Goal: Information Seeking & Learning: Learn about a topic

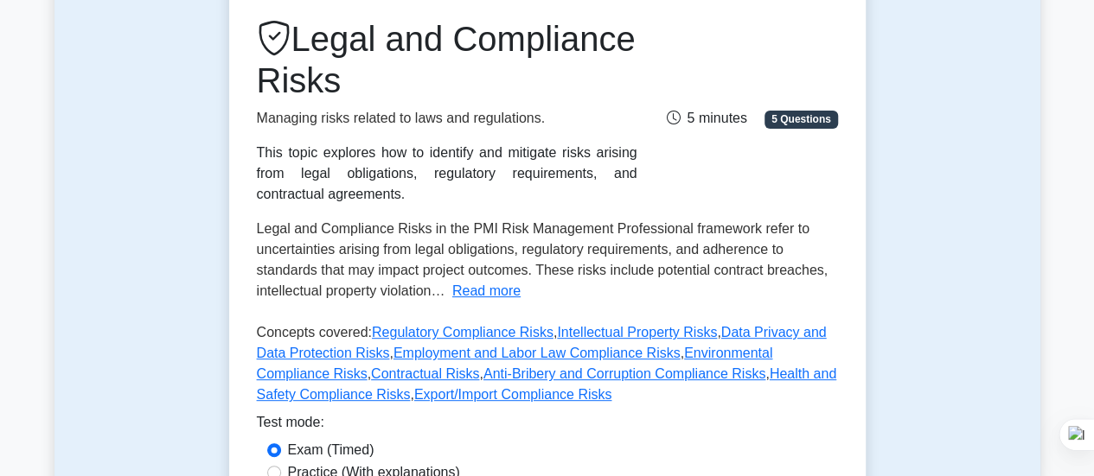
scroll to position [229, 0]
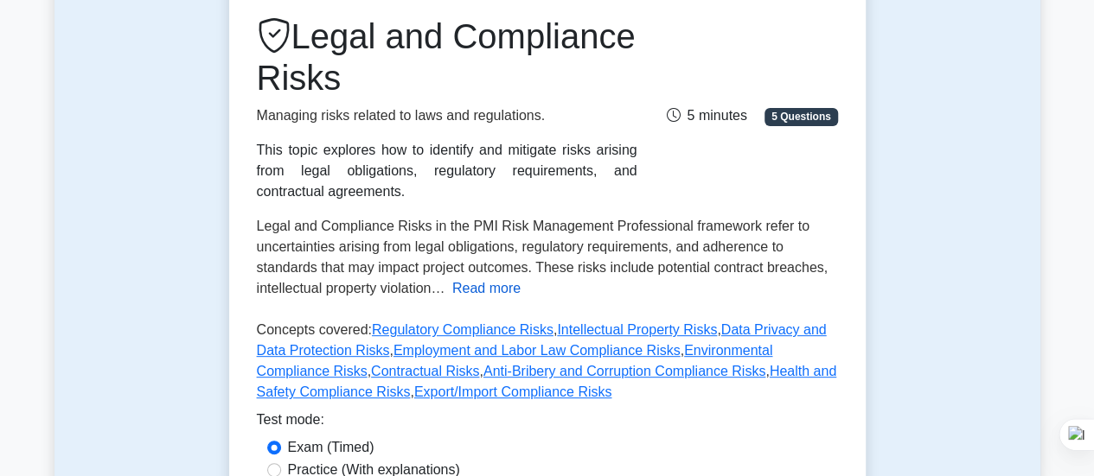
click at [493, 284] on button "Read more" at bounding box center [486, 288] width 68 height 21
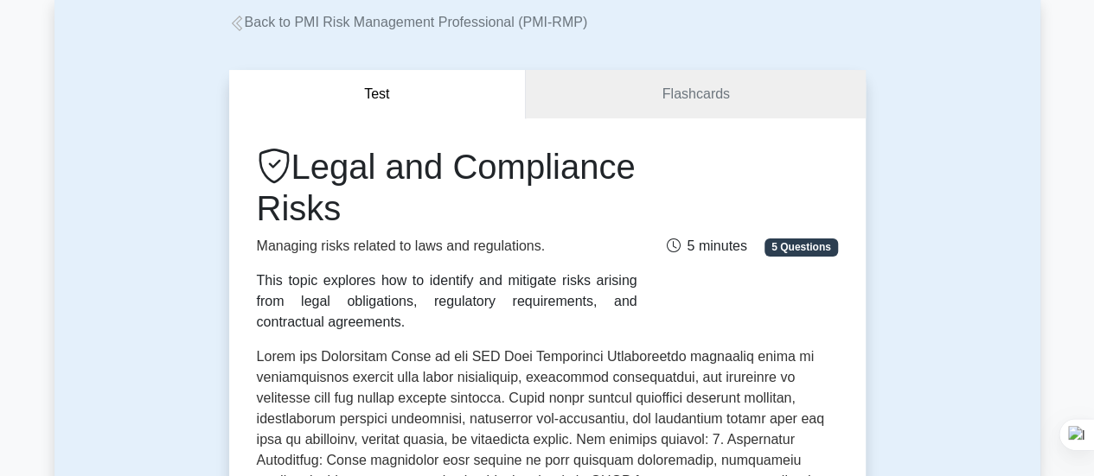
scroll to position [0, 0]
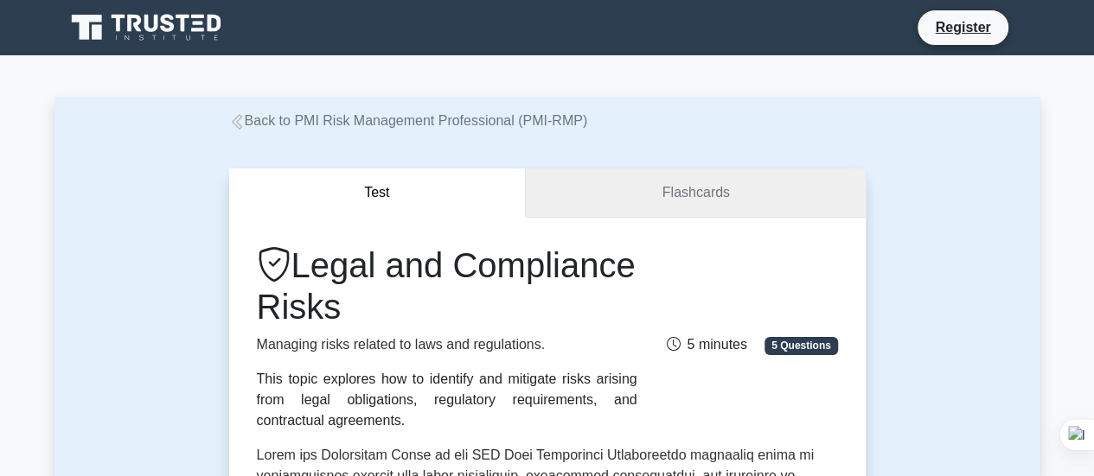
click at [643, 186] on link "Flashcards" at bounding box center [695, 193] width 339 height 49
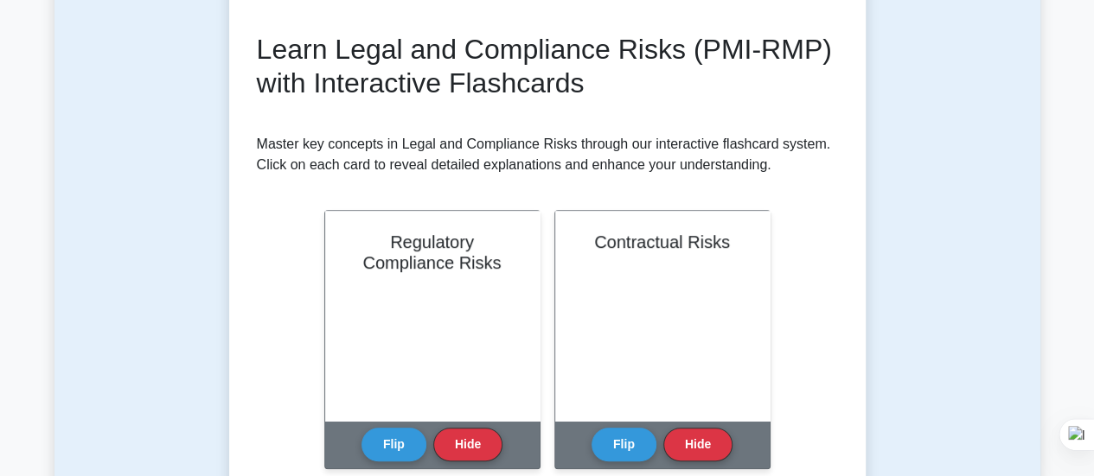
scroll to position [51, 0]
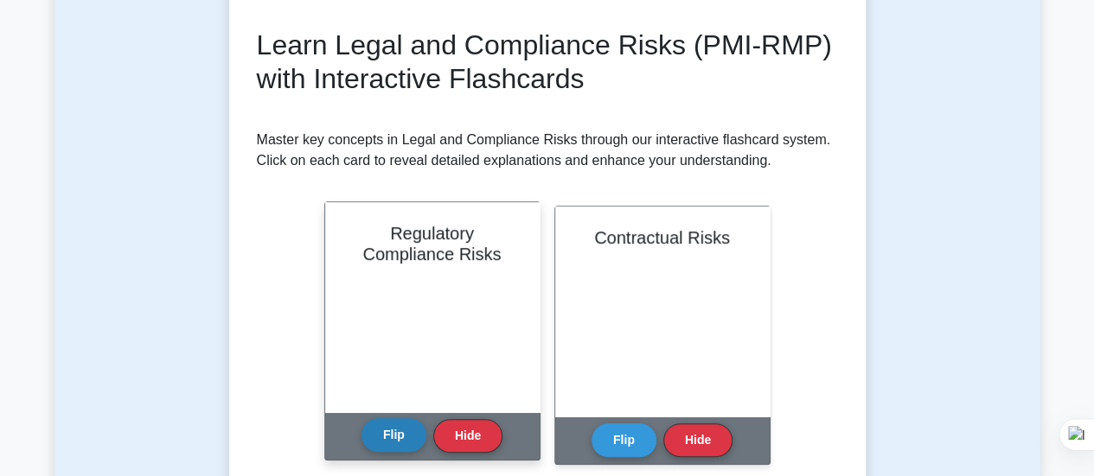
click at [383, 444] on button "Flip" at bounding box center [393, 435] width 65 height 34
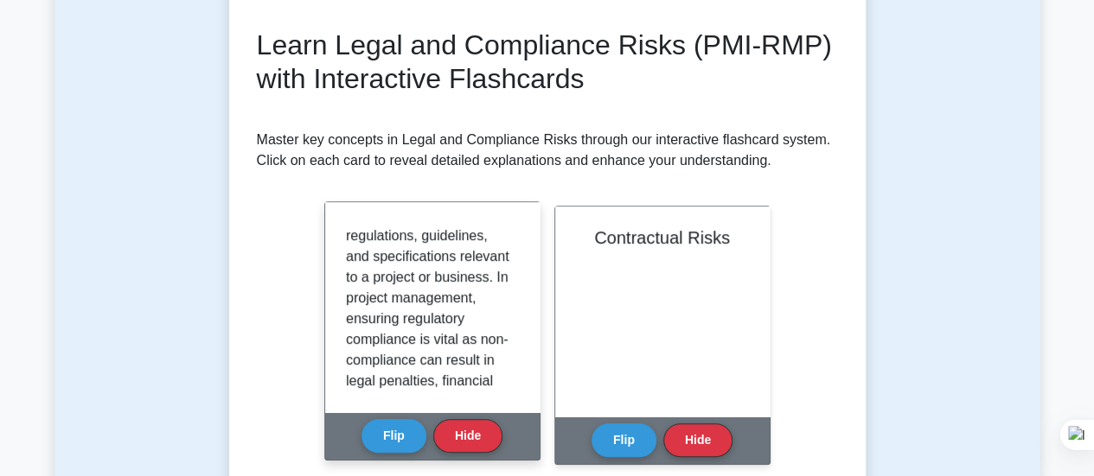
scroll to position [83, 0]
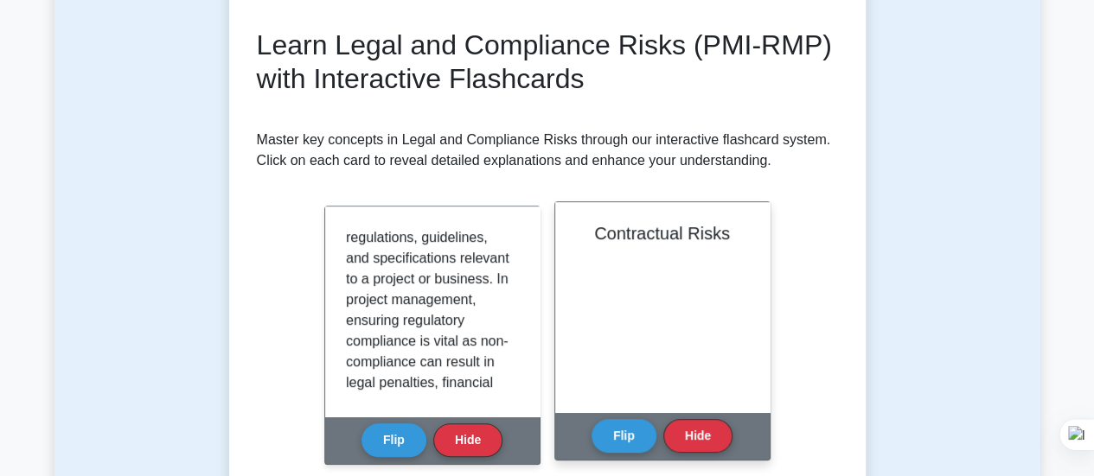
click at [678, 310] on div "Contractual Risks" at bounding box center [662, 307] width 214 height 210
click at [617, 450] on button "Flip" at bounding box center [623, 435] width 65 height 34
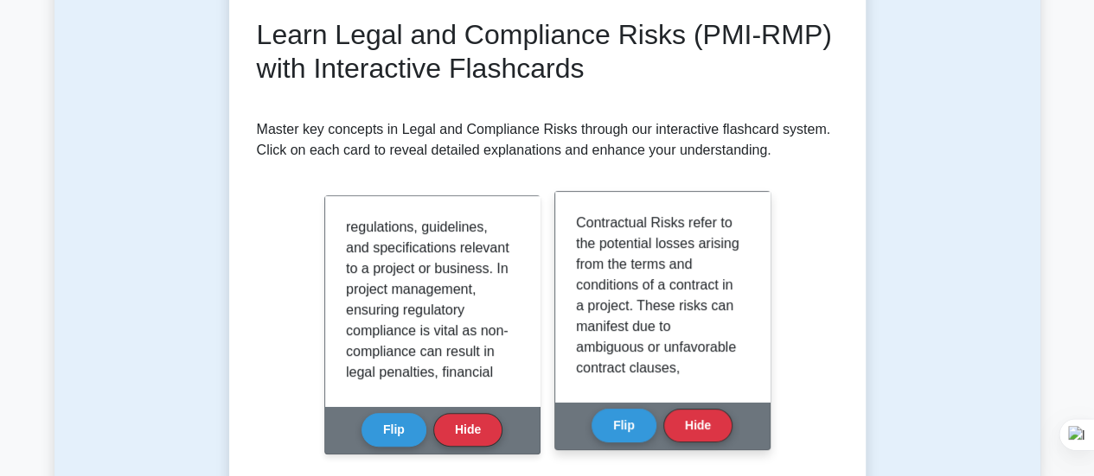
scroll to position [243, 0]
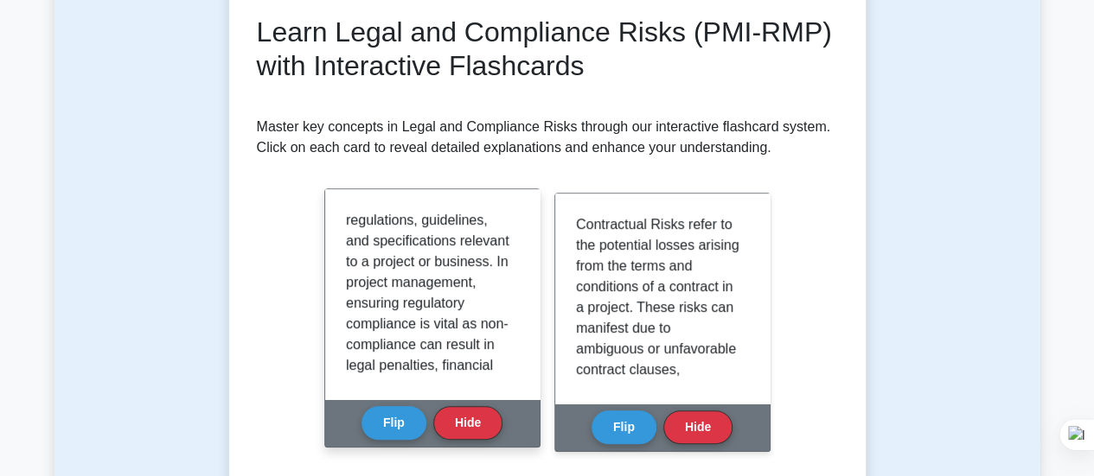
click at [389, 244] on p "Regulatory Compliance Risks refer to potential problems that arise from failing…" at bounding box center [429, 334] width 166 height 415
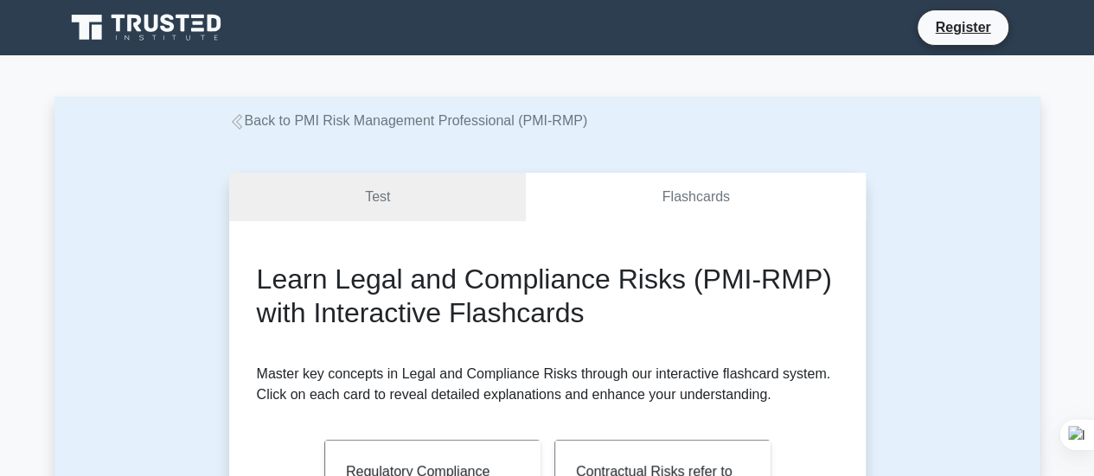
click at [249, 118] on link "Back to PMI Risk Management Professional (PMI-RMP)" at bounding box center [408, 120] width 359 height 15
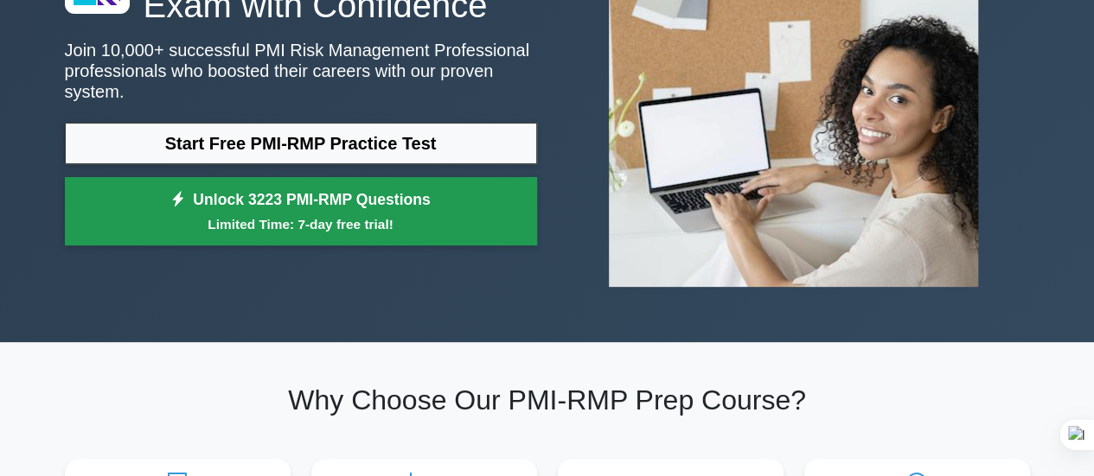
scroll to position [206, 0]
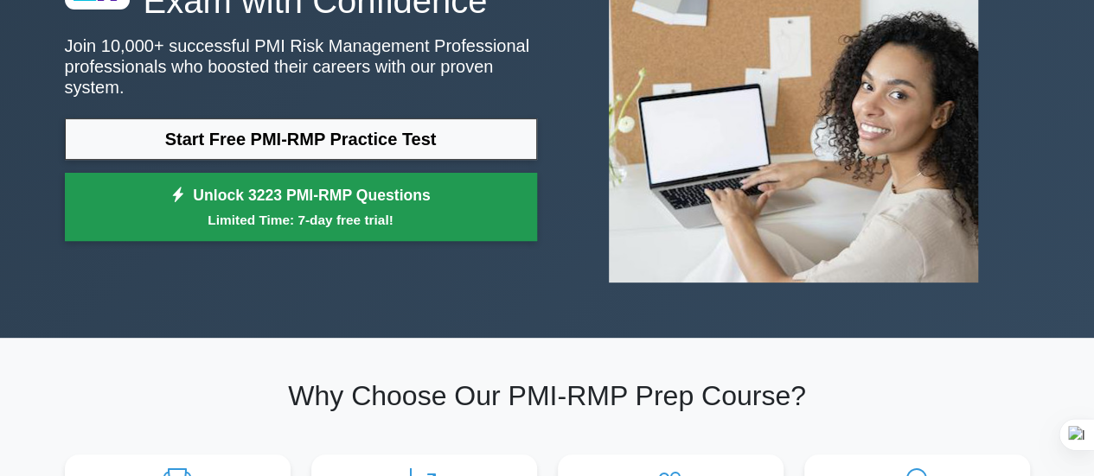
click at [278, 188] on link "Unlock 3223 PMI-RMP Questions Limited Time: 7-day free trial!" at bounding box center [301, 207] width 472 height 69
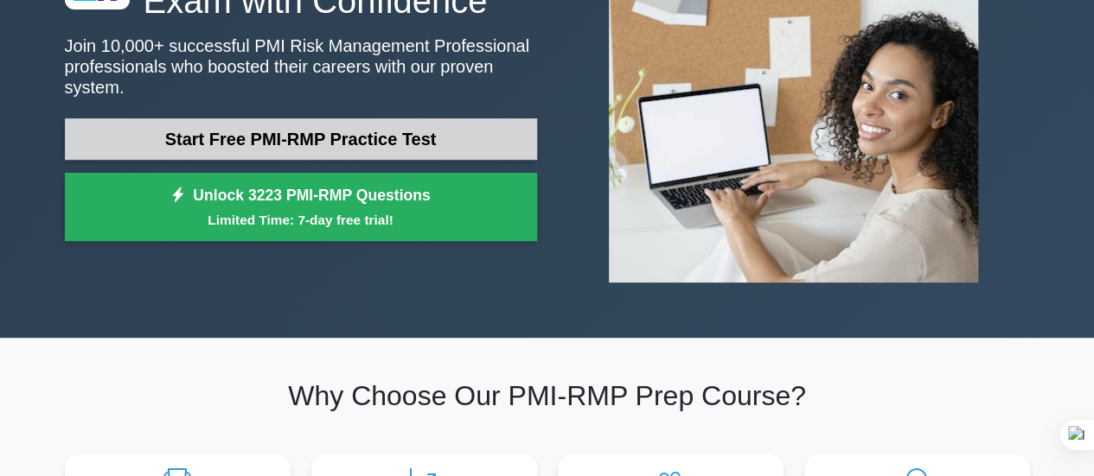
click at [342, 122] on link "Start Free PMI-RMP Practice Test" at bounding box center [301, 138] width 472 height 41
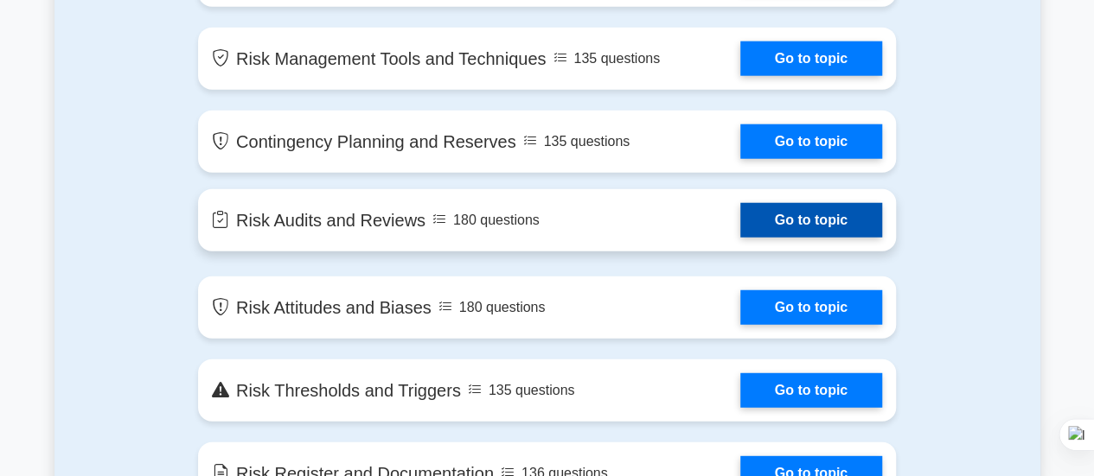
scroll to position [2179, 0]
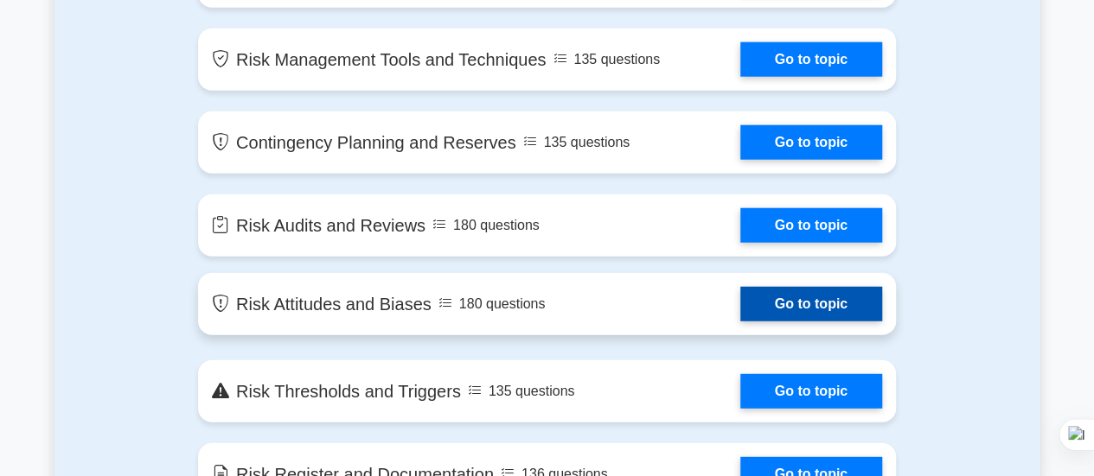
click at [785, 302] on link "Go to topic" at bounding box center [811, 304] width 142 height 35
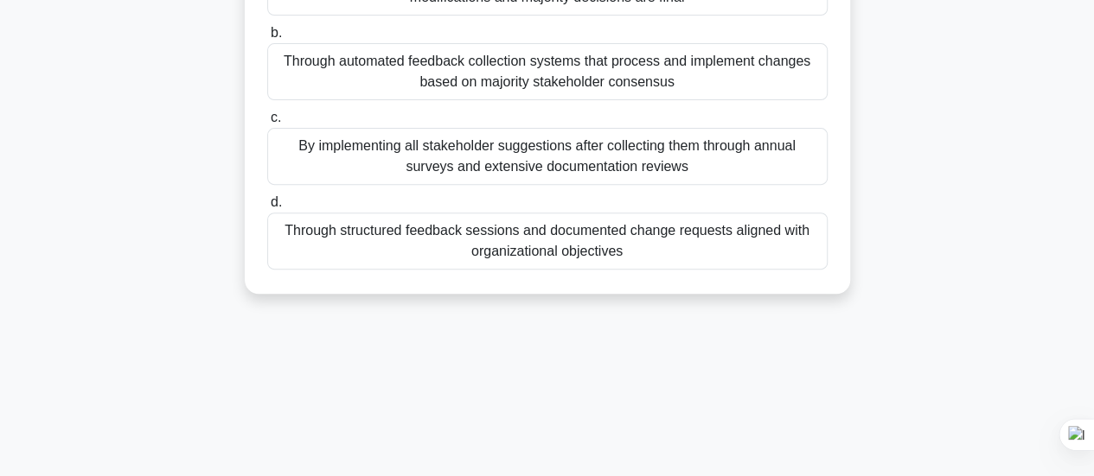
scroll to position [241, 0]
click at [303, 239] on div "Through structured feedback sessions and documented change requests aligned wit…" at bounding box center [547, 240] width 560 height 57
click at [267, 207] on input "d. Through structured feedback sessions and documented change requests aligned …" at bounding box center [267, 201] width 0 height 11
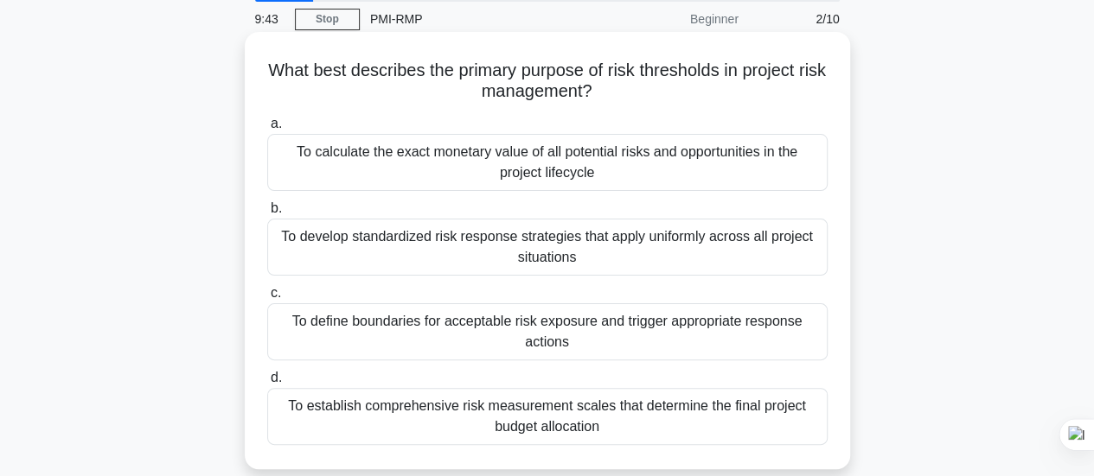
scroll to position [47, 0]
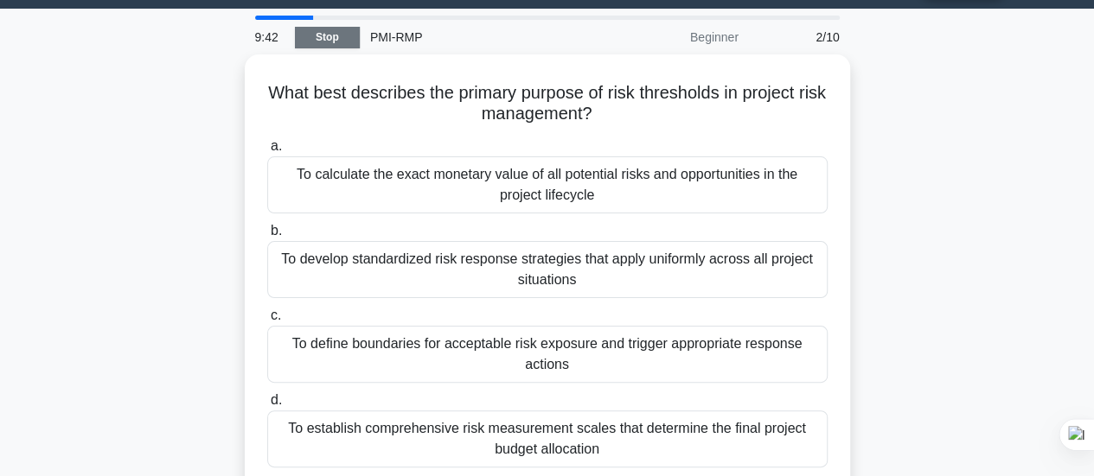
click at [339, 41] on link "Stop" at bounding box center [327, 38] width 65 height 22
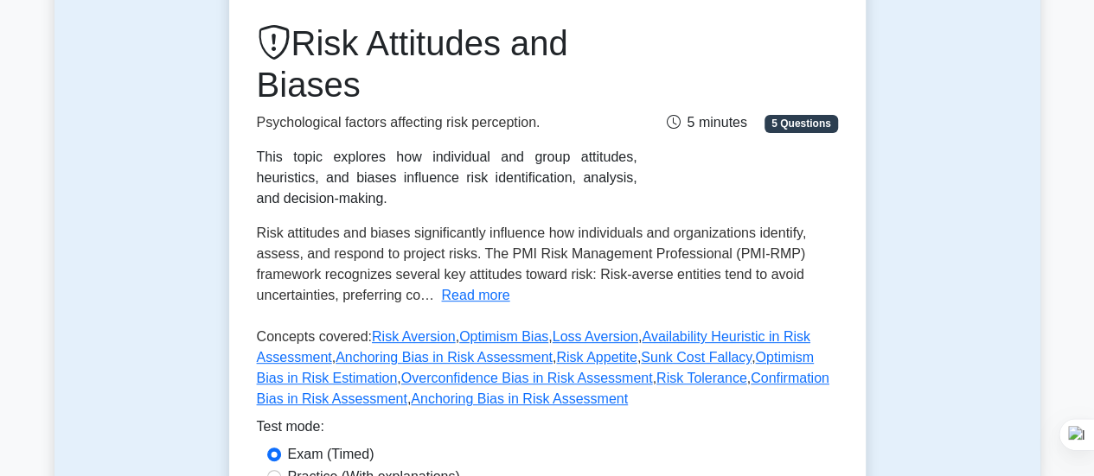
scroll to position [329, 0]
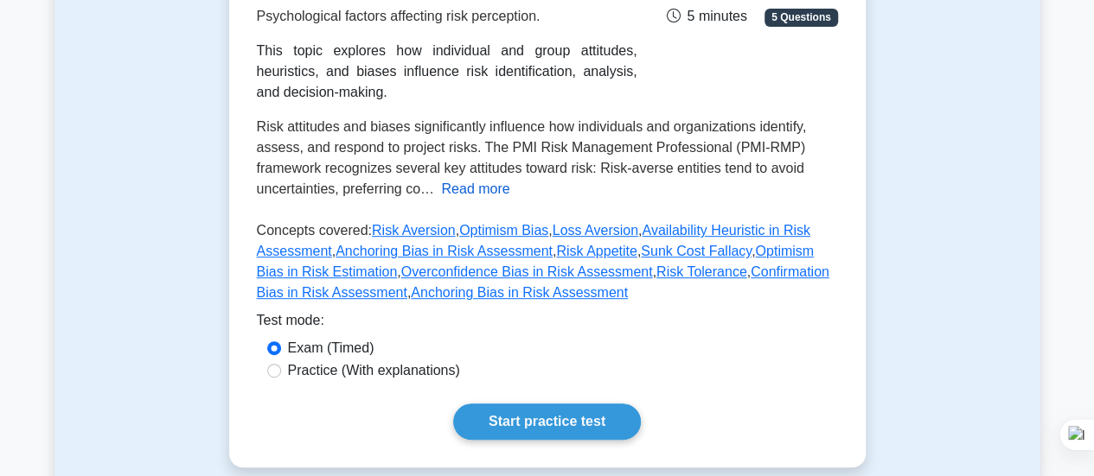
click at [482, 187] on button "Read more" at bounding box center [475, 189] width 68 height 21
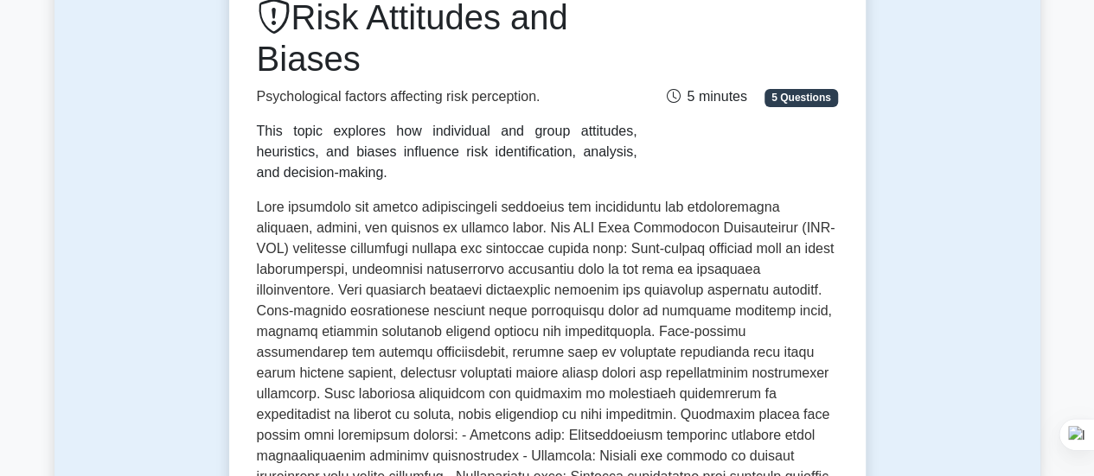
scroll to position [0, 0]
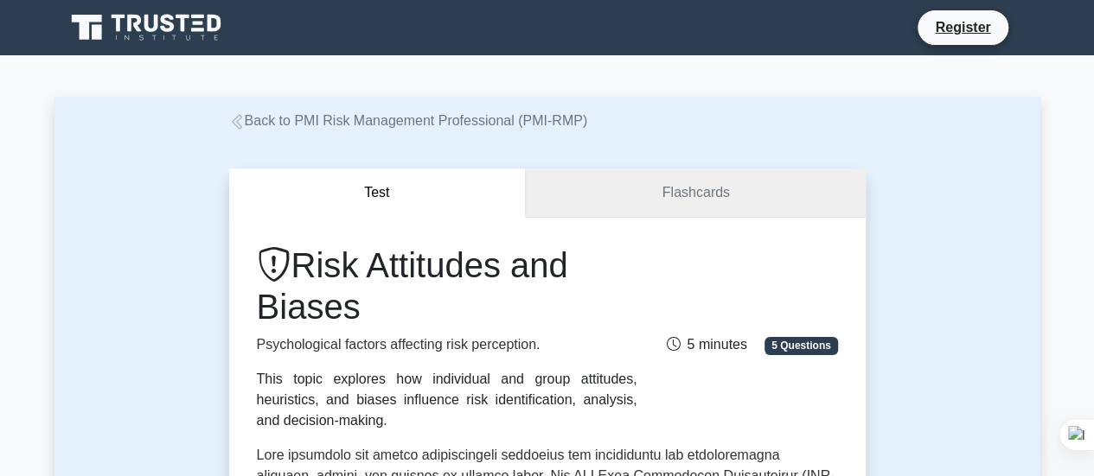
click at [664, 181] on link "Flashcards" at bounding box center [695, 193] width 339 height 49
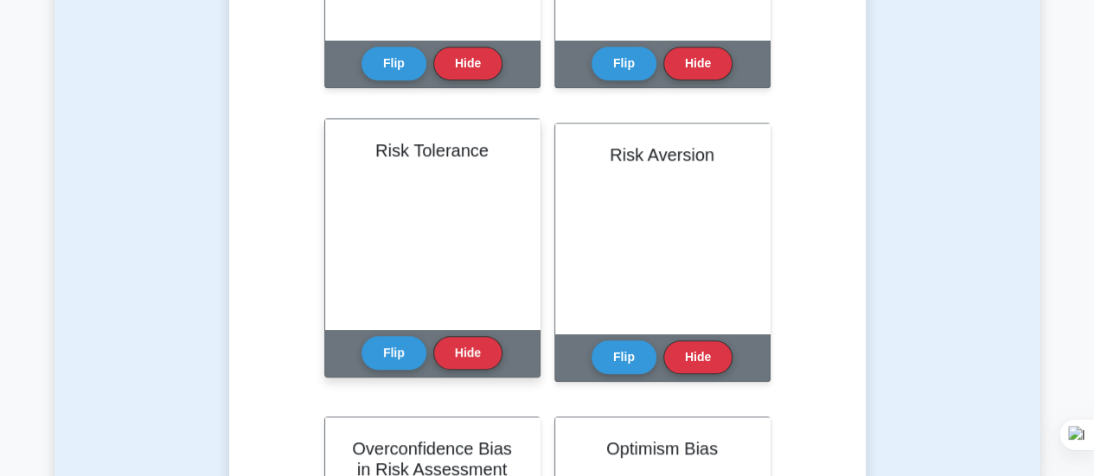
scroll to position [628, 0]
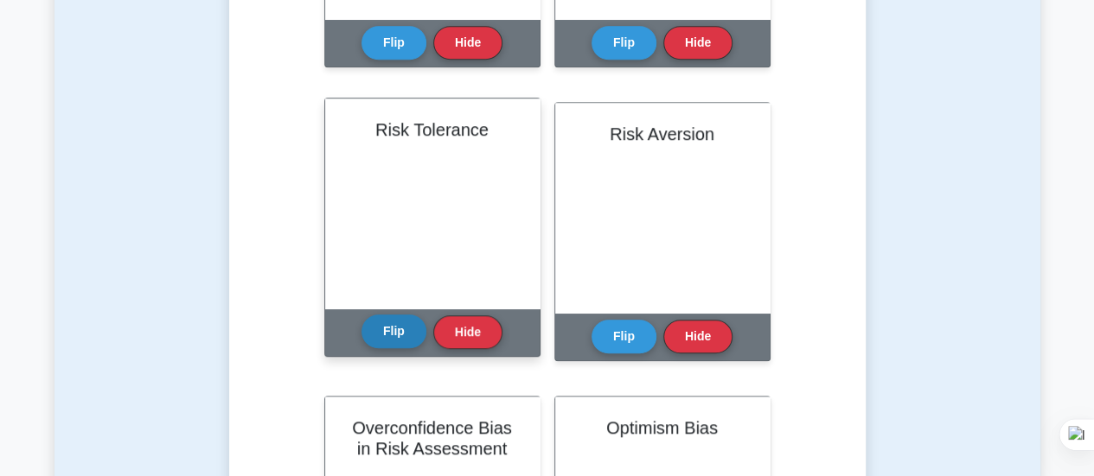
click at [392, 333] on button "Flip" at bounding box center [393, 332] width 65 height 34
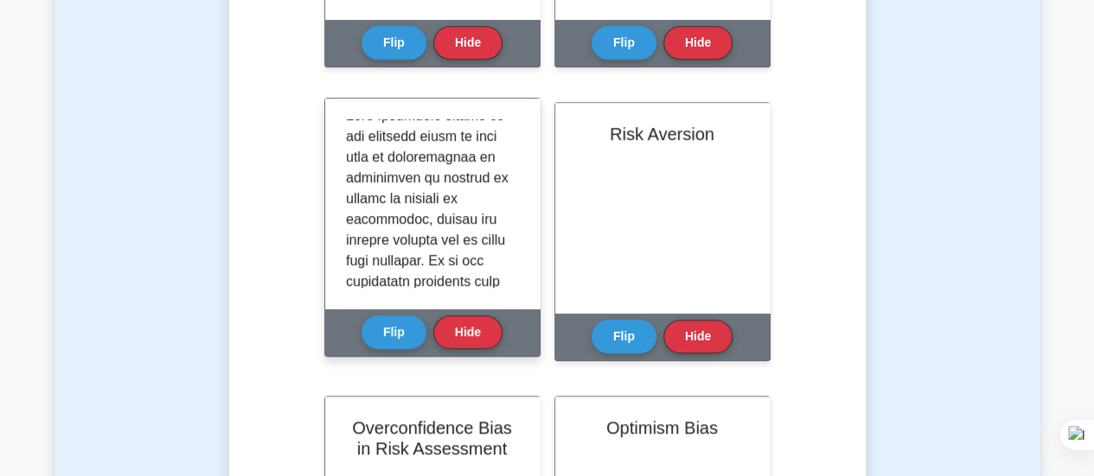
scroll to position [10, 0]
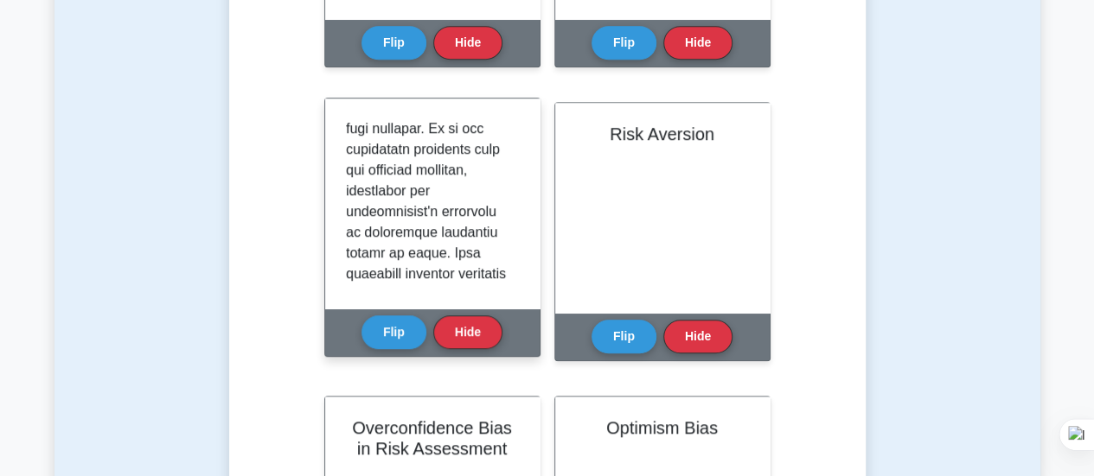
scroll to position [147, 0]
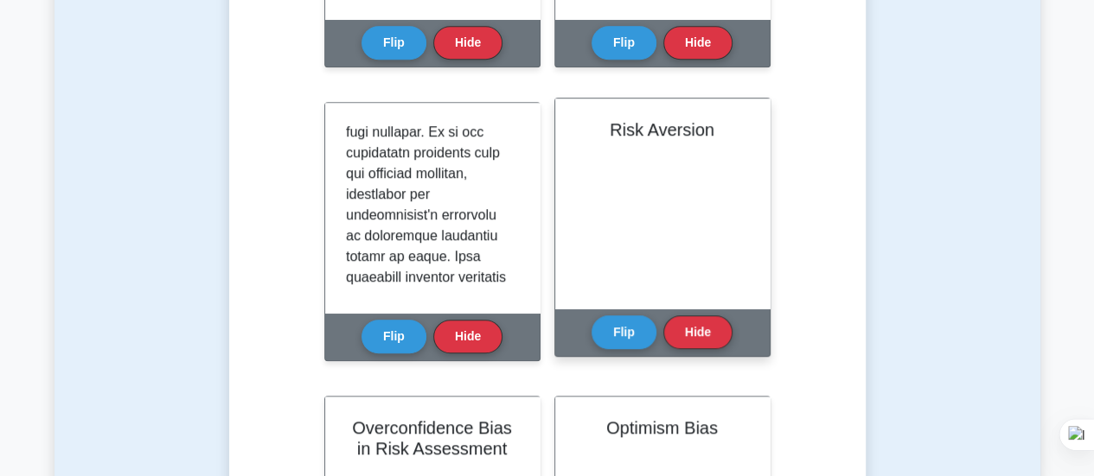
click at [707, 187] on div "Risk Aversion" at bounding box center [662, 204] width 214 height 210
click at [622, 342] on button "Flip" at bounding box center [623, 332] width 65 height 34
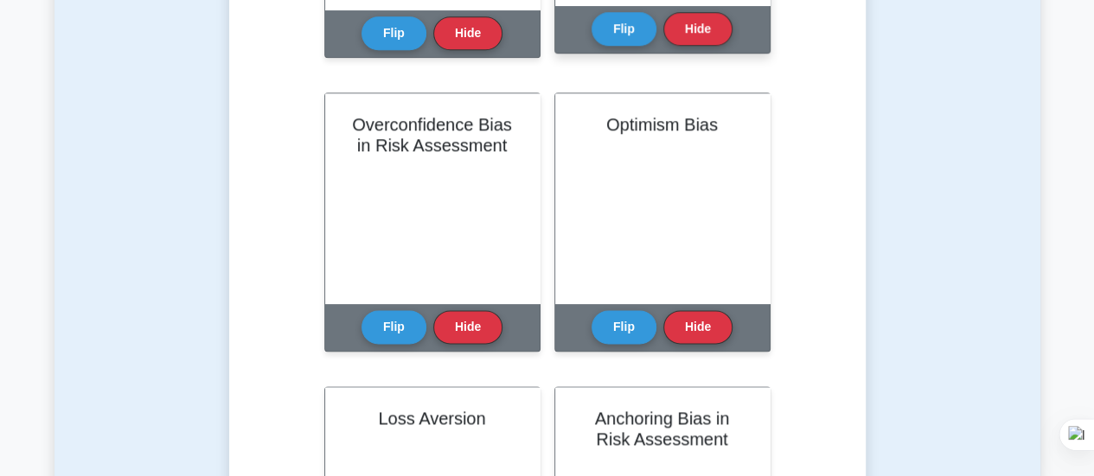
scroll to position [932, 0]
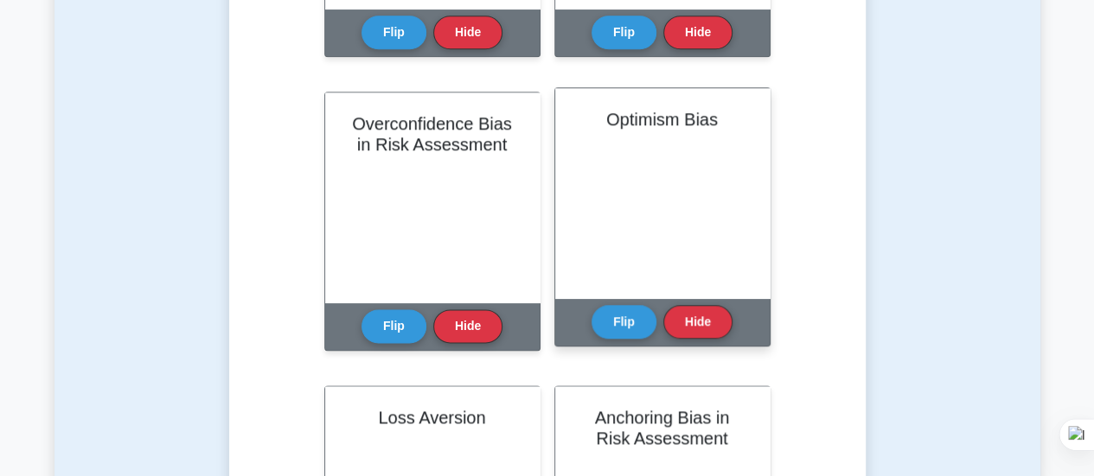
click at [655, 154] on div "Optimism Bias" at bounding box center [662, 193] width 214 height 210
click at [622, 313] on button "Flip" at bounding box center [623, 321] width 65 height 34
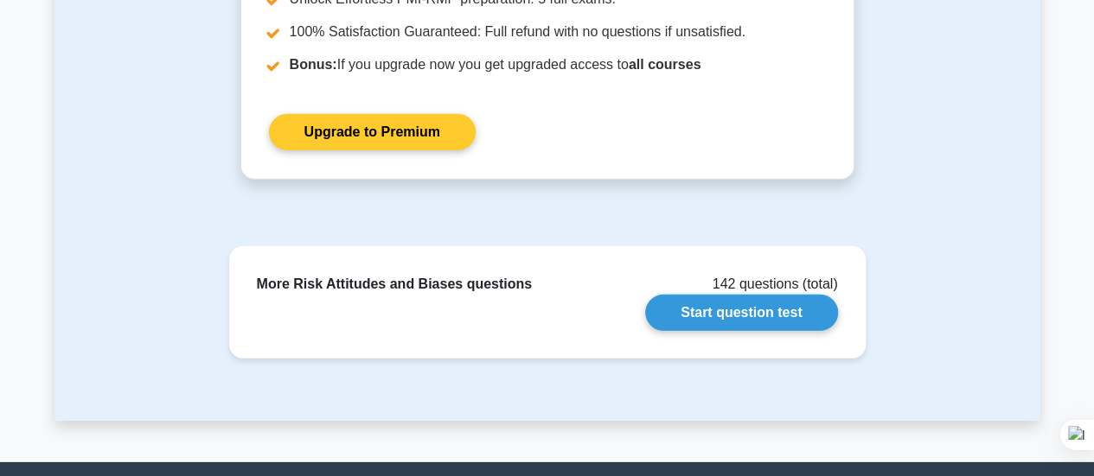
scroll to position [2454, 0]
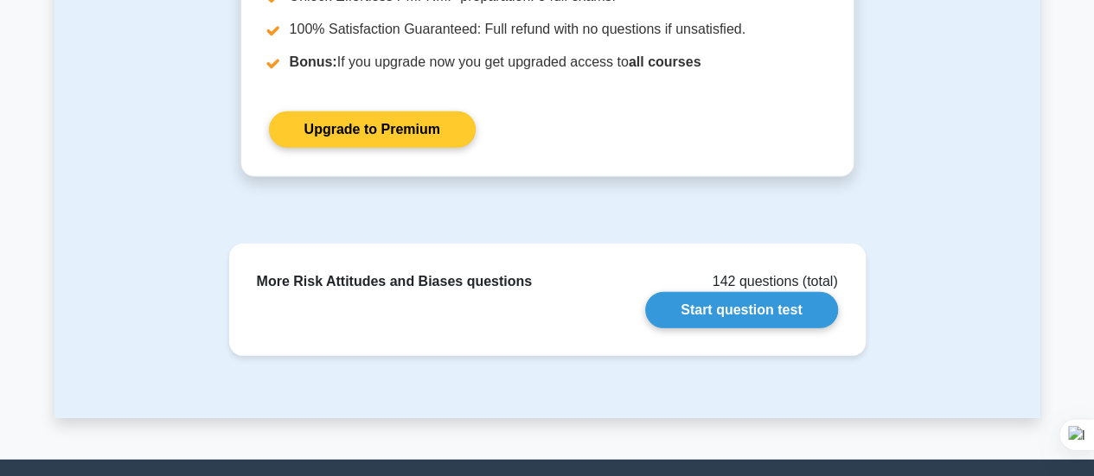
click at [356, 125] on link "Upgrade to Premium" at bounding box center [372, 130] width 207 height 36
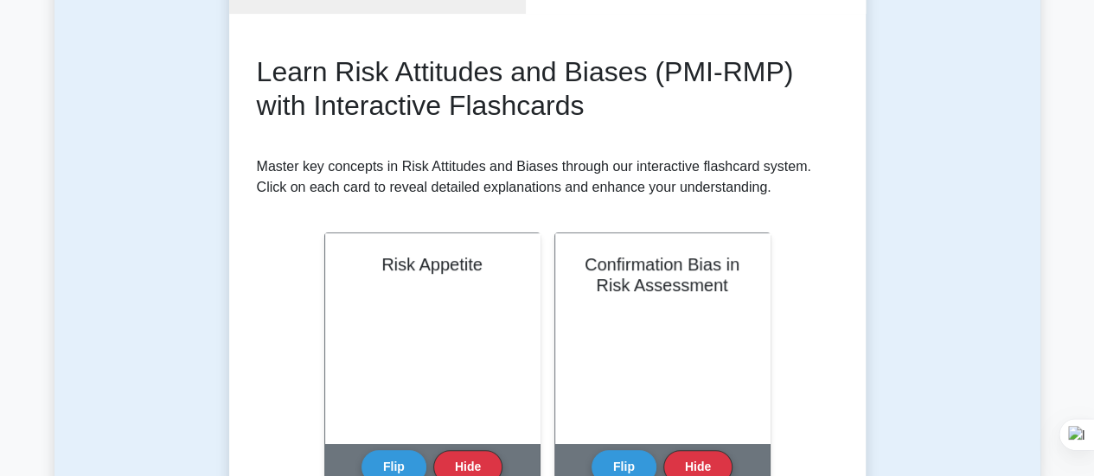
scroll to position [0, 0]
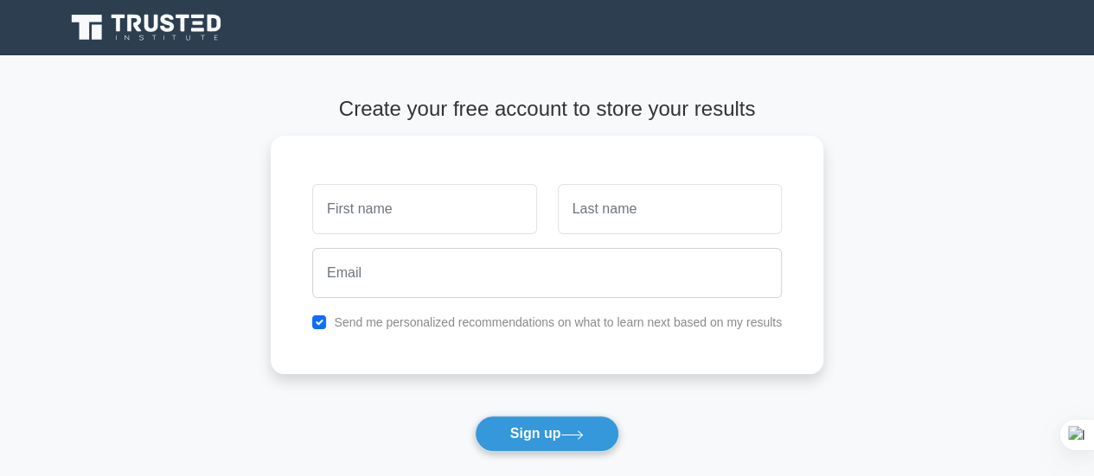
scroll to position [283, 0]
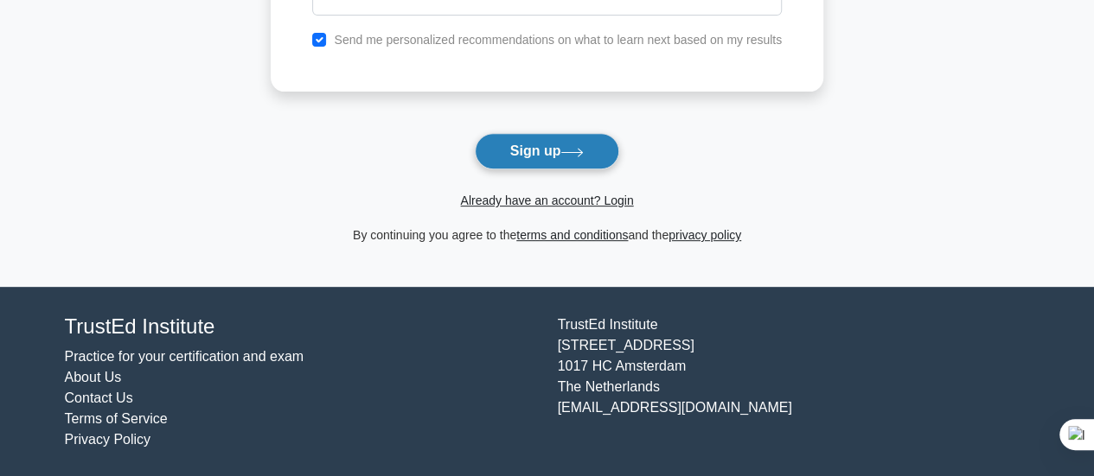
click at [539, 146] on button "Sign up" at bounding box center [547, 151] width 145 height 36
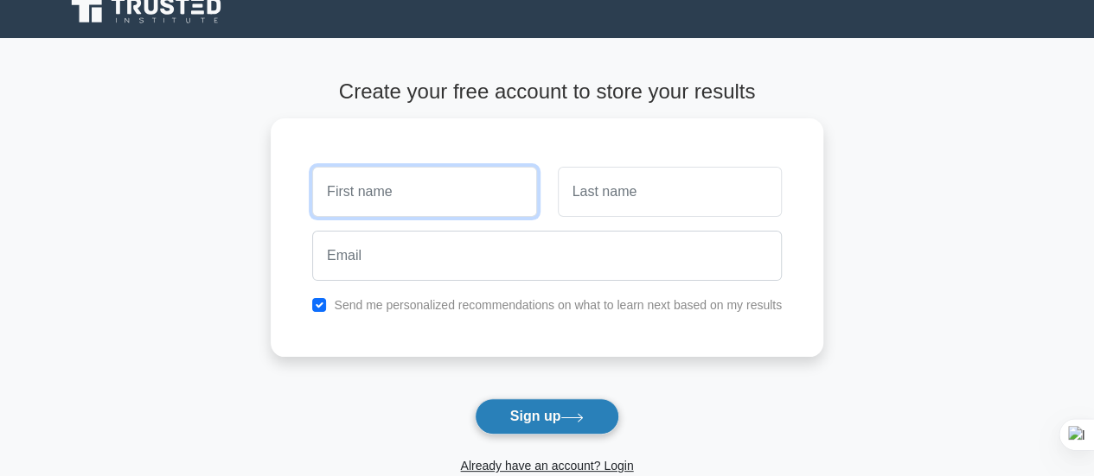
scroll to position [0, 0]
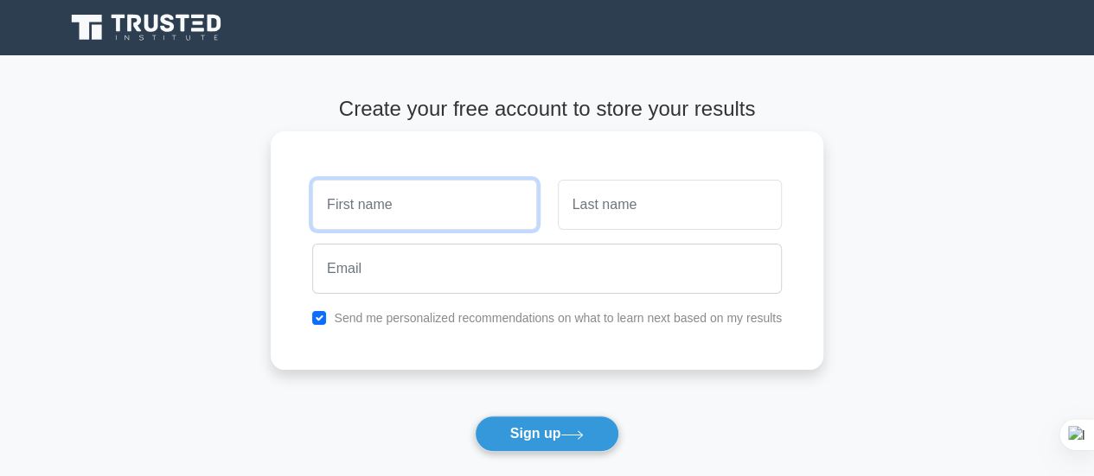
click at [431, 198] on input "text" at bounding box center [424, 205] width 224 height 50
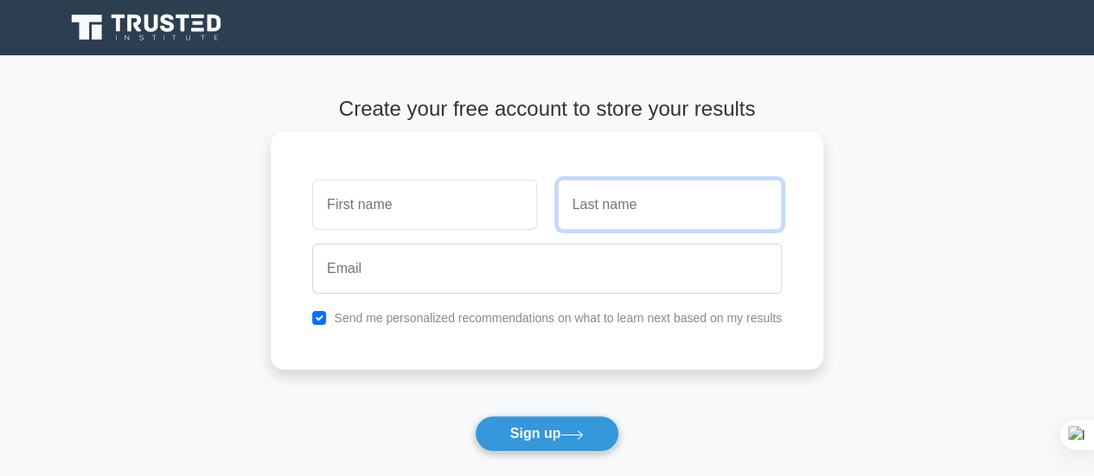
click at [613, 188] on input "text" at bounding box center [670, 205] width 224 height 50
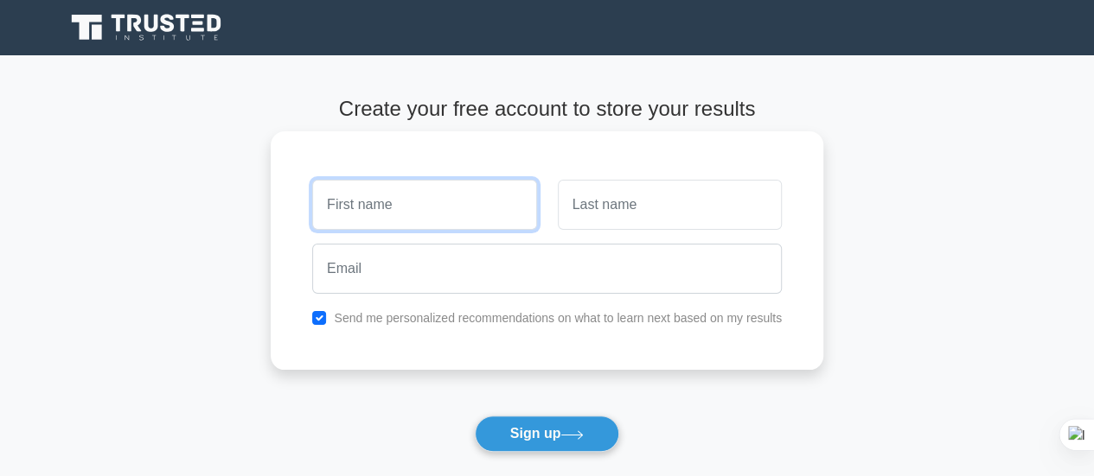
click at [437, 193] on input "text" at bounding box center [424, 205] width 224 height 50
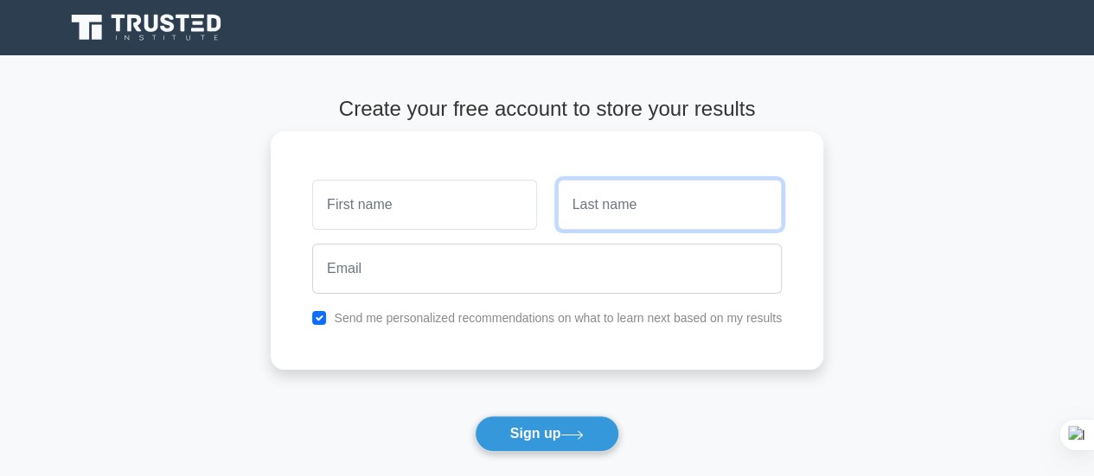
click at [626, 180] on input "text" at bounding box center [670, 205] width 224 height 50
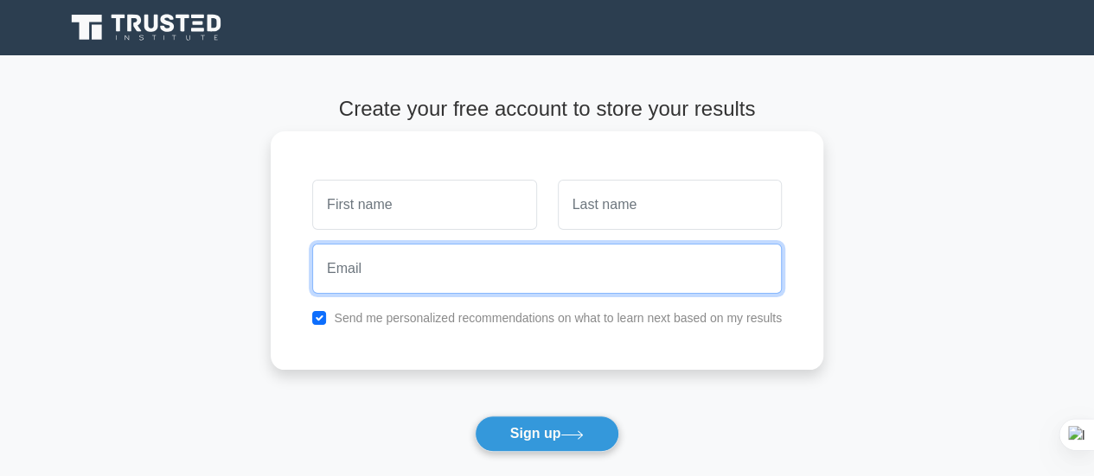
drag, startPoint x: 424, startPoint y: 269, endPoint x: 312, endPoint y: 239, distance: 116.2
click at [312, 239] on div at bounding box center [547, 269] width 490 height 64
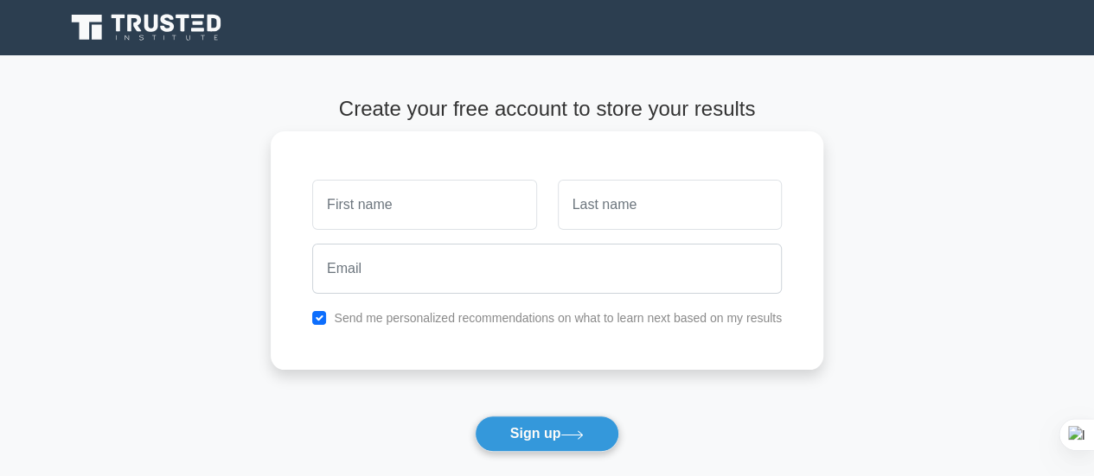
click at [312, 239] on div at bounding box center [547, 269] width 490 height 64
click at [388, 198] on input "text" at bounding box center [424, 205] width 224 height 50
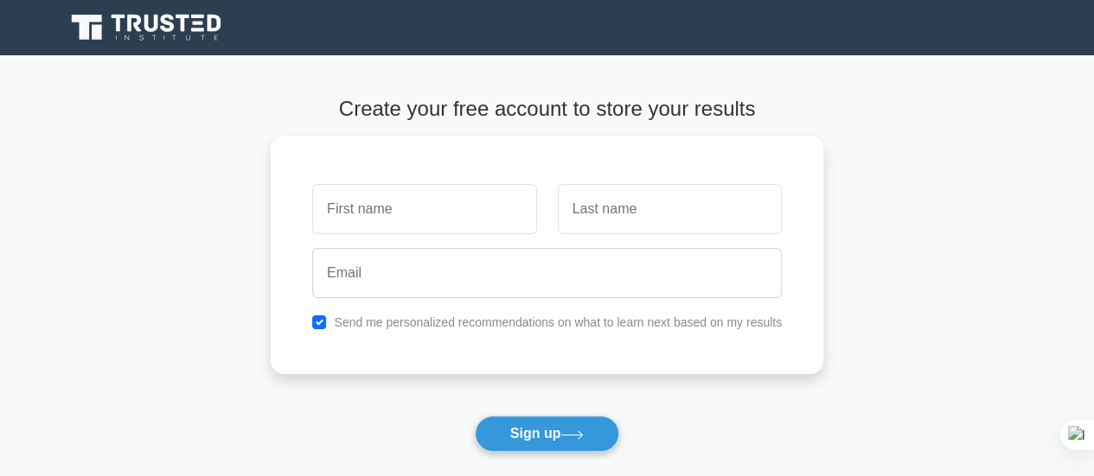
click at [234, 268] on main "Create your free account to store your results Send me personalized recommendat…" at bounding box center [547, 312] width 1094 height 514
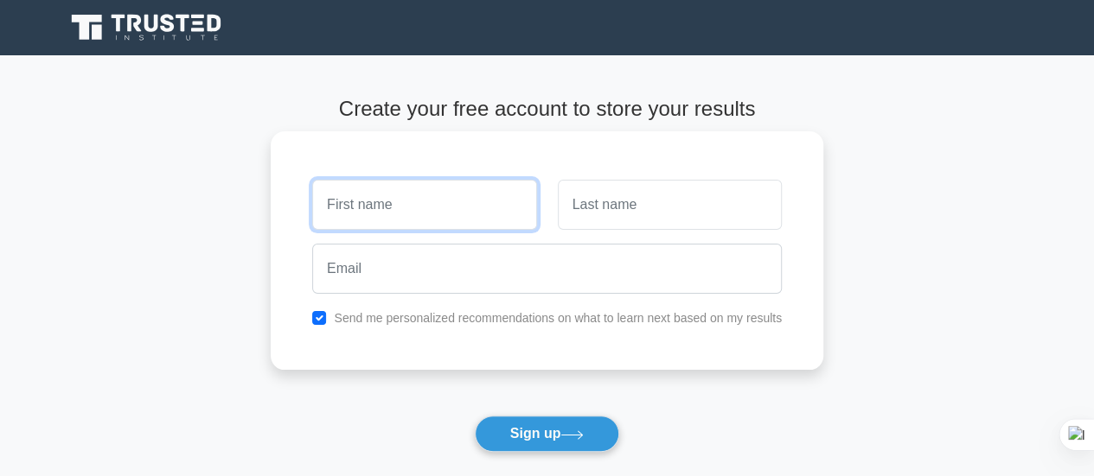
click at [354, 211] on input "text" at bounding box center [424, 205] width 224 height 50
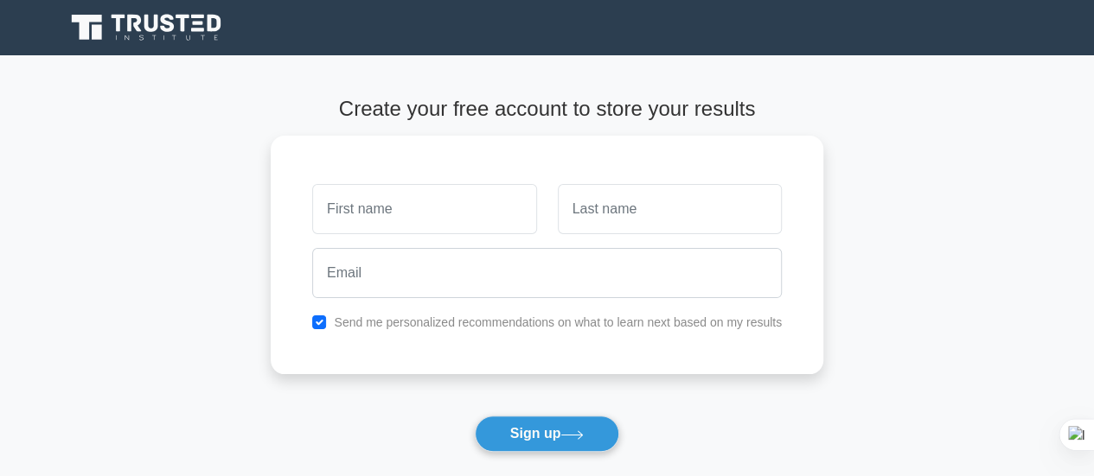
click at [239, 233] on main "Create your free account to store your results Send me personalized recommendat…" at bounding box center [547, 312] width 1094 height 514
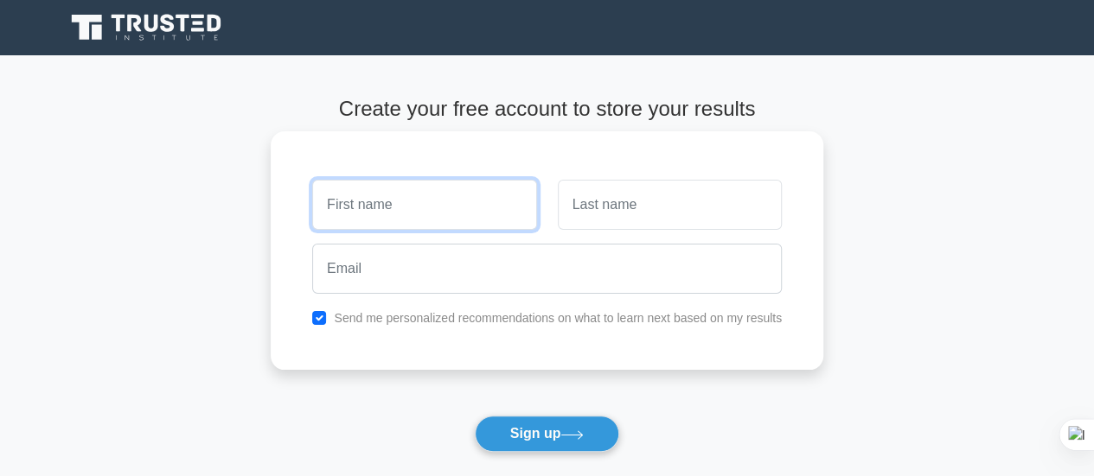
click at [431, 201] on input "text" at bounding box center [424, 205] width 224 height 50
type input "[PERSON_NAME]"
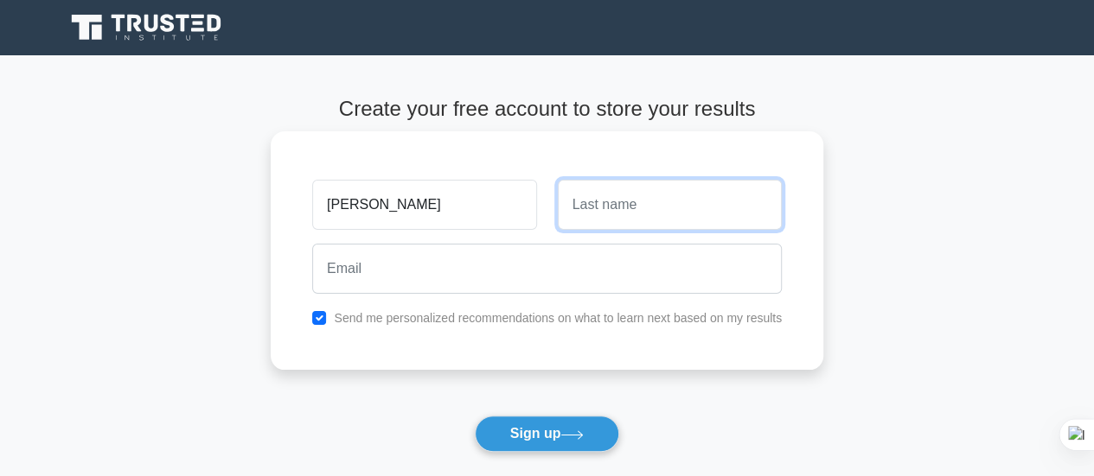
click at [627, 195] on input "text" at bounding box center [670, 205] width 224 height 50
type input "Effah"
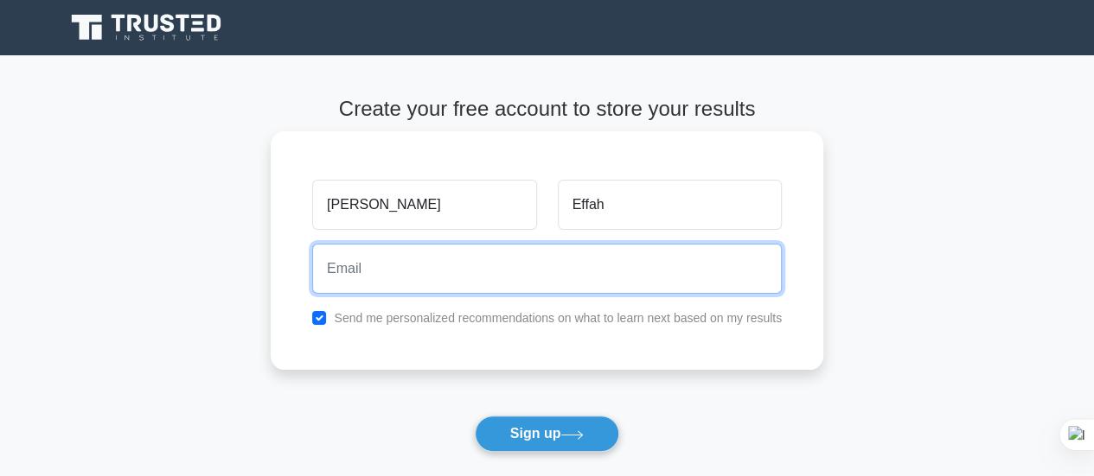
click at [406, 271] on input "email" at bounding box center [546, 269] width 469 height 50
type input "donpowash@gmail.com"
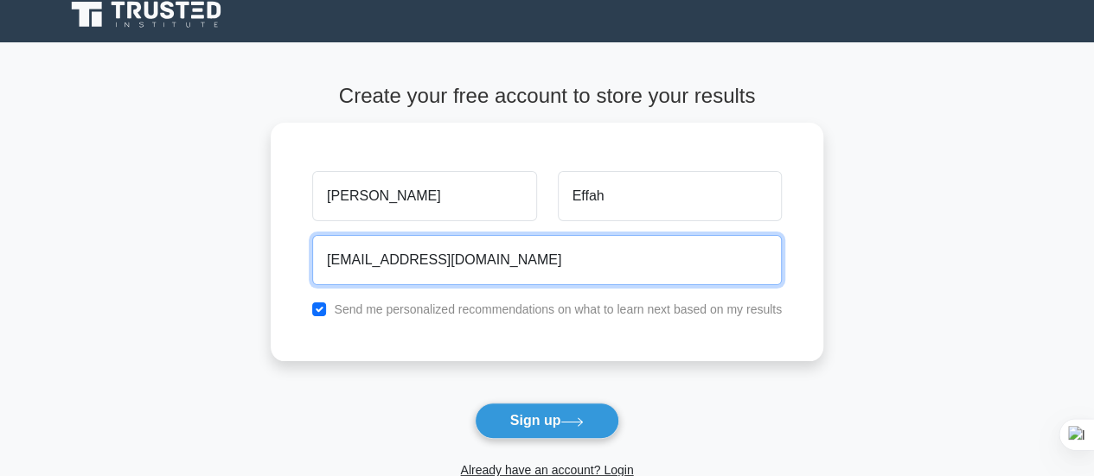
scroll to position [12, 0]
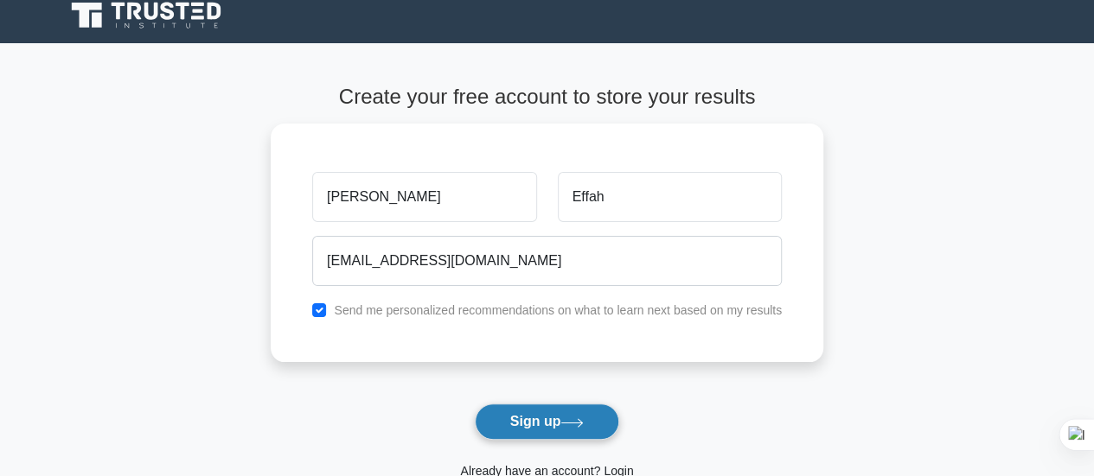
click at [512, 414] on button "Sign up" at bounding box center [547, 422] width 145 height 36
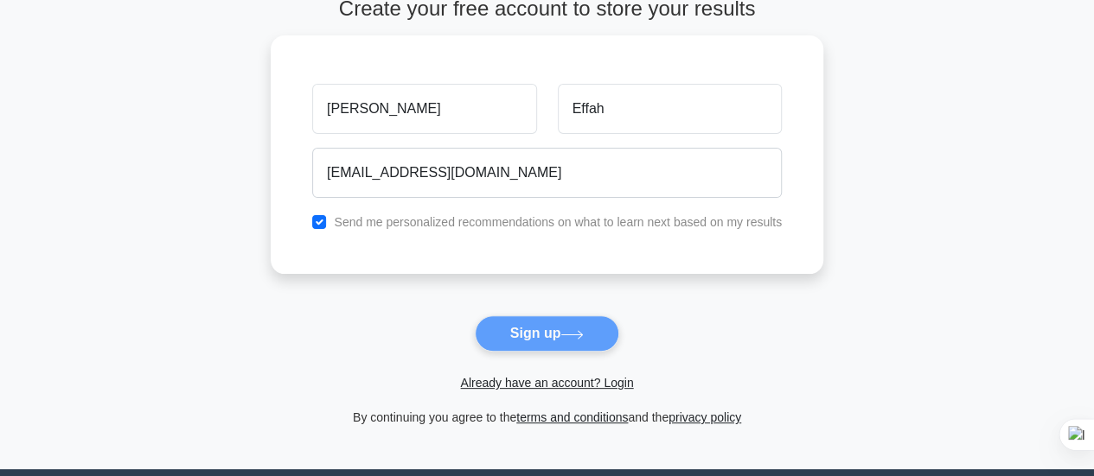
scroll to position [55, 0]
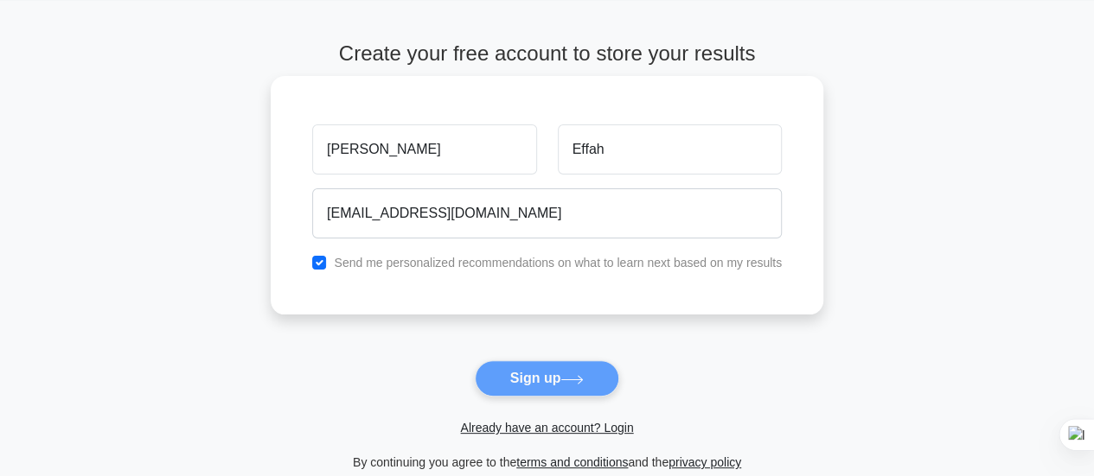
click at [327, 253] on div "Send me personalized recommendations on what to learn next based on my results" at bounding box center [547, 262] width 490 height 21
click at [316, 265] on input "checkbox" at bounding box center [319, 263] width 14 height 14
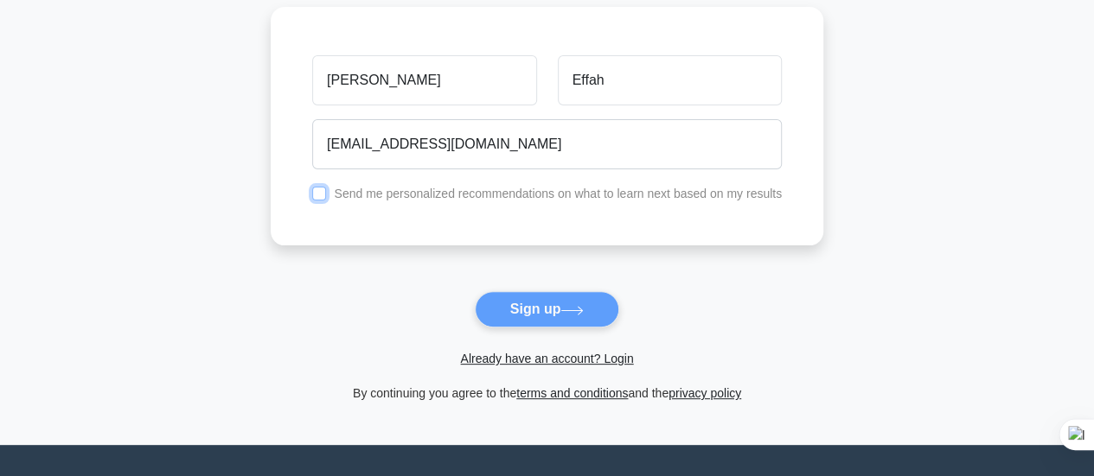
scroll to position [124, 0]
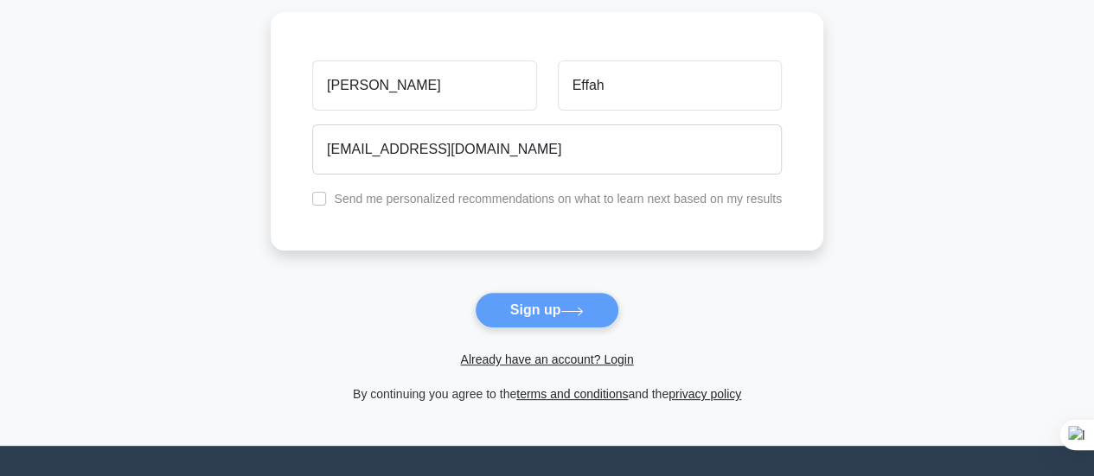
click at [527, 317] on form "Create your free account to store your results Emmanuel Effah donpowash@gmail.c…" at bounding box center [547, 188] width 552 height 431
click at [516, 304] on form "Create your free account to store your results Emmanuel Effah donpowash@gmail.c…" at bounding box center [547, 188] width 552 height 431
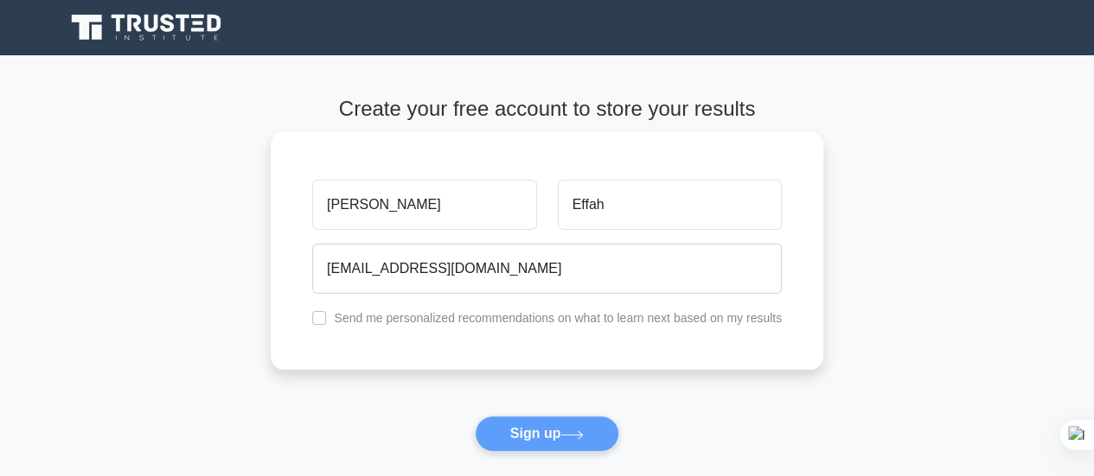
scroll to position [101, 0]
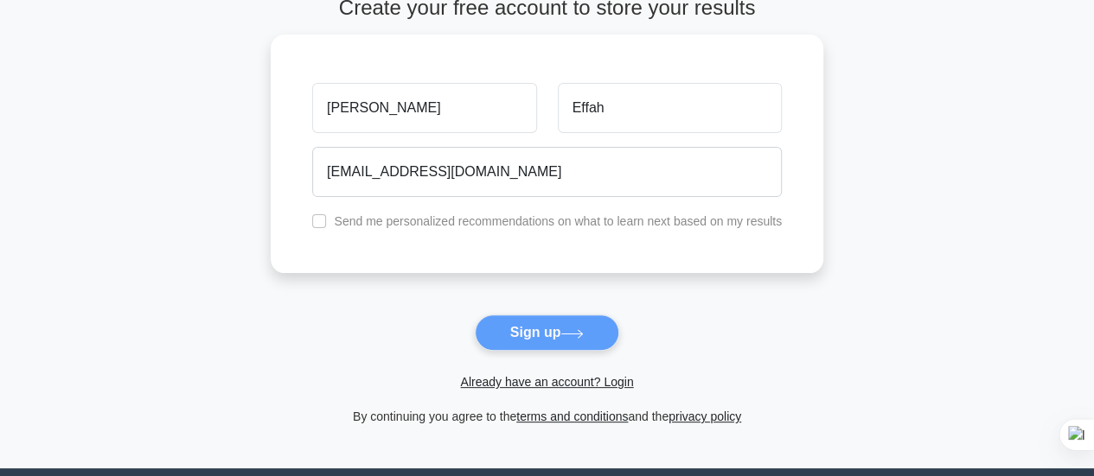
click at [515, 338] on form "Create your free account to store your results Emmanuel Effah donpowash@gmail.c…" at bounding box center [547, 211] width 552 height 431
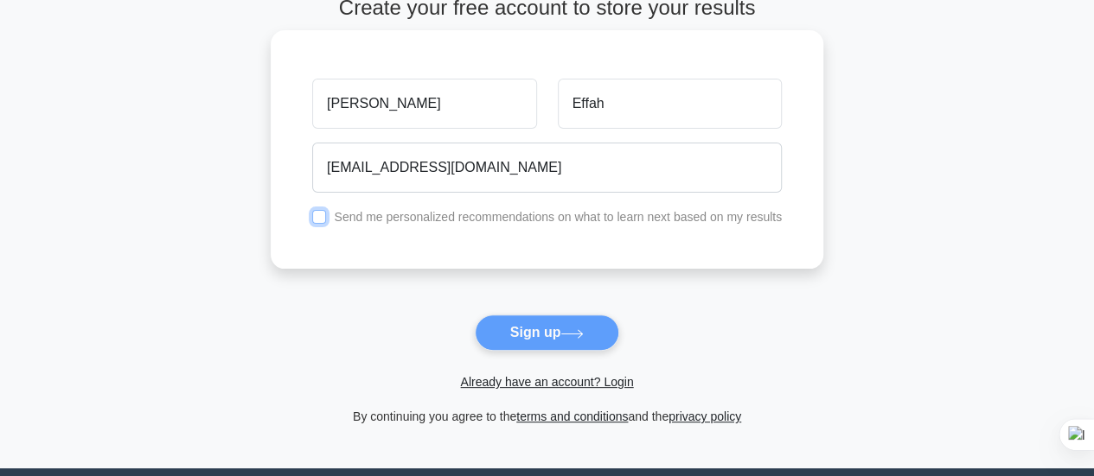
click at [316, 214] on input "checkbox" at bounding box center [319, 217] width 14 height 14
checkbox input "false"
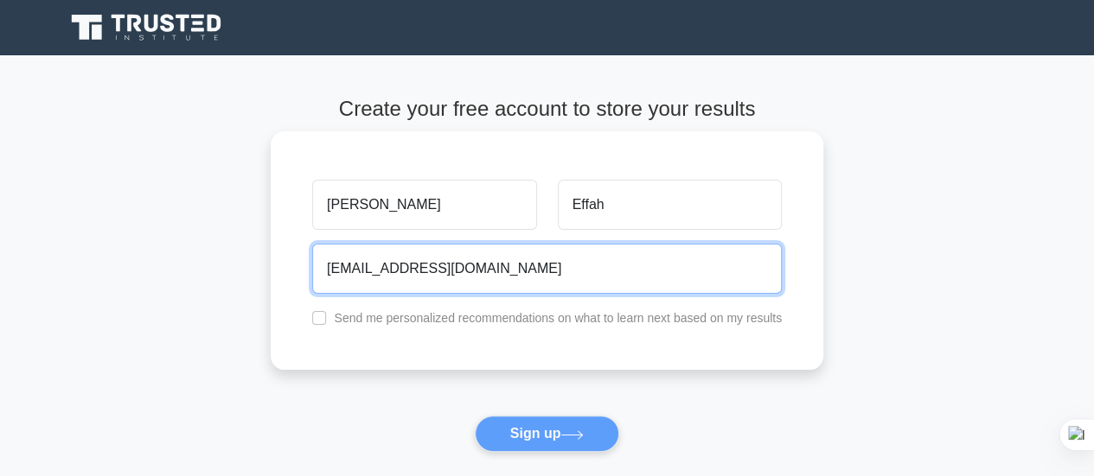
click at [515, 279] on input "donpowash@gmail.com" at bounding box center [546, 269] width 469 height 50
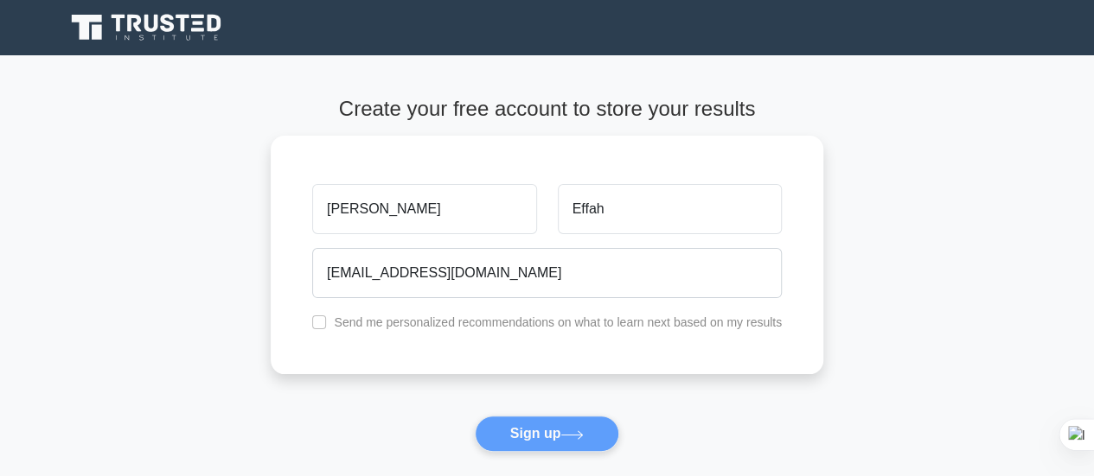
click at [522, 431] on form "Create your free account to store your results Emmanuel Effah donpowash@gmail.c…" at bounding box center [547, 312] width 552 height 431
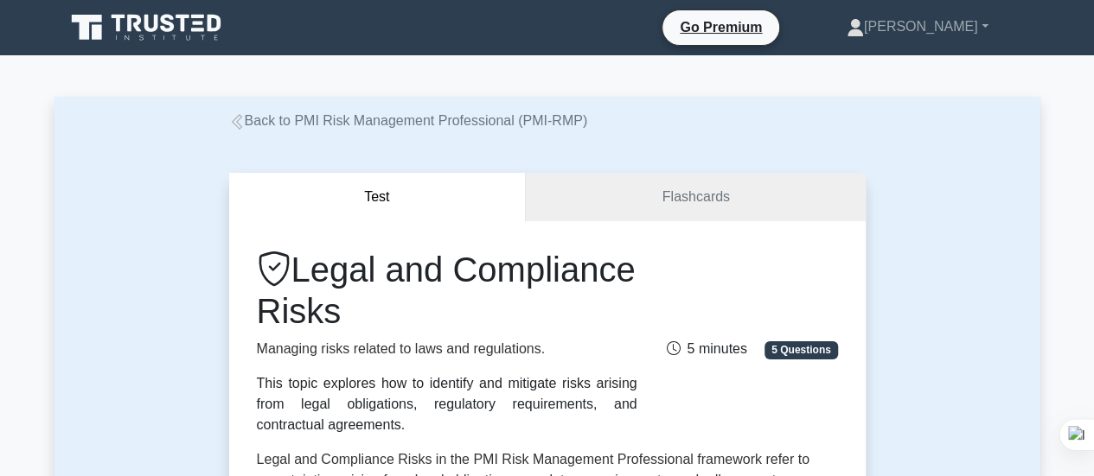
click at [166, 26] on icon at bounding box center [148, 27] width 166 height 33
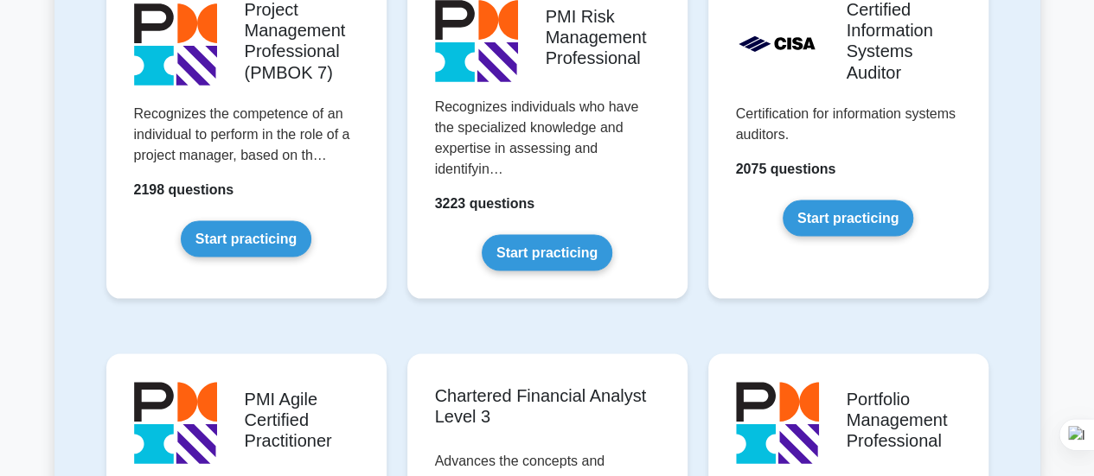
scroll to position [1572, 0]
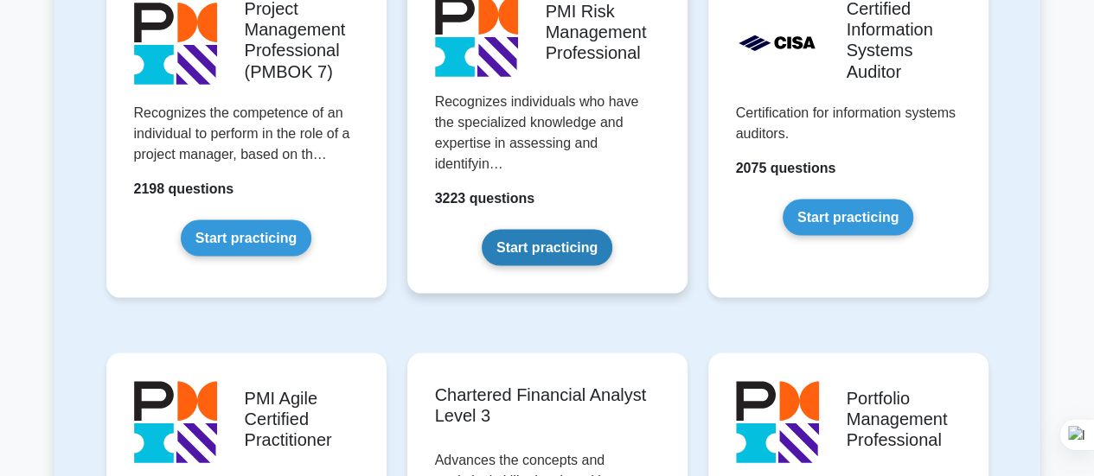
click at [550, 229] on link "Start practicing" at bounding box center [547, 247] width 131 height 36
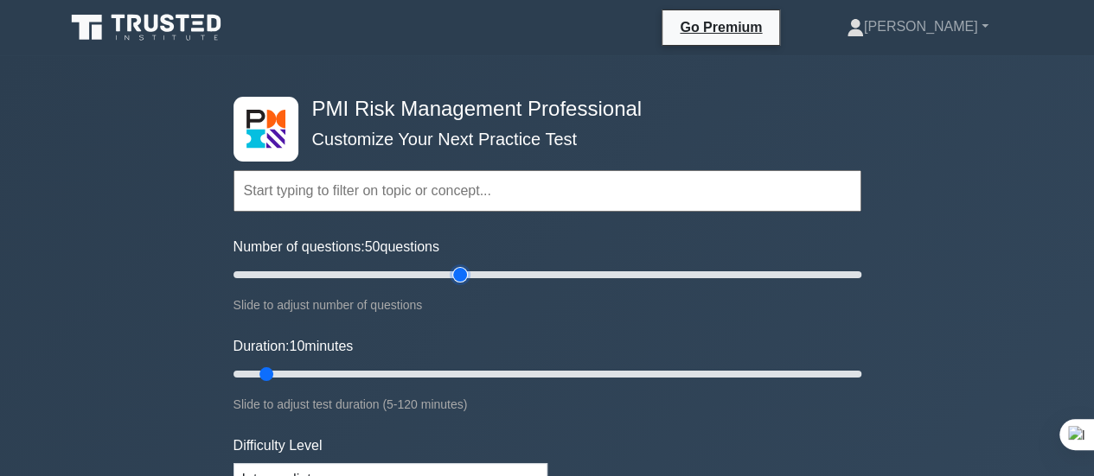
drag, startPoint x: 252, startPoint y: 276, endPoint x: 459, endPoint y: 298, distance: 207.8
click at [459, 285] on input "Number of questions: 50 questions" at bounding box center [547, 275] width 628 height 21
drag, startPoint x: 459, startPoint y: 298, endPoint x: 497, endPoint y: 294, distance: 38.3
click at [497, 295] on div "Slide to adjust number of questions" at bounding box center [547, 305] width 628 height 21
drag, startPoint x: 456, startPoint y: 271, endPoint x: 730, endPoint y: 256, distance: 274.5
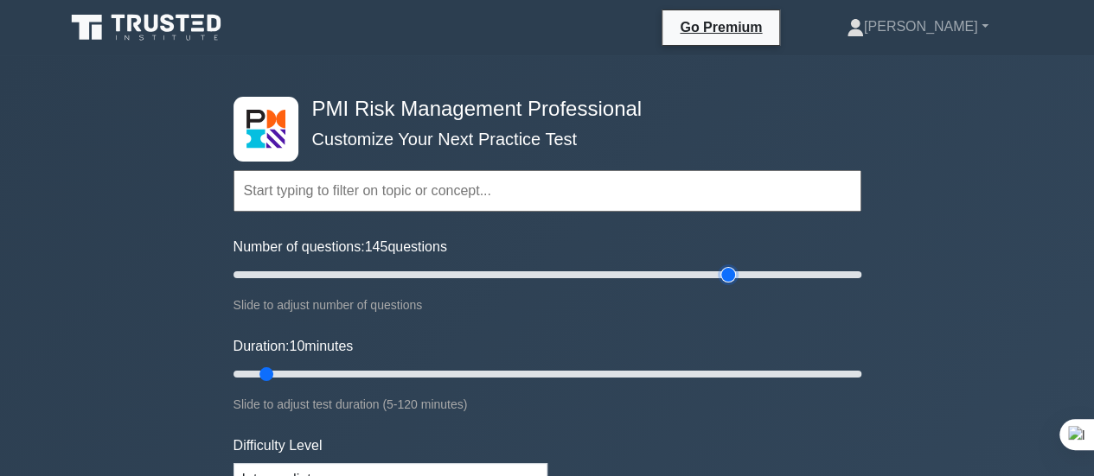
type input "160"
click at [730, 265] on input "Number of questions: 145 questions" at bounding box center [547, 275] width 628 height 21
drag, startPoint x: 267, startPoint y: 369, endPoint x: 700, endPoint y: 334, distance: 434.6
type input "90"
click at [700, 364] on input "Duration: 85 minutes" at bounding box center [547, 374] width 628 height 21
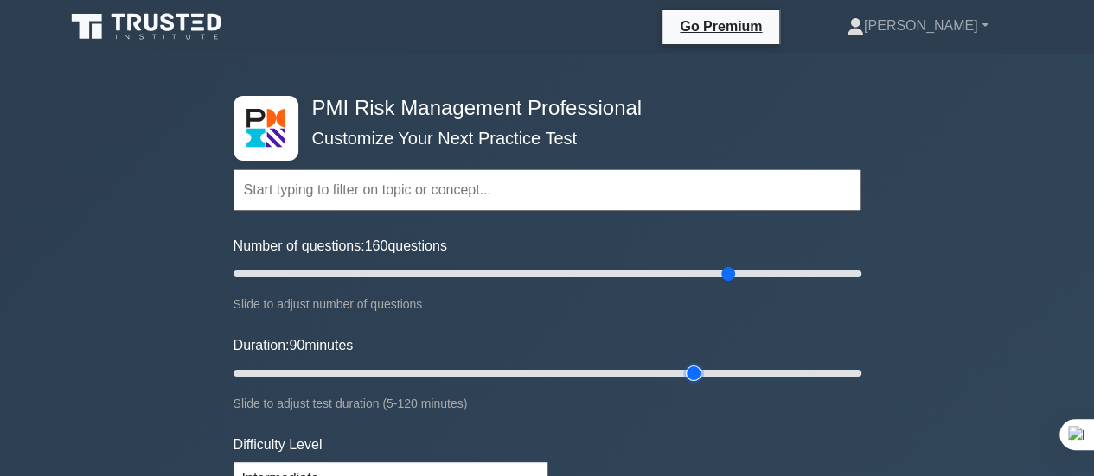
scroll to position [222, 0]
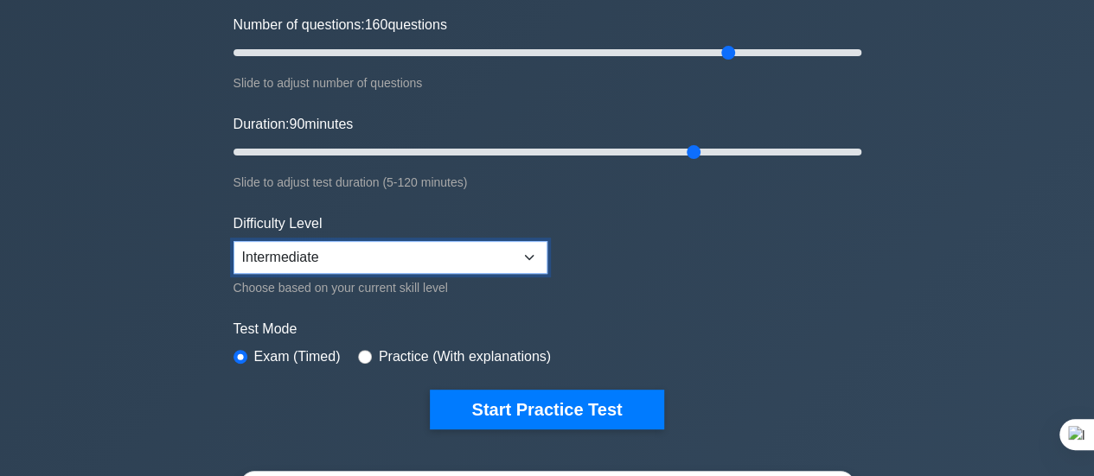
drag, startPoint x: 696, startPoint y: 373, endPoint x: 404, endPoint y: 260, distance: 313.4
click at [404, 260] on select "Beginner Intermediate Expert" at bounding box center [390, 257] width 314 height 33
select select "expert"
click at [233, 241] on select "Beginner Intermediate Expert" at bounding box center [390, 257] width 314 height 33
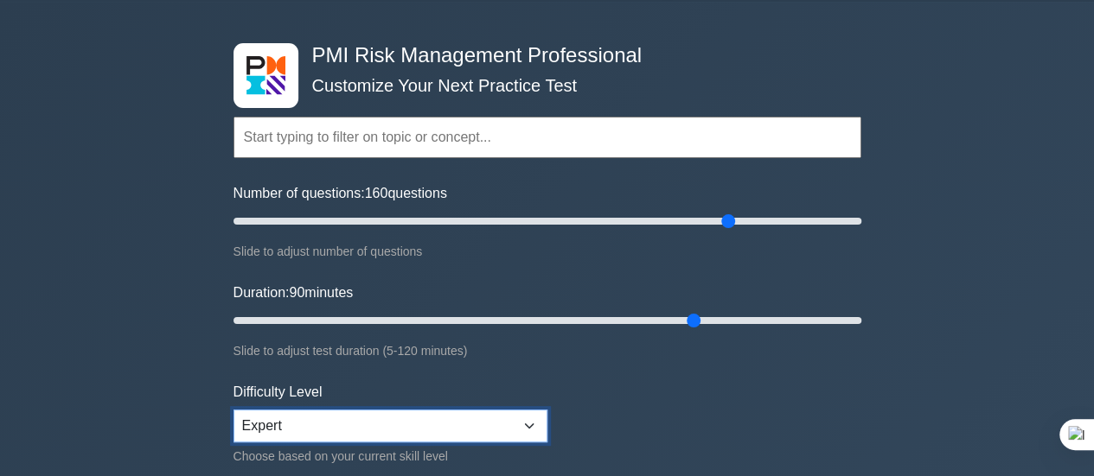
scroll to position [53, 0]
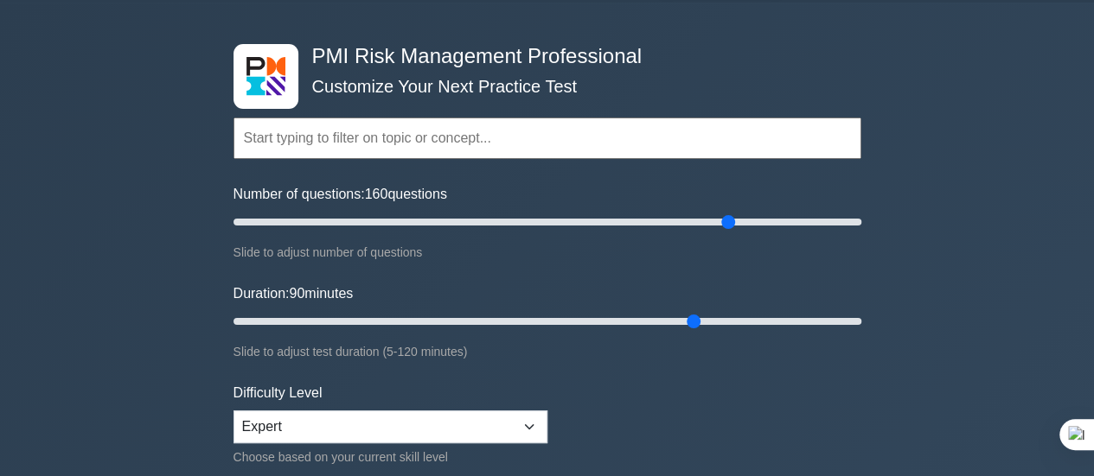
click at [597, 146] on input "text" at bounding box center [547, 138] width 628 height 41
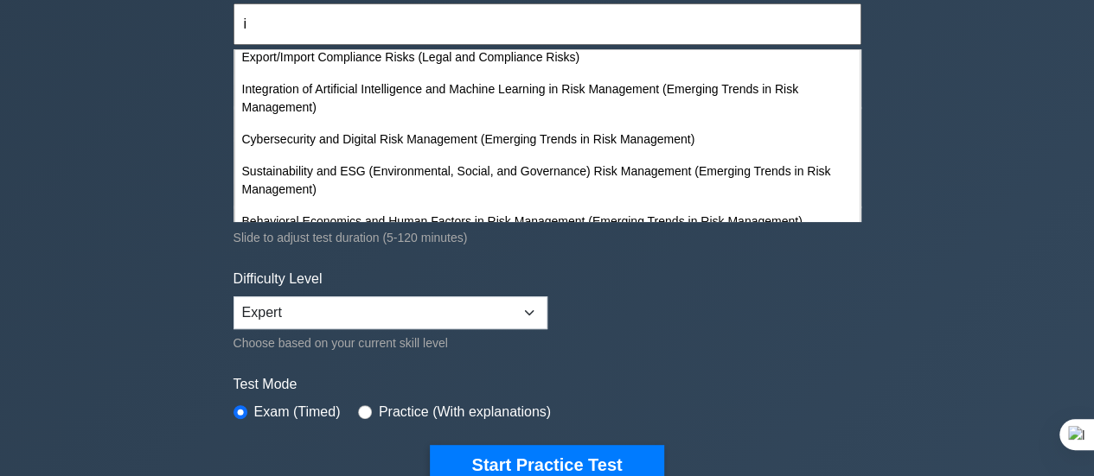
scroll to position [8925, 0]
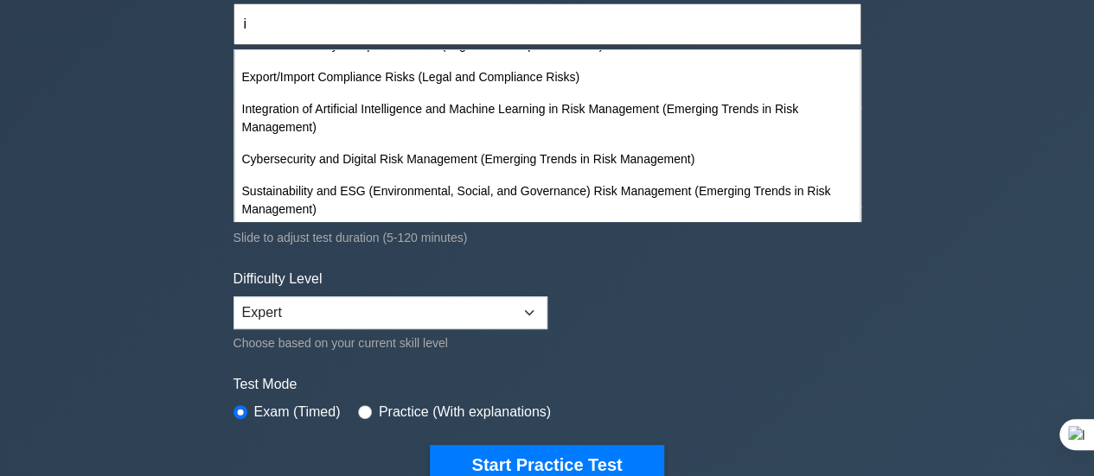
type input "i"
click at [539, 260] on form "i Topics Introduction to Risk Management Risk Management Planning Risk Identifi…" at bounding box center [547, 218] width 628 height 534
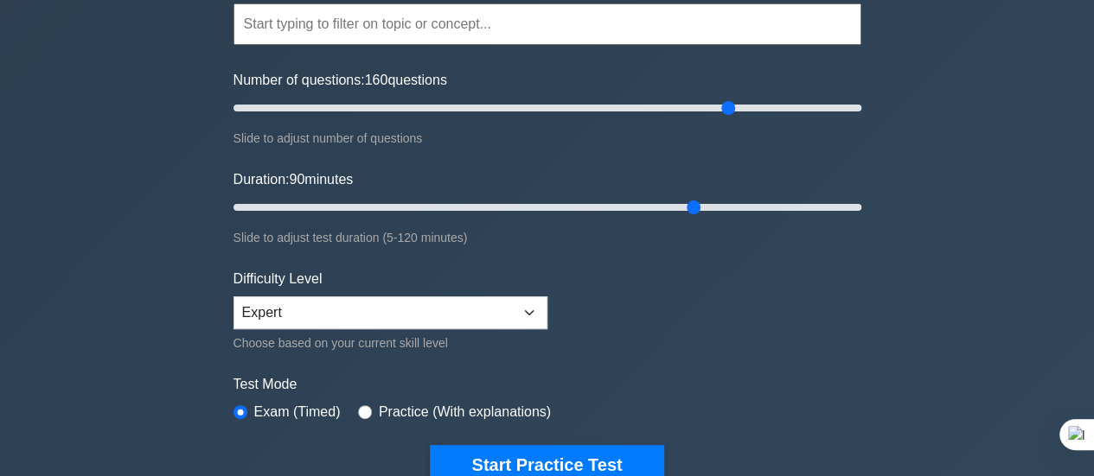
scroll to position [0, 0]
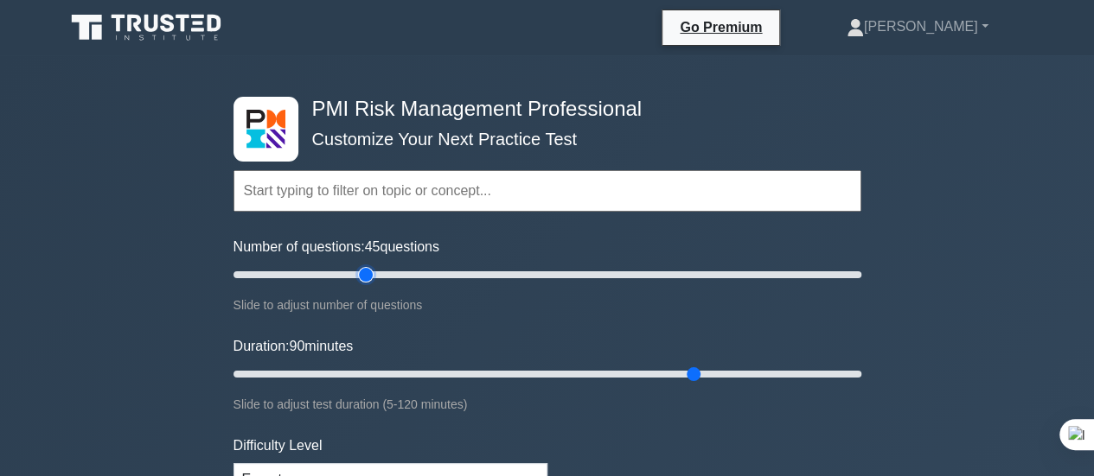
click at [361, 271] on input "Number of questions: 45 questions" at bounding box center [547, 275] width 628 height 21
click at [330, 276] on input "Number of questions: 35 questions" at bounding box center [547, 275] width 628 height 21
type input "30"
click at [310, 276] on input "Number of questions: 30 questions" at bounding box center [547, 275] width 628 height 21
drag, startPoint x: 314, startPoint y: 380, endPoint x: 302, endPoint y: 363, distance: 21.1
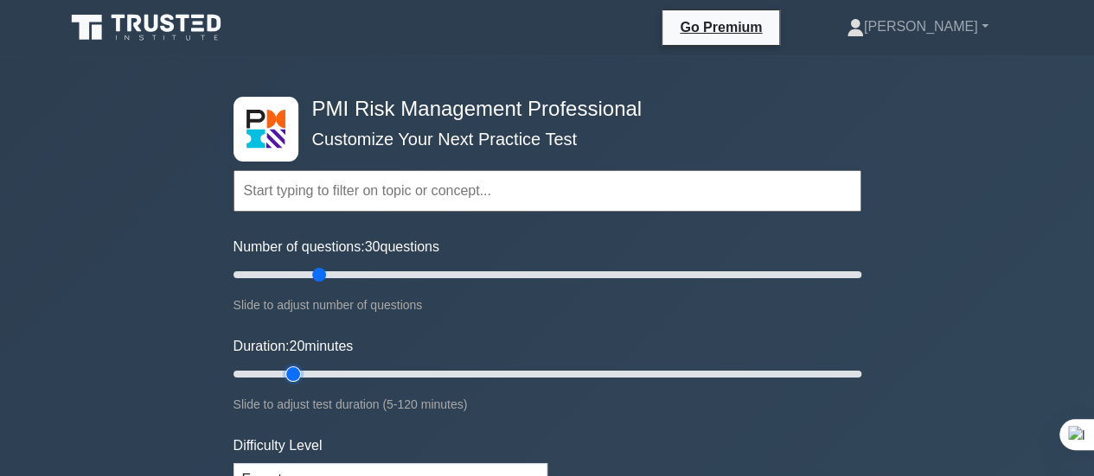
click at [302, 364] on input "Duration: 20 minutes" at bounding box center [547, 374] width 628 height 21
type input "20"
click at [322, 371] on input "Duration: 20 minutes" at bounding box center [547, 374] width 628 height 21
click at [300, 271] on input "Number of questions: 25 questions" at bounding box center [547, 275] width 628 height 21
type input "20"
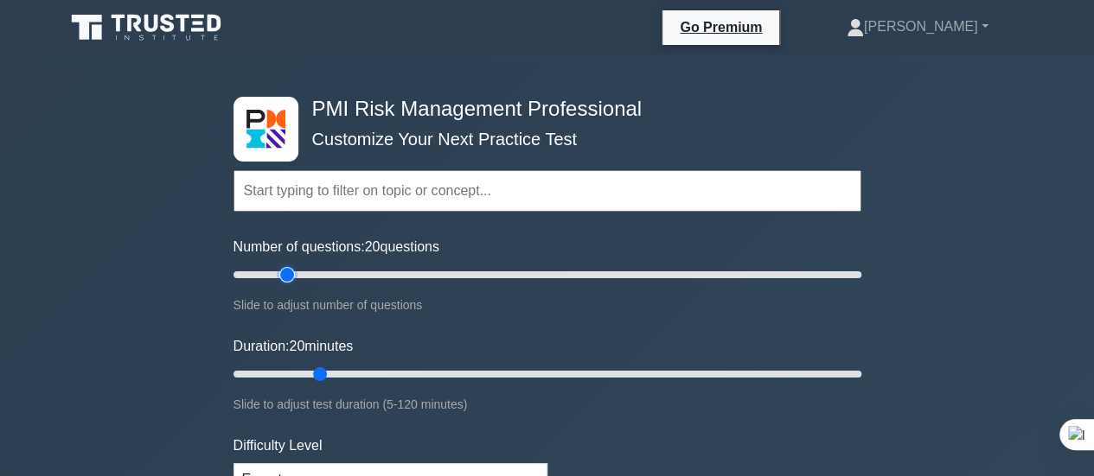
click at [286, 272] on input "Number of questions: 20 questions" at bounding box center [547, 275] width 628 height 21
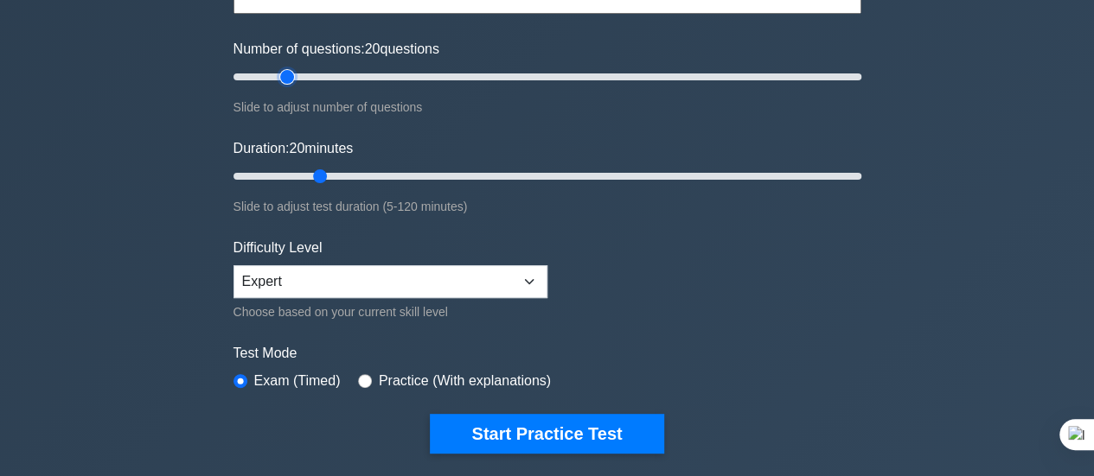
scroll to position [350, 0]
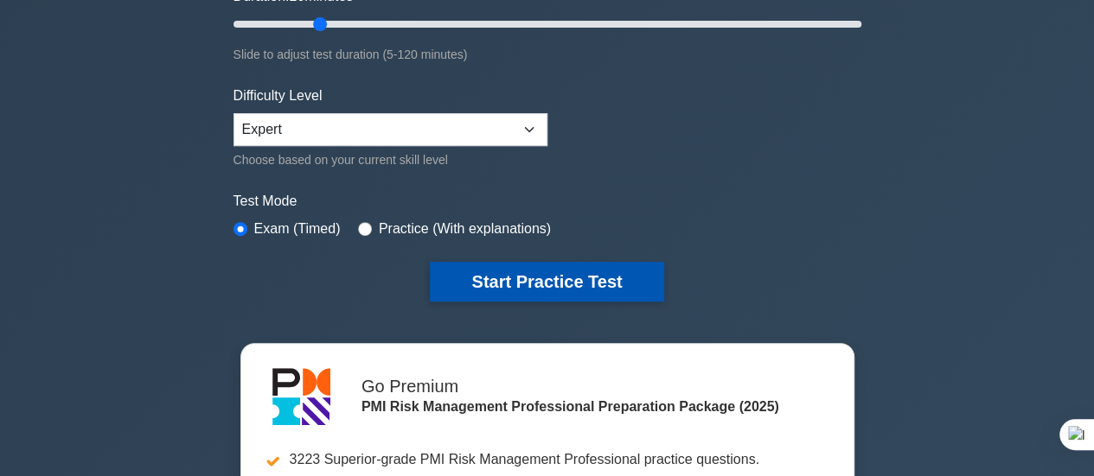
click at [528, 268] on button "Start Practice Test" at bounding box center [546, 282] width 233 height 40
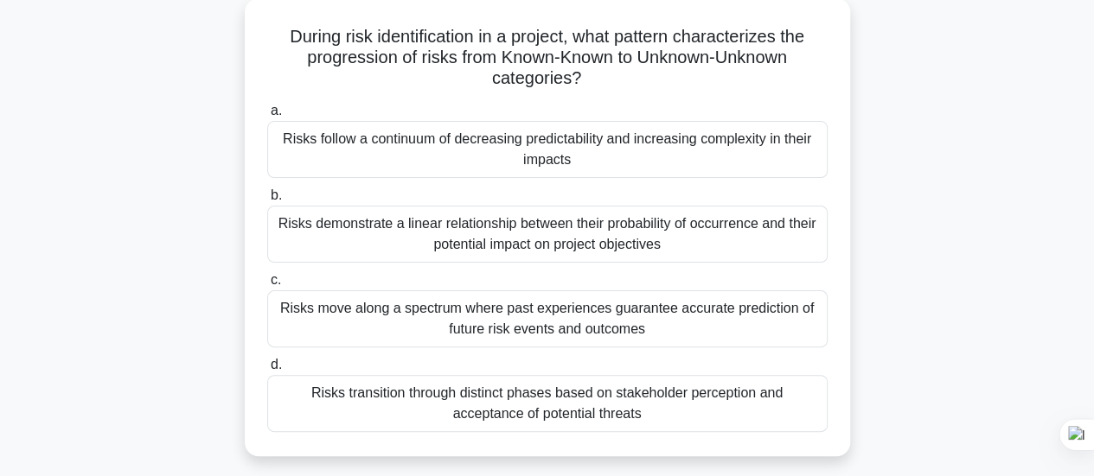
scroll to position [98, 0]
click at [357, 149] on div "Risks follow a continuum of decreasing predictability and increasing complexity…" at bounding box center [547, 150] width 560 height 57
click at [267, 118] on input "a. Risks follow a continuum of decreasing predictability and increasing complex…" at bounding box center [267, 111] width 0 height 11
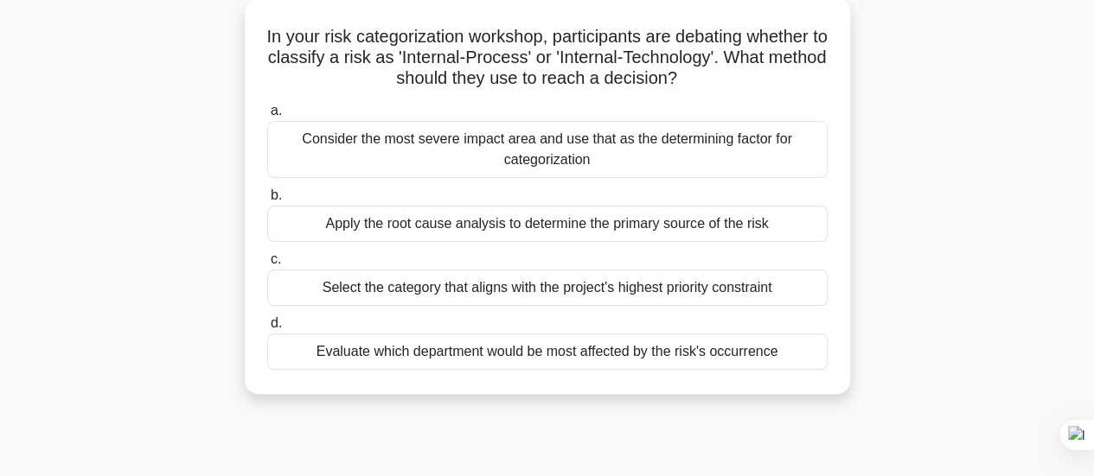
scroll to position [103, 0]
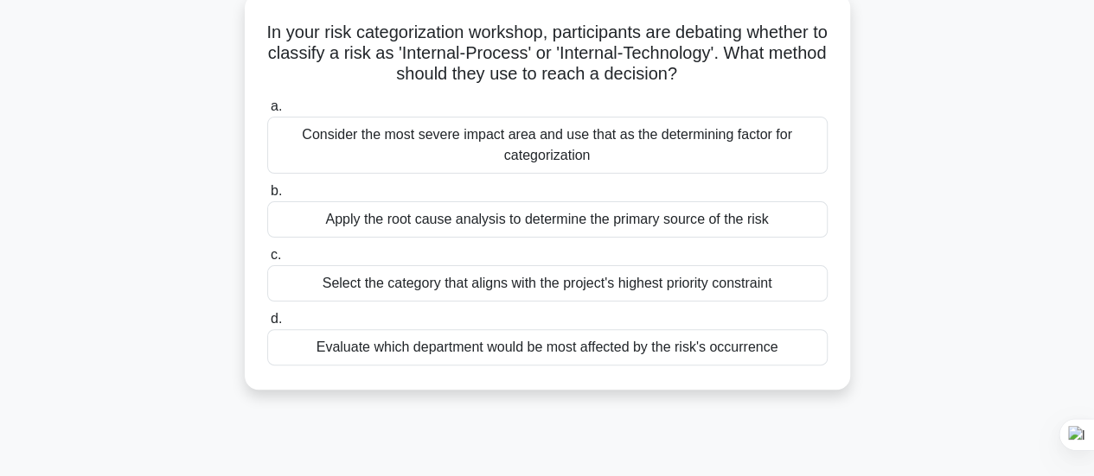
click at [514, 212] on div "Apply the root cause analysis to determine the primary source of the risk" at bounding box center [547, 219] width 560 height 36
click at [267, 197] on input "b. Apply the root cause analysis to determine the primary source of the risk" at bounding box center [267, 191] width 0 height 11
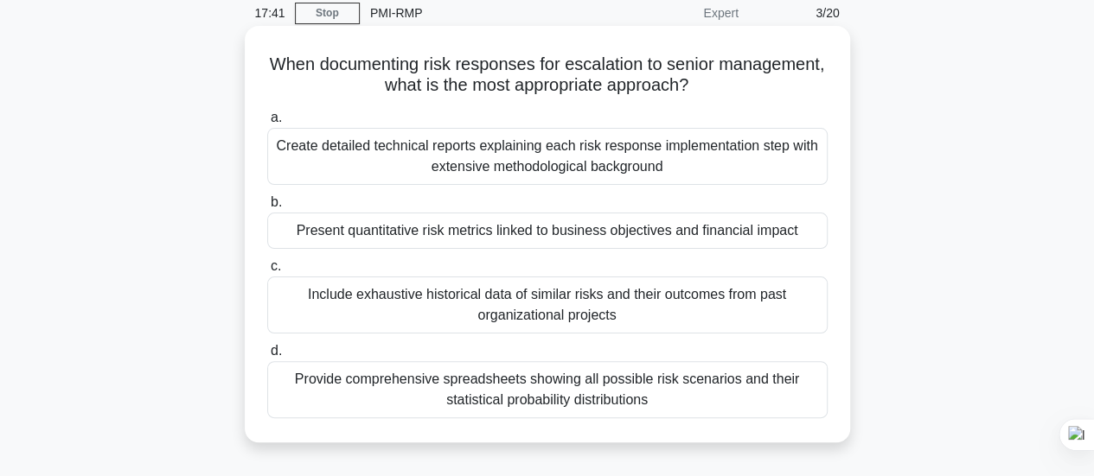
scroll to position [84, 0]
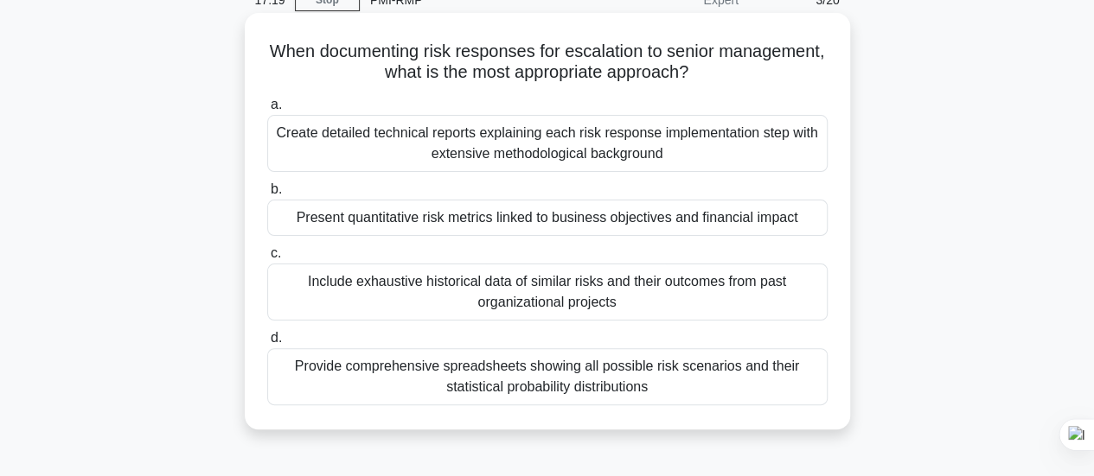
click at [616, 222] on div "Present quantitative risk metrics linked to business objectives and financial i…" at bounding box center [547, 218] width 560 height 36
click at [267, 195] on input "b. Present quantitative risk metrics linked to business objectives and financia…" at bounding box center [267, 189] width 0 height 11
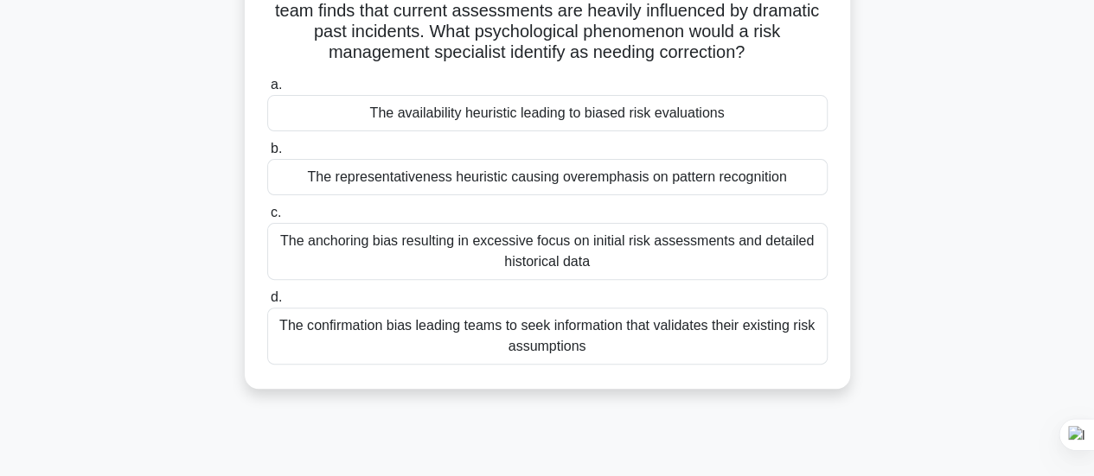
scroll to position [90, 0]
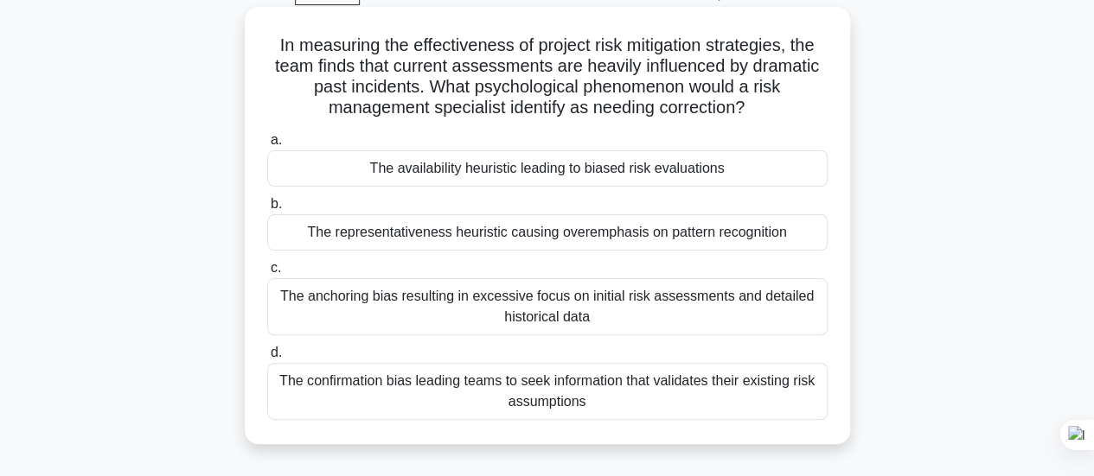
click at [567, 297] on div "The anchoring bias resulting in excessive focus on initial risk assessments and…" at bounding box center [547, 306] width 560 height 57
click at [267, 274] on input "c. The anchoring bias resulting in excessive focus on initial risk assessments …" at bounding box center [267, 268] width 0 height 11
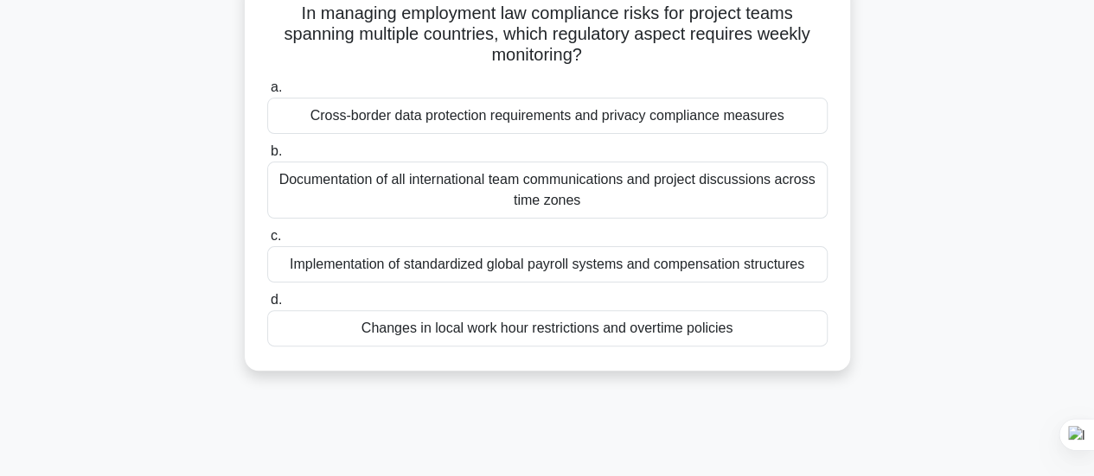
scroll to position [133, 0]
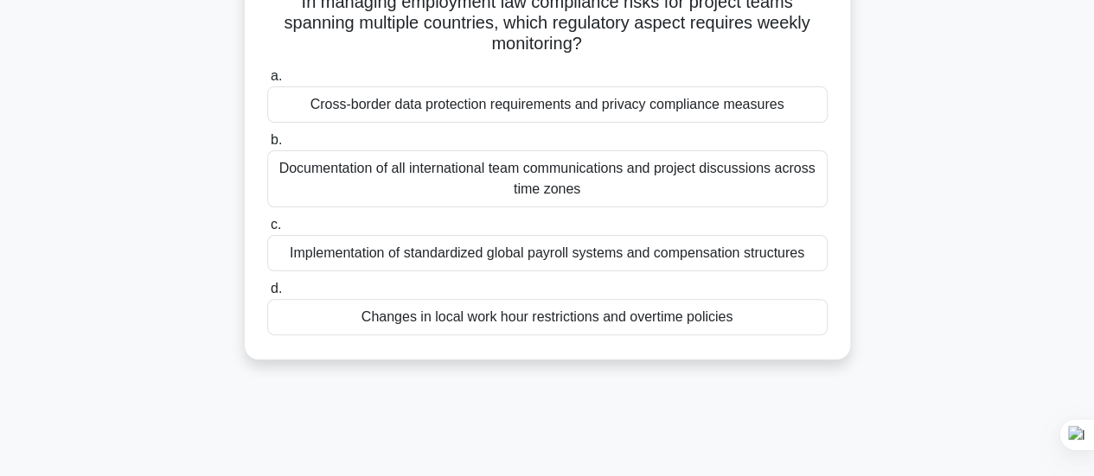
click at [571, 182] on div "Documentation of all international team communications and project discussions …" at bounding box center [547, 178] width 560 height 57
click at [267, 146] on input "b. Documentation of all international team communications and project discussio…" at bounding box center [267, 140] width 0 height 11
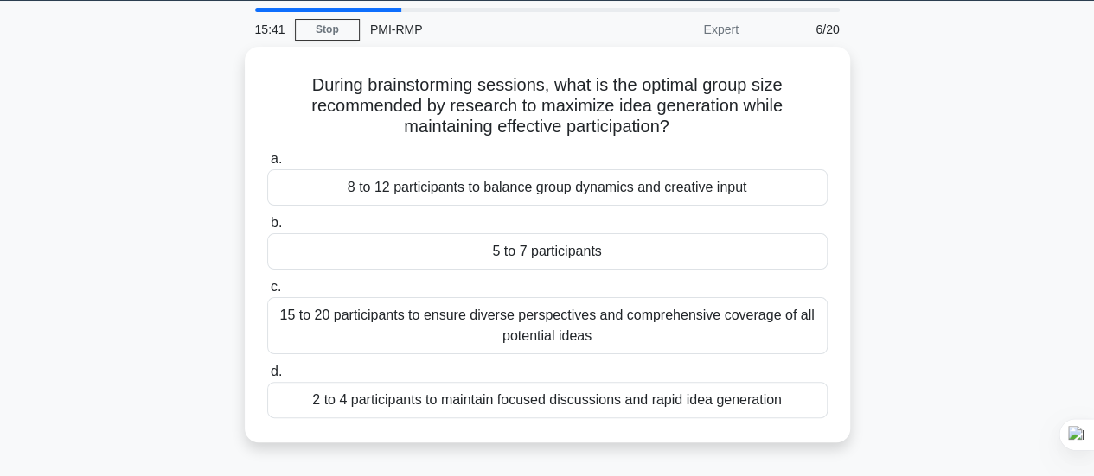
scroll to position [57, 0]
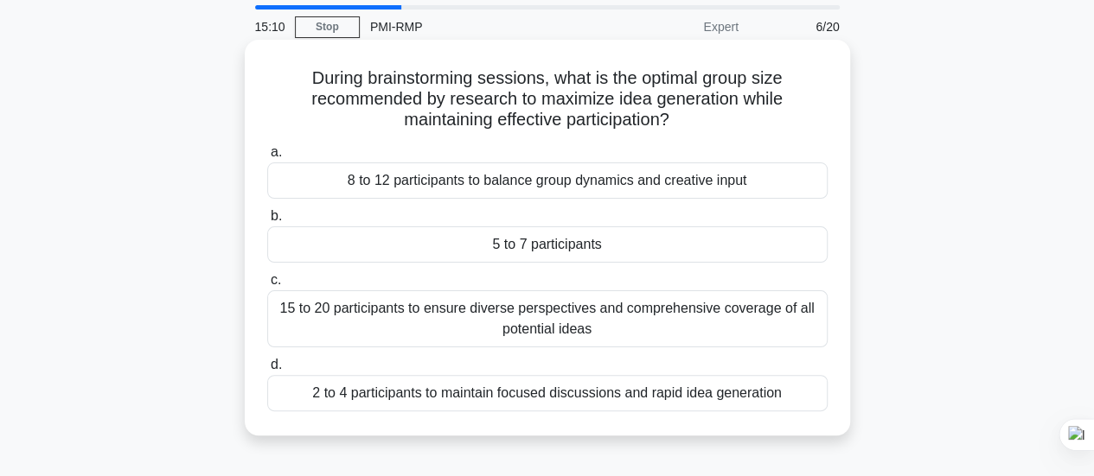
click at [574, 185] on div "8 to 12 participants to balance group dynamics and creative input" at bounding box center [547, 181] width 560 height 36
click at [267, 158] on input "a. 8 to 12 participants to balance group dynamics and creative input" at bounding box center [267, 152] width 0 height 11
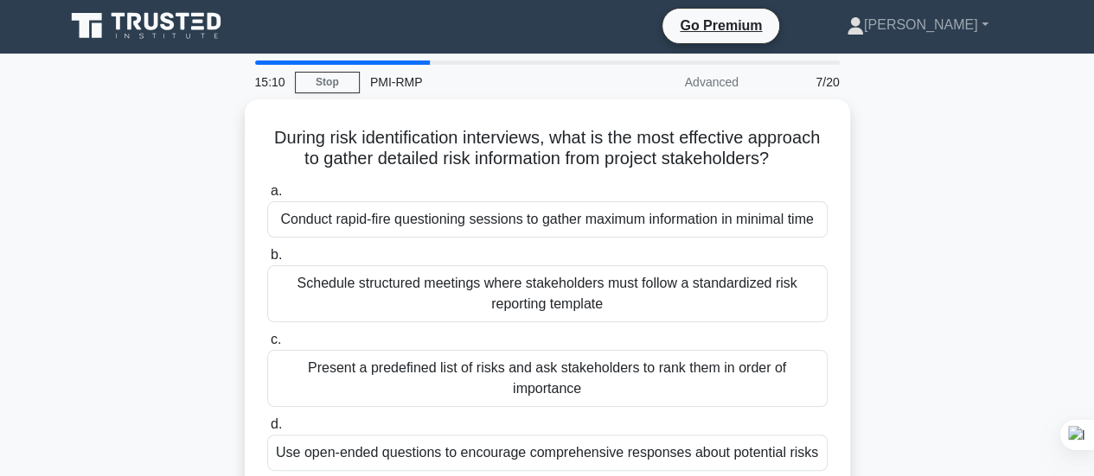
scroll to position [0, 0]
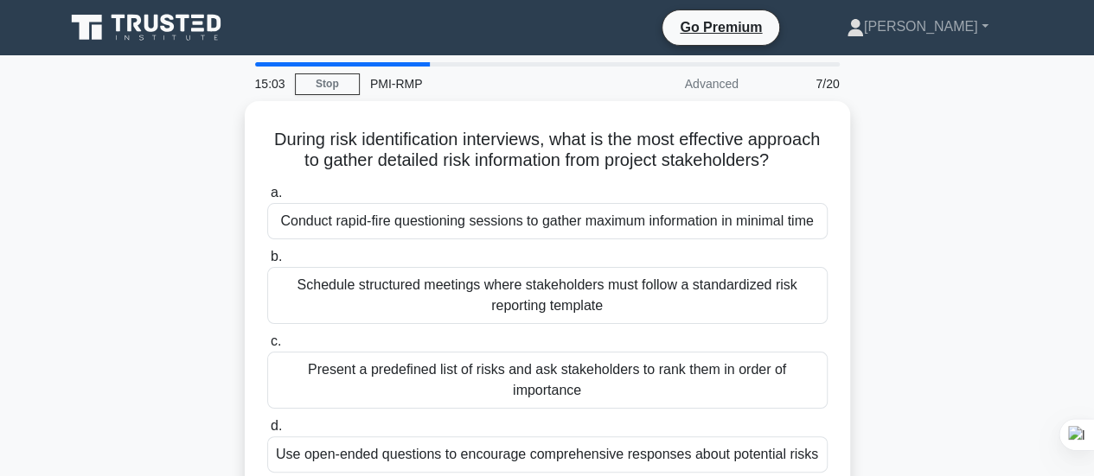
click at [399, 62] on div at bounding box center [343, 64] width 176 height 4
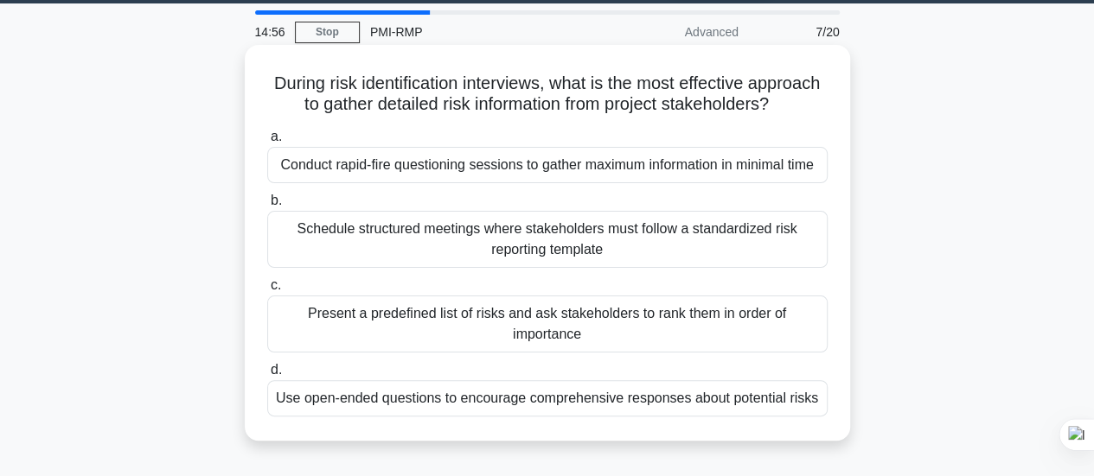
scroll to position [117, 0]
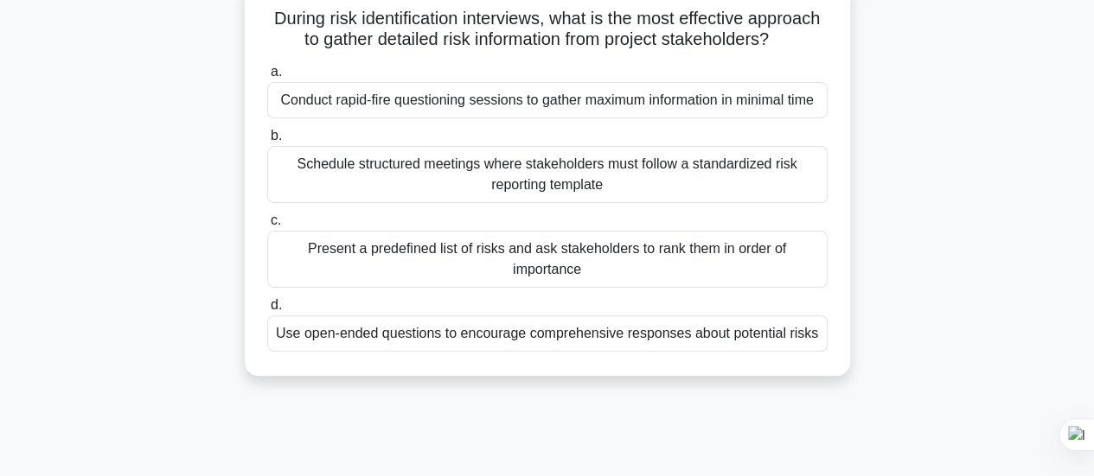
click at [619, 352] on div "Use open-ended questions to encourage comprehensive responses about potential r…" at bounding box center [547, 334] width 560 height 36
click at [267, 311] on input "d. Use open-ended questions to encourage comprehensive responses about potentia…" at bounding box center [267, 305] width 0 height 11
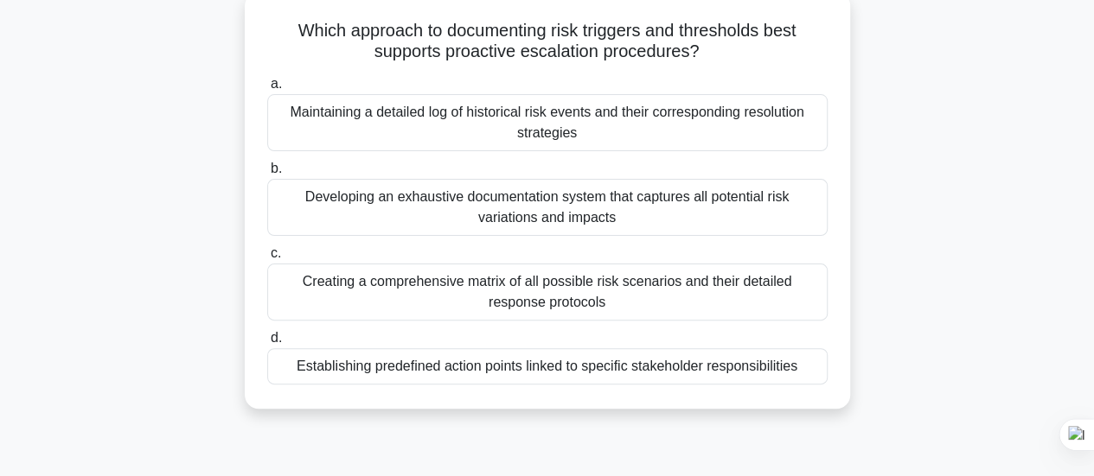
scroll to position [105, 0]
click at [552, 278] on div "Creating a comprehensive matrix of all possible risk scenarios and their detail…" at bounding box center [547, 291] width 560 height 57
click at [267, 259] on input "c. Creating a comprehensive matrix of all possible risk scenarios and their det…" at bounding box center [267, 252] width 0 height 11
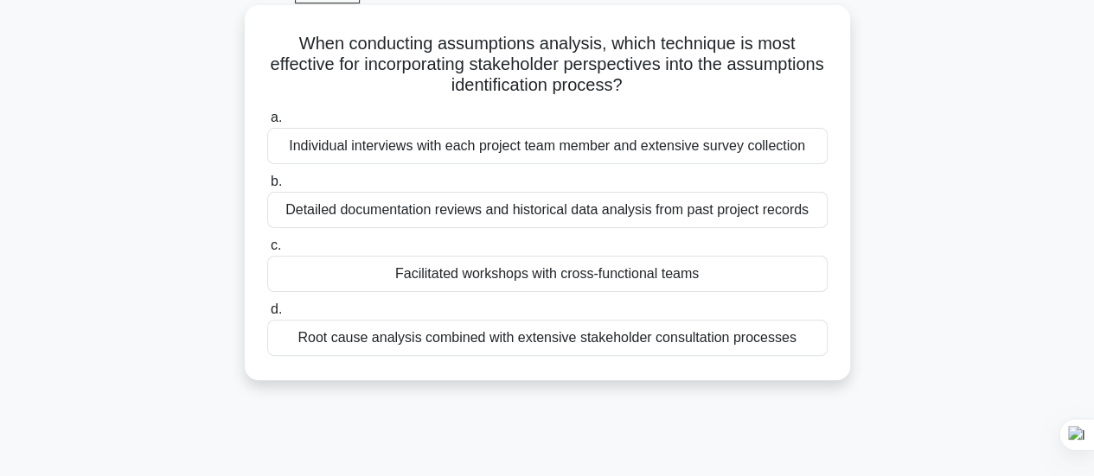
scroll to position [99, 0]
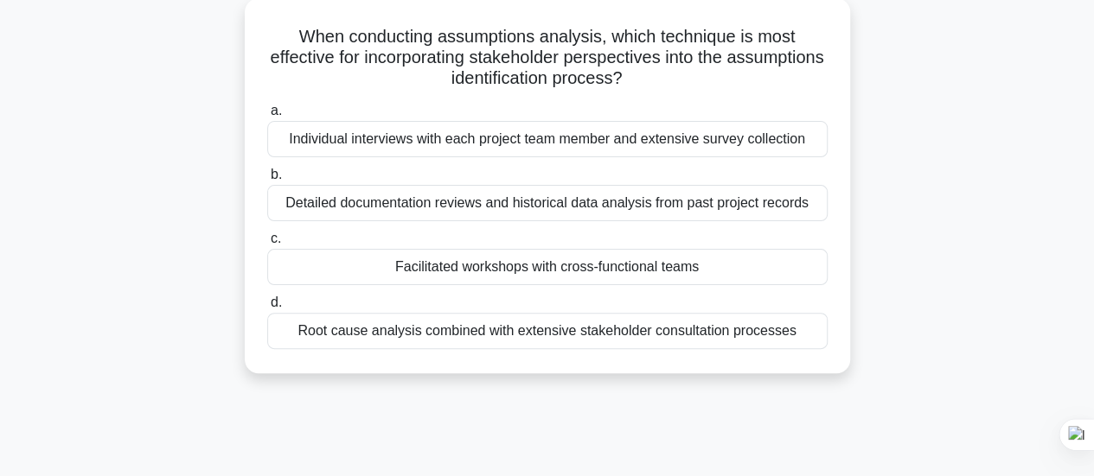
click at [530, 260] on div "Facilitated workshops with cross-functional teams" at bounding box center [547, 267] width 560 height 36
click at [267, 245] on input "c. Facilitated workshops with cross-functional teams" at bounding box center [267, 238] width 0 height 11
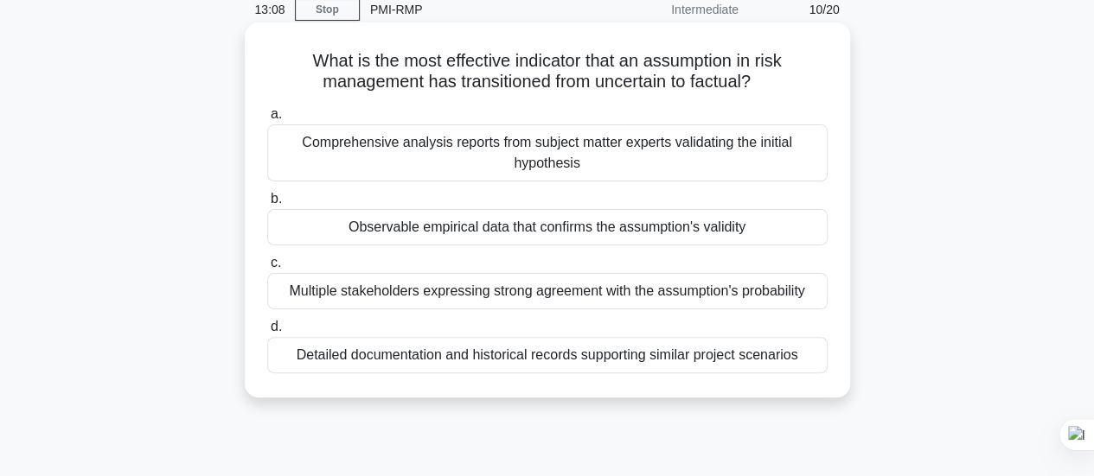
scroll to position [80, 0]
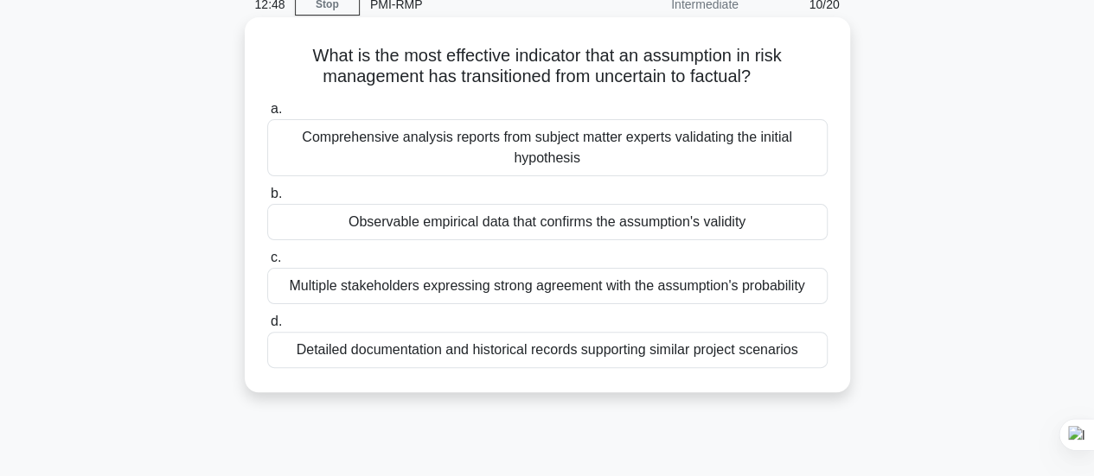
click at [548, 219] on div "Observable empirical data that confirms the assumption's validity" at bounding box center [547, 222] width 560 height 36
click at [267, 200] on input "b. Observable empirical data that confirms the assumption's validity" at bounding box center [267, 193] width 0 height 11
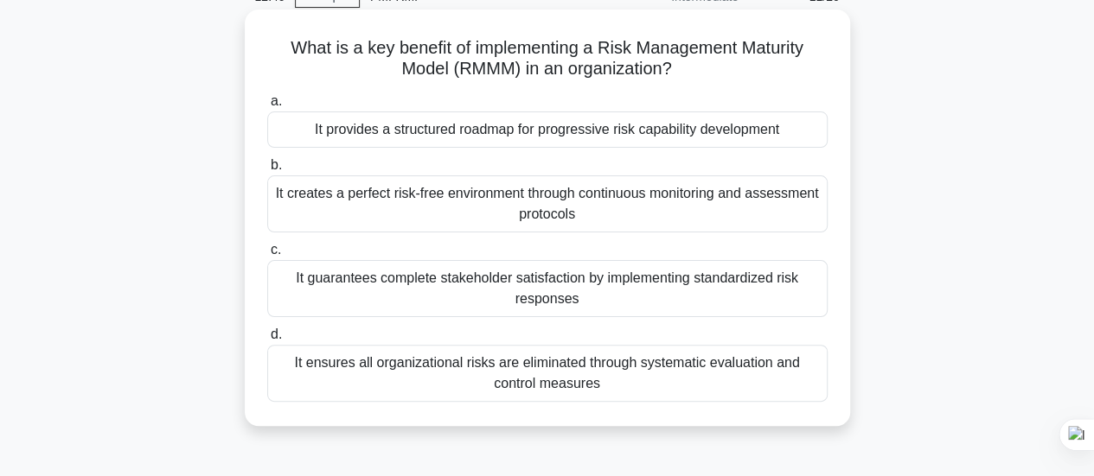
scroll to position [88, 0]
click at [517, 134] on div "It provides a structured roadmap for progressive risk capability development" at bounding box center [547, 129] width 560 height 36
click at [267, 106] on input "a. It provides a structured roadmap for progressive risk capability development" at bounding box center [267, 100] width 0 height 11
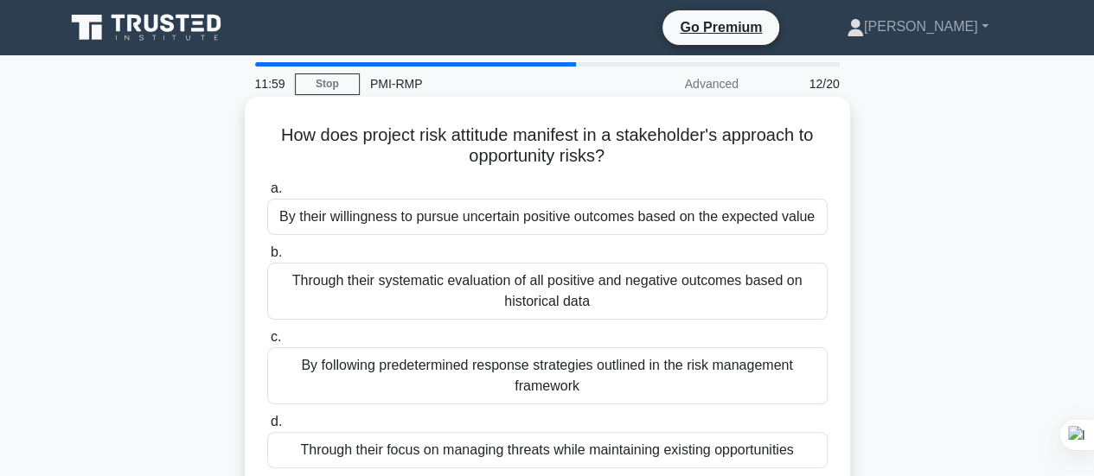
scroll to position [1, 0]
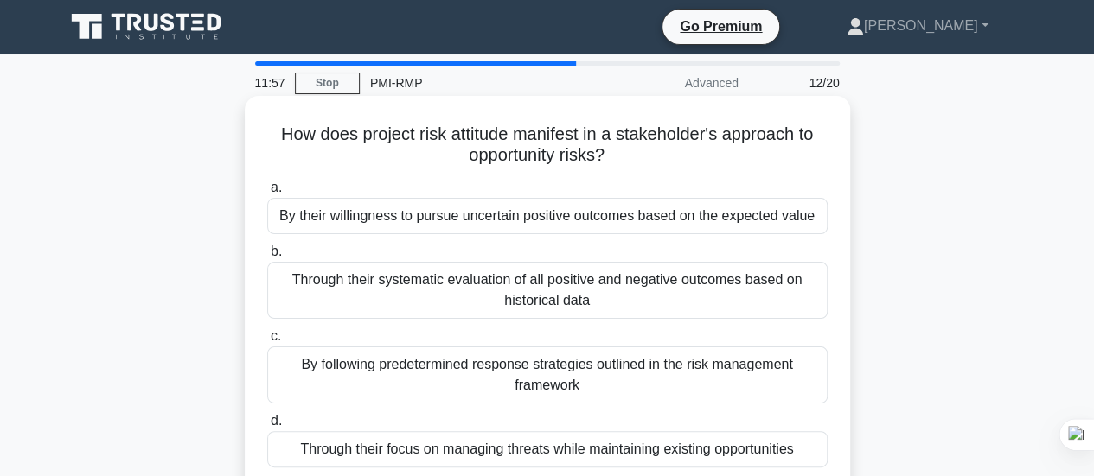
click at [567, 219] on div "By their willingness to pursue uncertain positive outcomes based on the expecte…" at bounding box center [547, 216] width 560 height 36
click at [267, 194] on input "a. By their willingness to pursue uncertain positive outcomes based on the expe…" at bounding box center [267, 187] width 0 height 11
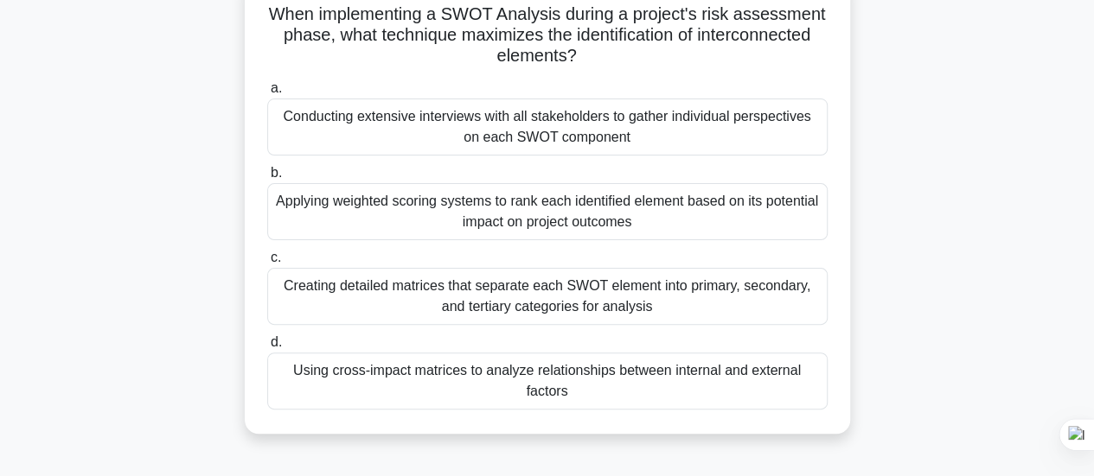
scroll to position [120, 0]
click at [569, 376] on div "Using cross-impact matrices to analyze relationships between internal and exter…" at bounding box center [547, 382] width 560 height 57
click at [267, 349] on input "d. Using cross-impact matrices to analyze relationships between internal and ex…" at bounding box center [267, 343] width 0 height 11
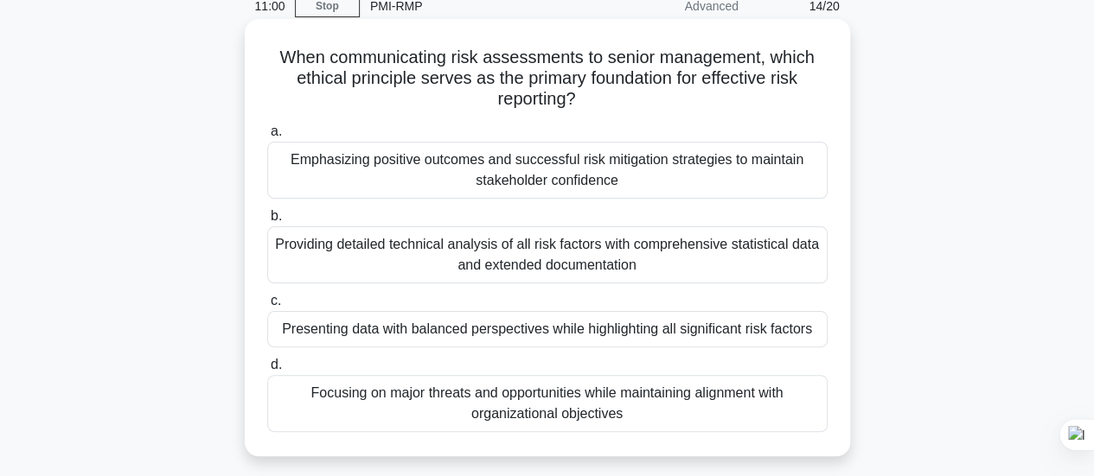
scroll to position [79, 0]
click at [520, 399] on div "Focusing on major threats and opportunities while maintaining alignment with or…" at bounding box center [547, 402] width 560 height 57
click at [267, 370] on input "d. Focusing on major threats and opportunities while maintaining alignment with…" at bounding box center [267, 364] width 0 height 11
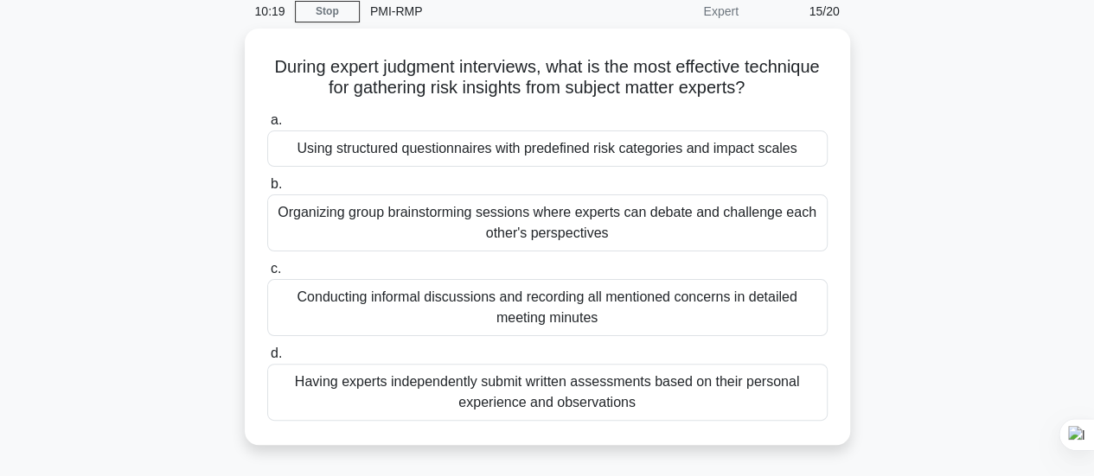
scroll to position [83, 0]
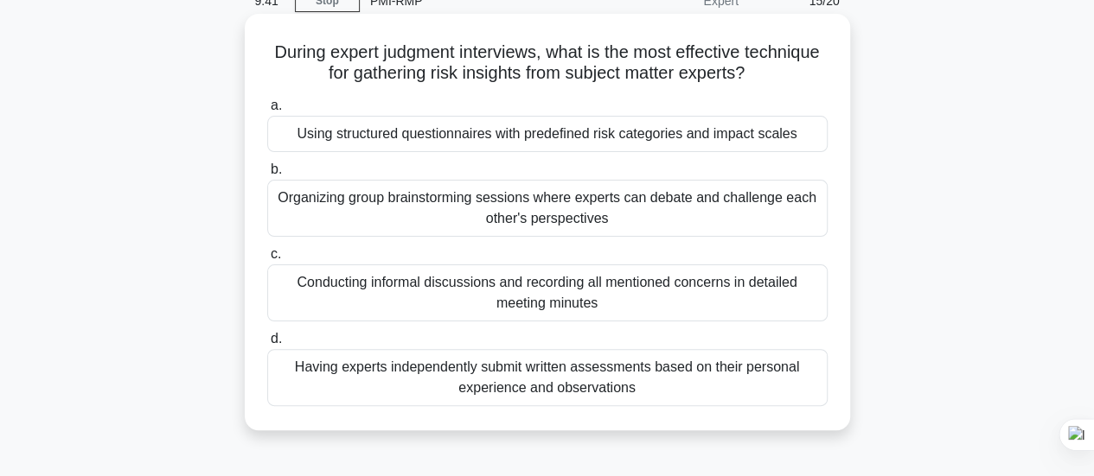
click at [470, 131] on div "Using structured questionnaires with predefined risk categories and impact scal…" at bounding box center [547, 134] width 560 height 36
click at [267, 112] on input "a. Using structured questionnaires with predefined risk categories and impact s…" at bounding box center [267, 105] width 0 height 11
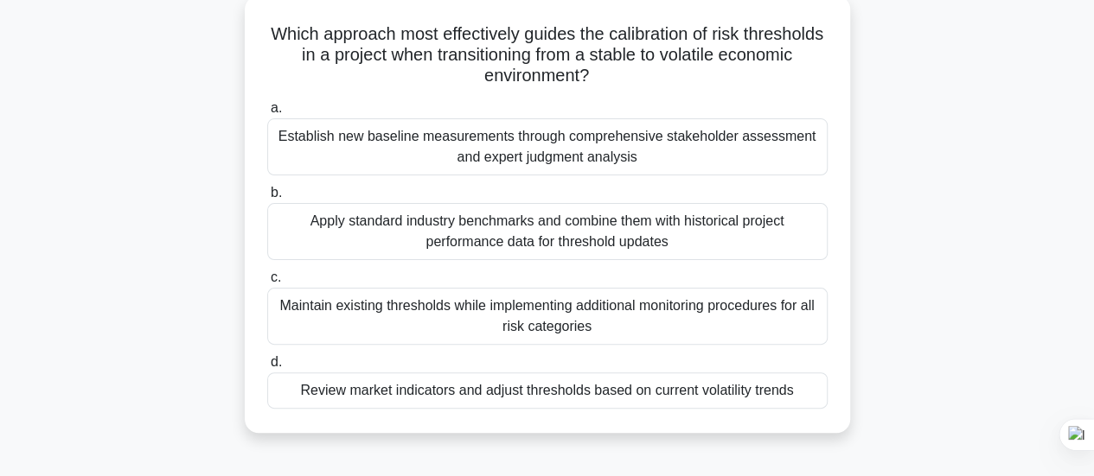
scroll to position [102, 0]
click at [508, 230] on div "Apply standard industry benchmarks and combine them with historical project per…" at bounding box center [547, 230] width 560 height 57
click at [267, 198] on input "b. Apply standard industry benchmarks and combine them with historical project …" at bounding box center [267, 192] width 0 height 11
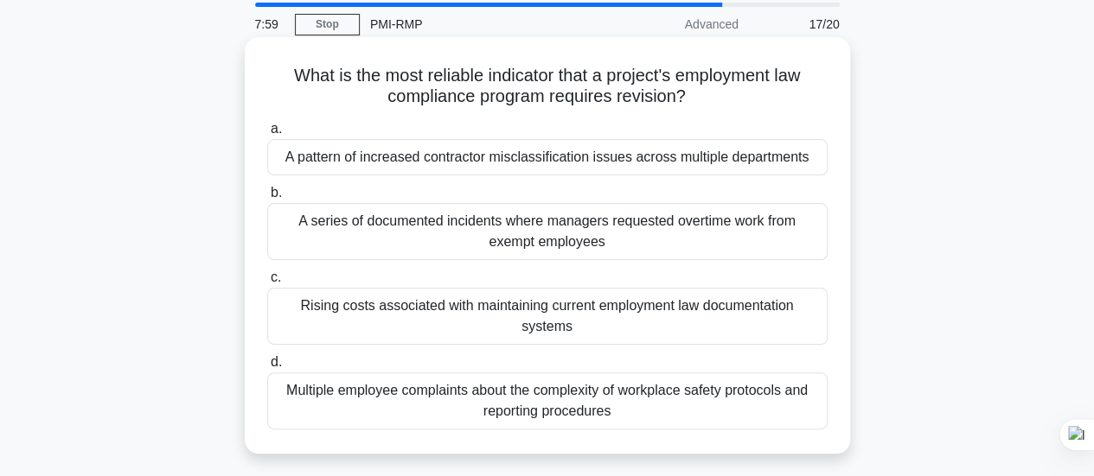
scroll to position [61, 0]
click at [436, 402] on div "Multiple employee complaints about the complexity of workplace safety protocols…" at bounding box center [547, 400] width 560 height 57
click at [267, 367] on input "d. Multiple employee complaints about the complexity of workplace safety protoc…" at bounding box center [267, 361] width 0 height 11
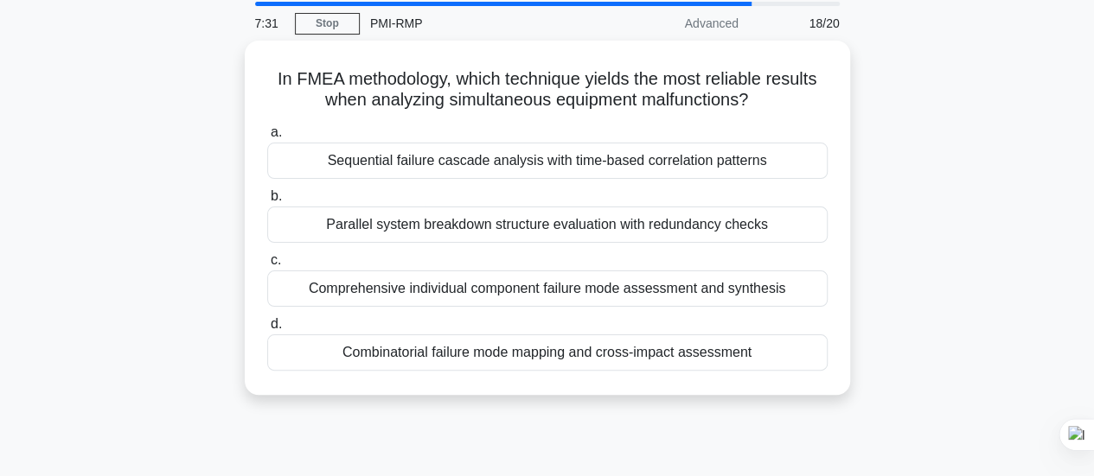
scroll to position [0, 0]
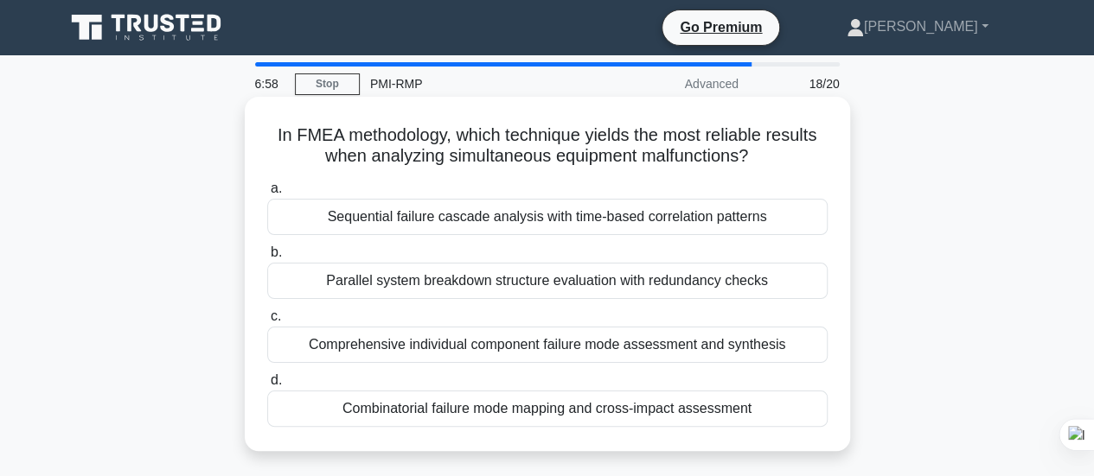
click at [471, 278] on div "Parallel system breakdown structure evaluation with redundancy checks" at bounding box center [547, 281] width 560 height 36
click at [267, 259] on input "b. Parallel system breakdown structure evaluation with redundancy checks" at bounding box center [267, 252] width 0 height 11
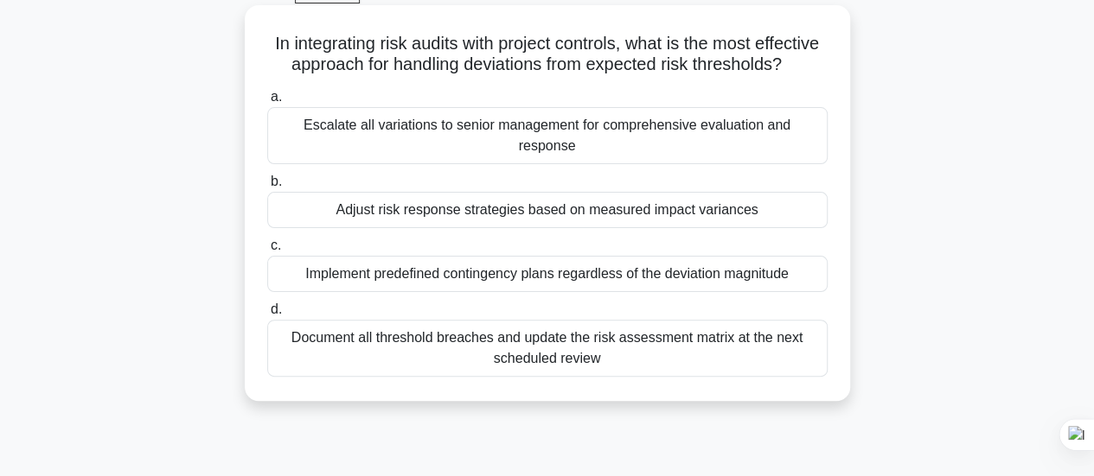
scroll to position [93, 0]
click at [430, 329] on div "Document all threshold breaches and update the risk assessment matrix at the ne…" at bounding box center [547, 347] width 560 height 57
click at [267, 315] on input "d. Document all threshold breaches and update the risk assessment matrix at the…" at bounding box center [267, 308] width 0 height 11
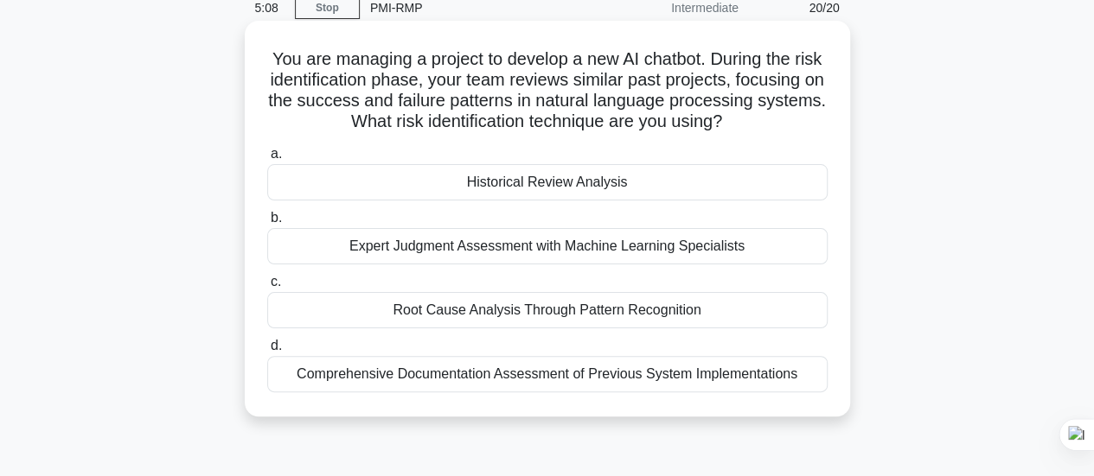
scroll to position [77, 0]
click at [534, 200] on div "Historical Review Analysis" at bounding box center [547, 181] width 560 height 36
click at [267, 159] on input "a. Historical Review Analysis" at bounding box center [267, 153] width 0 height 11
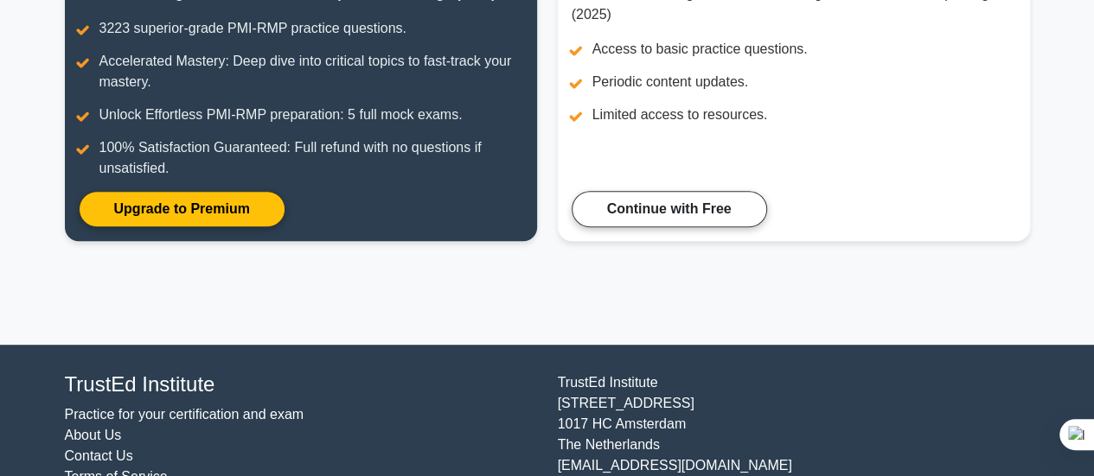
scroll to position [208, 0]
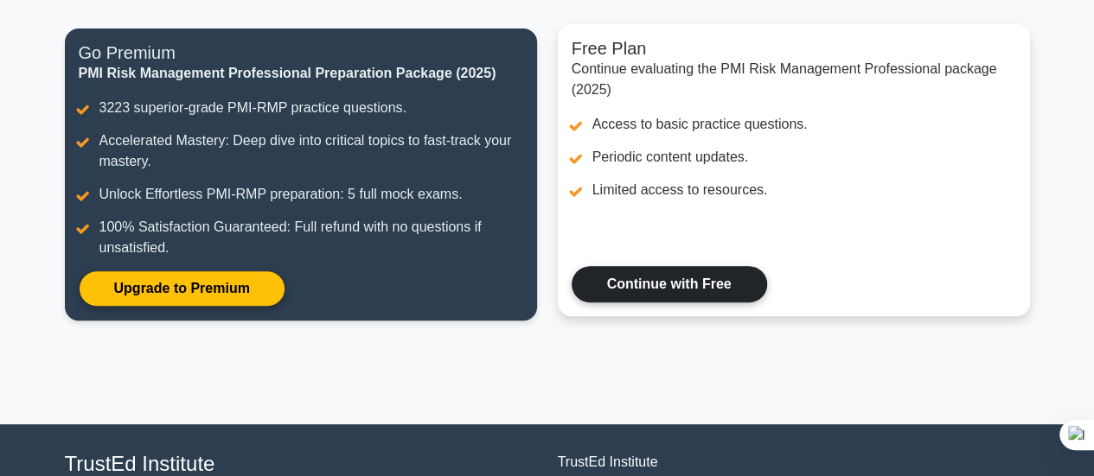
click at [654, 276] on link "Continue with Free" at bounding box center [668, 284] width 195 height 36
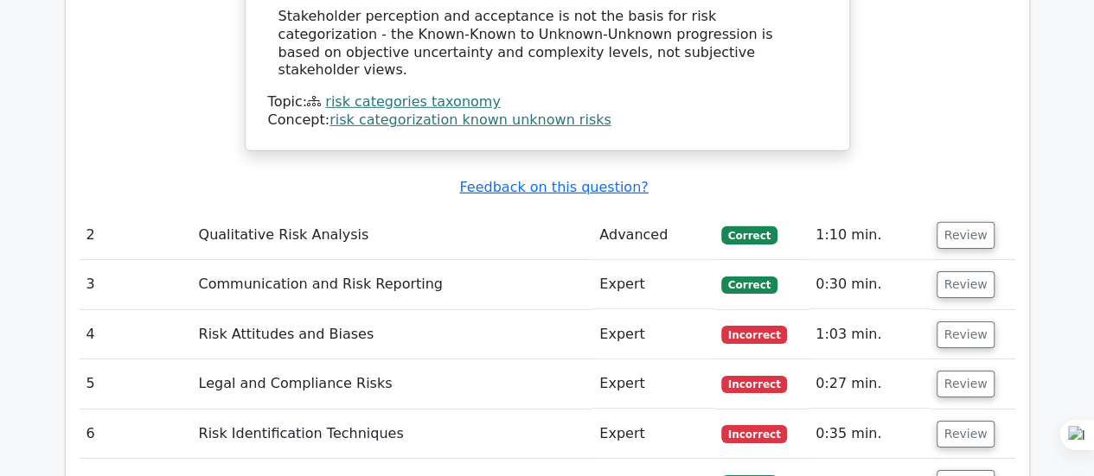
scroll to position [2637, 0]
click at [578, 179] on u "Feedback on this question?" at bounding box center [553, 187] width 188 height 16
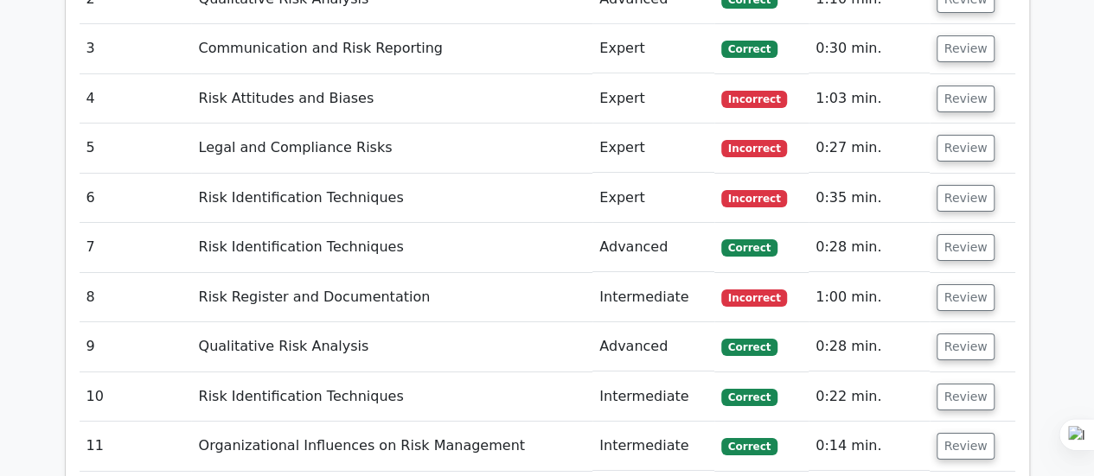
scroll to position [3024, 0]
click at [954, 234] on button "Review" at bounding box center [965, 247] width 59 height 27
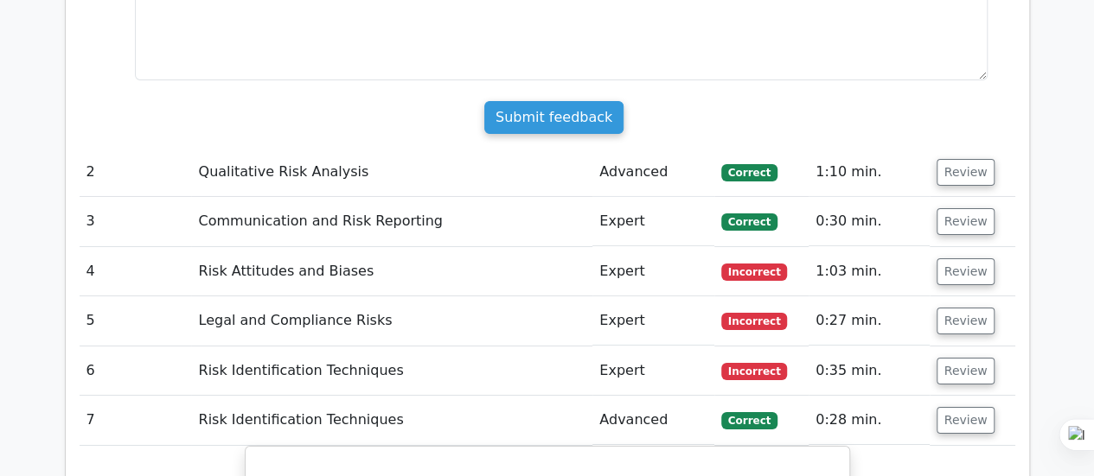
scroll to position [2851, 0]
click at [964, 358] on button "Review" at bounding box center [965, 371] width 59 height 27
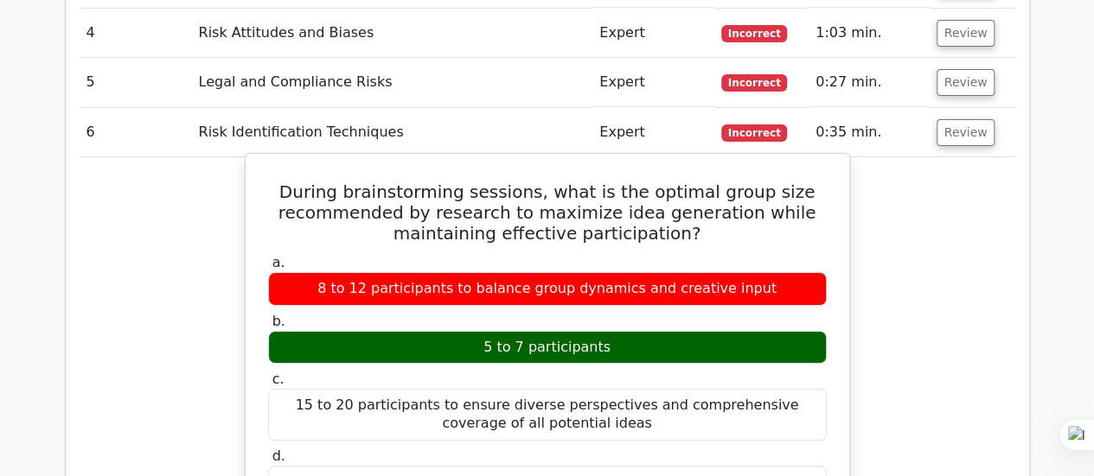
scroll to position [3052, 0]
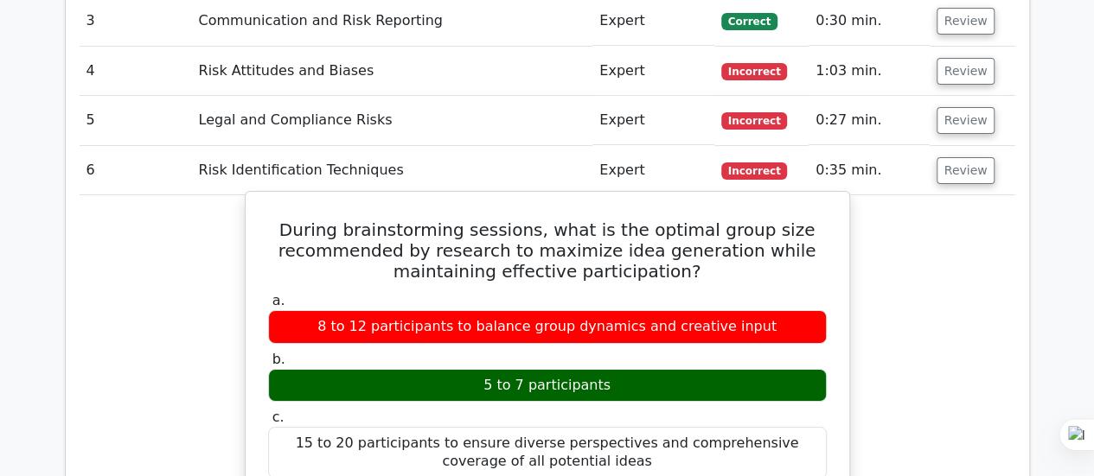
drag, startPoint x: 306, startPoint y: 106, endPoint x: 803, endPoint y: 390, distance: 572.3
copy div "During brainstorming sessions, what is the optimal group size recommended by re…"
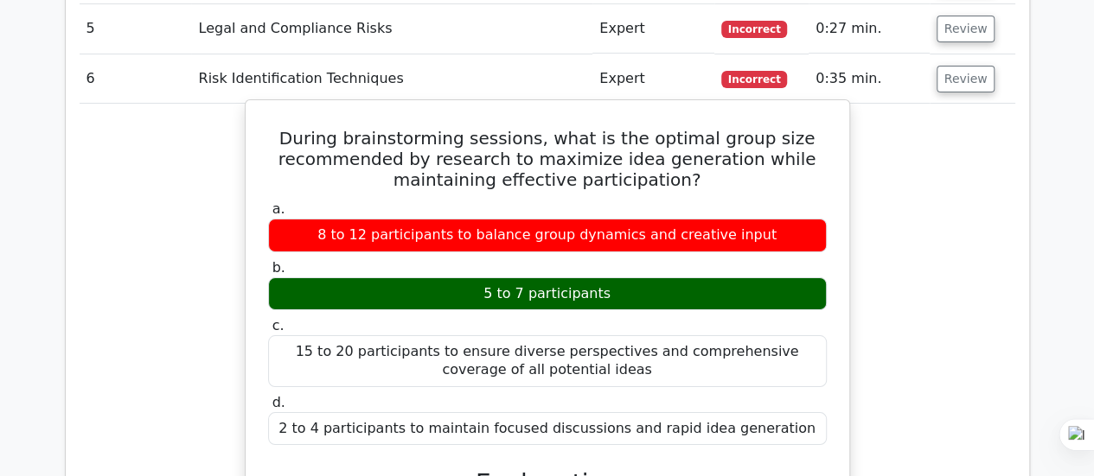
scroll to position [3147, 0]
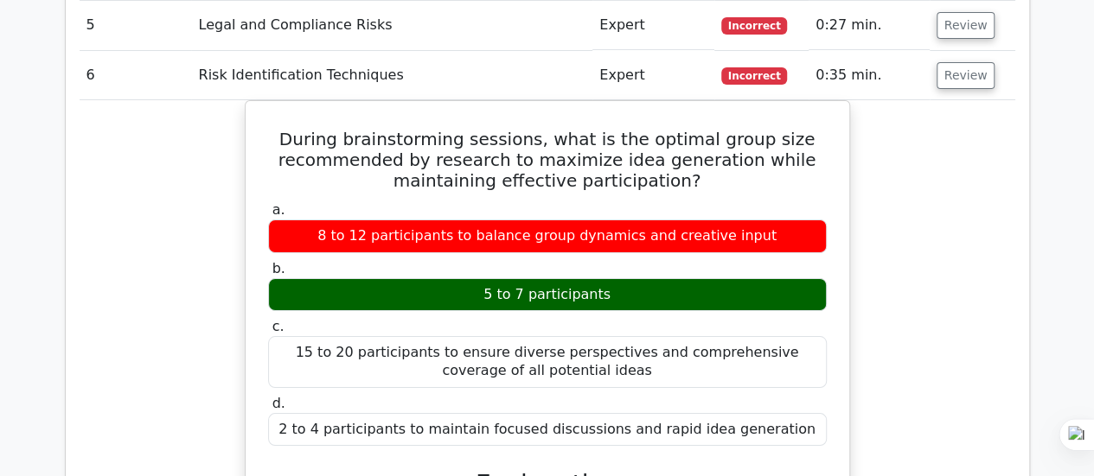
drag, startPoint x: 773, startPoint y: 144, endPoint x: 92, endPoint y: 178, distance: 682.1
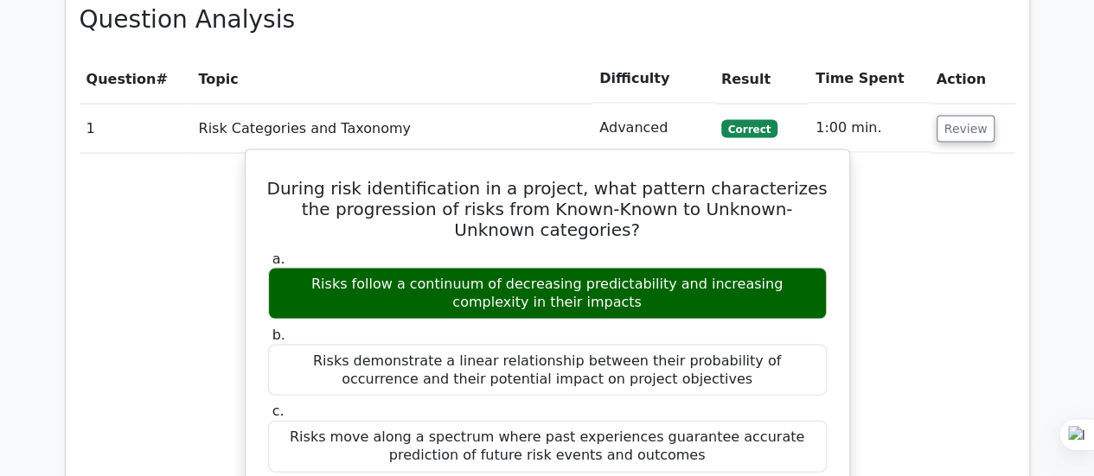
scroll to position [1679, 0]
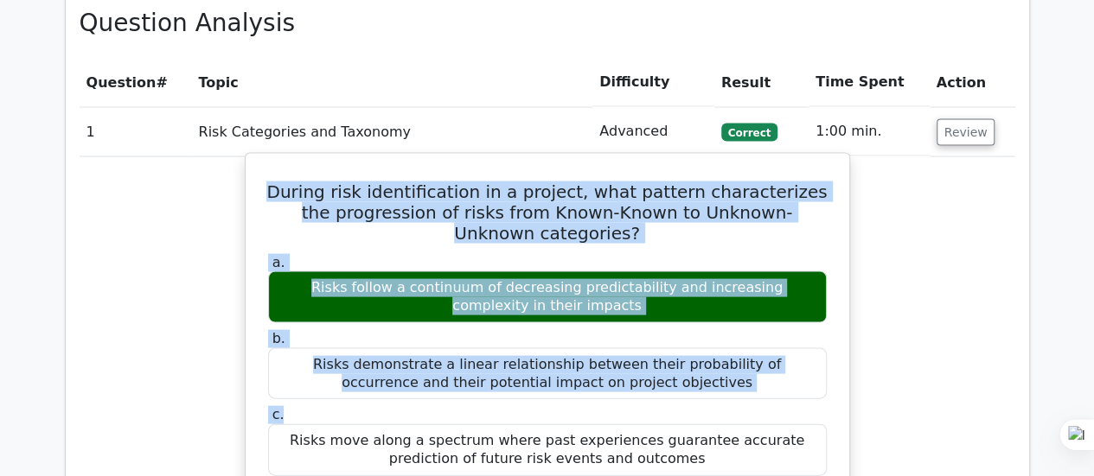
drag, startPoint x: 283, startPoint y: 126, endPoint x: 384, endPoint y: 348, distance: 243.3
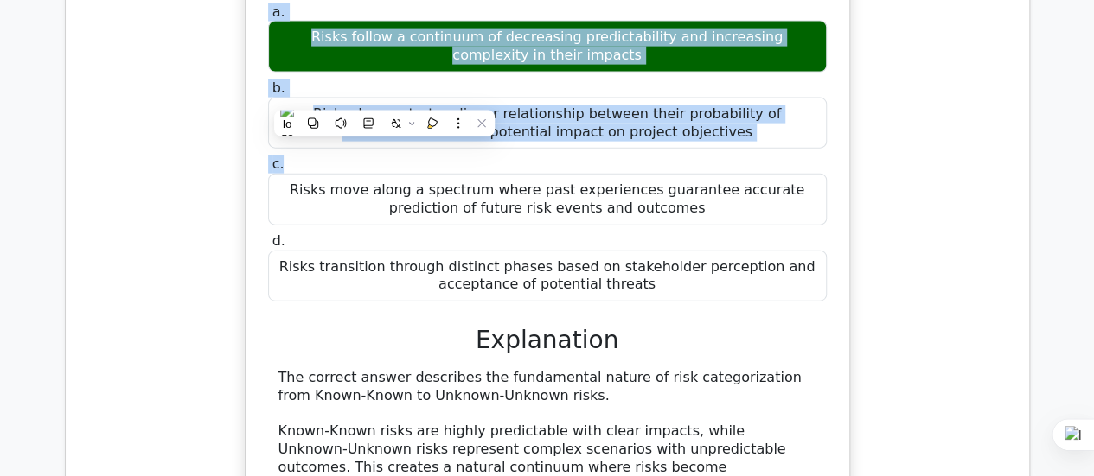
scroll to position [1930, 0]
click at [604, 251] on div "Risks transition through distinct phases based on stakeholder perception and ac…" at bounding box center [547, 277] width 559 height 52
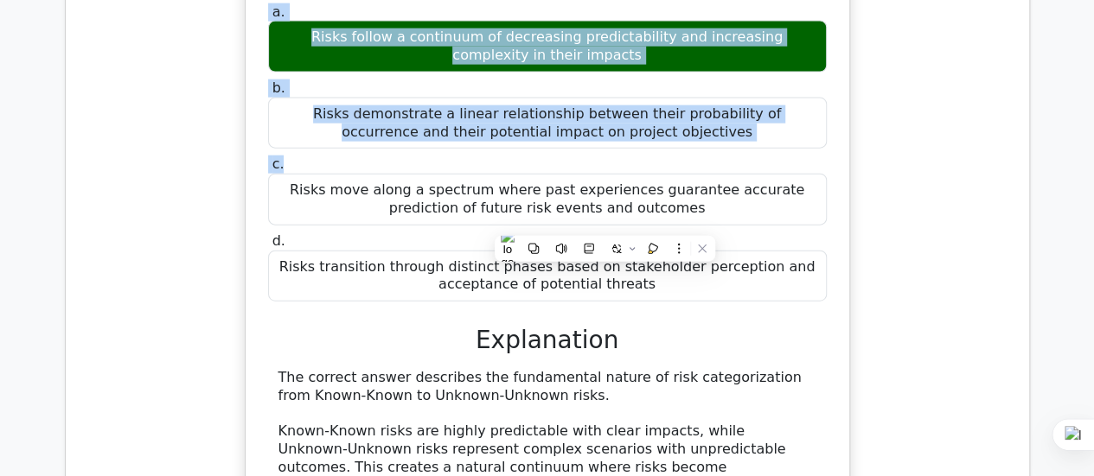
copy div "During risk identification in a project, what pattern characterizes the progres…"
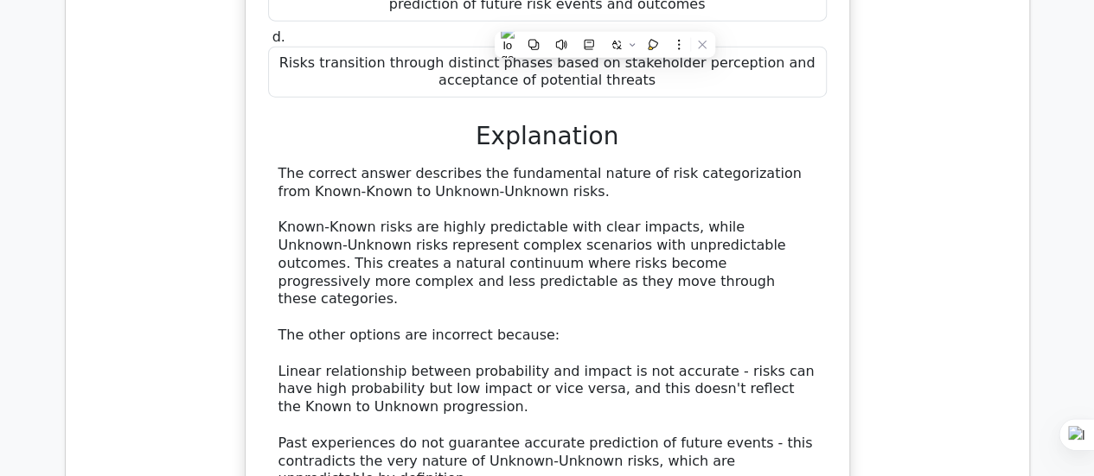
scroll to position [2134, 0]
drag, startPoint x: 281, startPoint y: 105, endPoint x: 419, endPoint y: 106, distance: 138.3
click at [419, 165] on div "The correct answer describes the fundamental nature of risk categorization from…" at bounding box center [547, 371] width 538 height 413
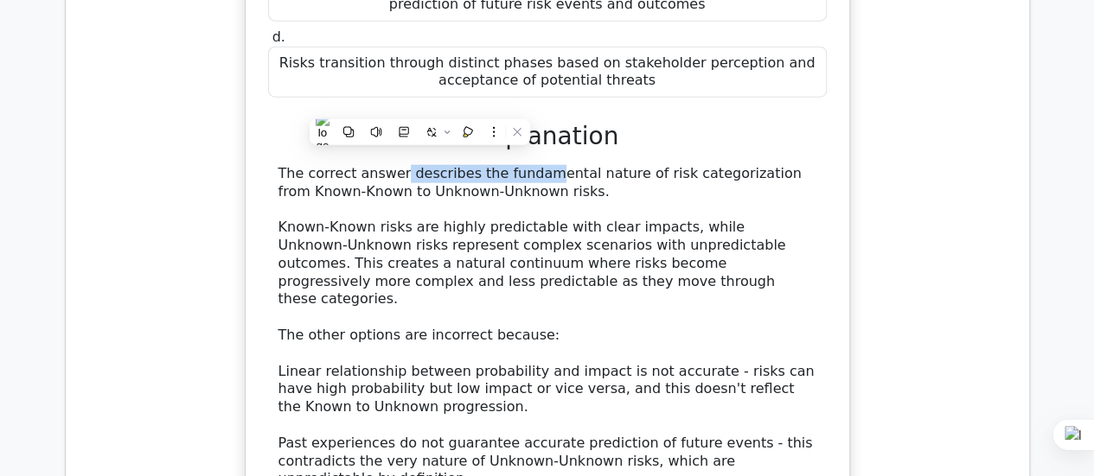
click at [288, 165] on div "The correct answer describes the fundamental nature of risk categorization from…" at bounding box center [547, 371] width 538 height 413
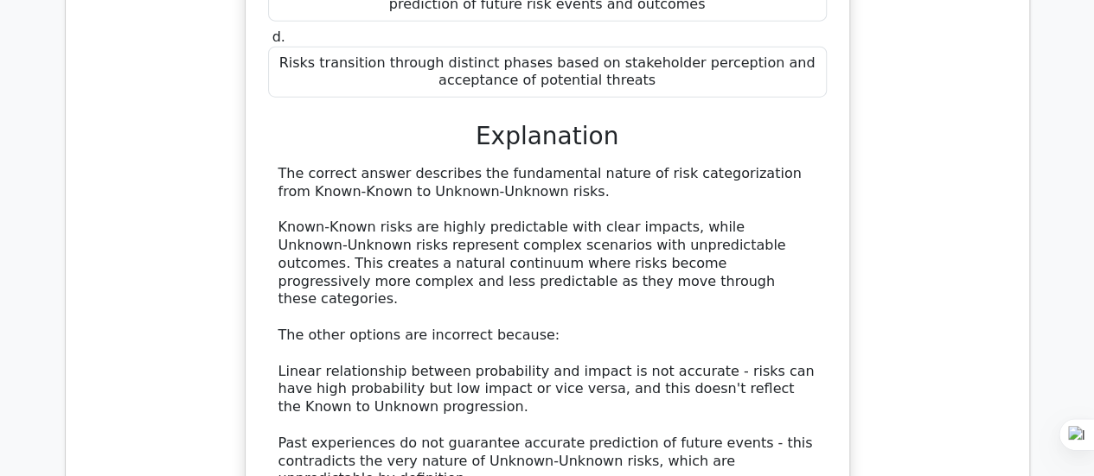
drag, startPoint x: 278, startPoint y: 105, endPoint x: 572, endPoint y: 127, distance: 294.8
click at [572, 165] on div "The correct answer describes the fundamental nature of risk categorization from…" at bounding box center [547, 371] width 538 height 413
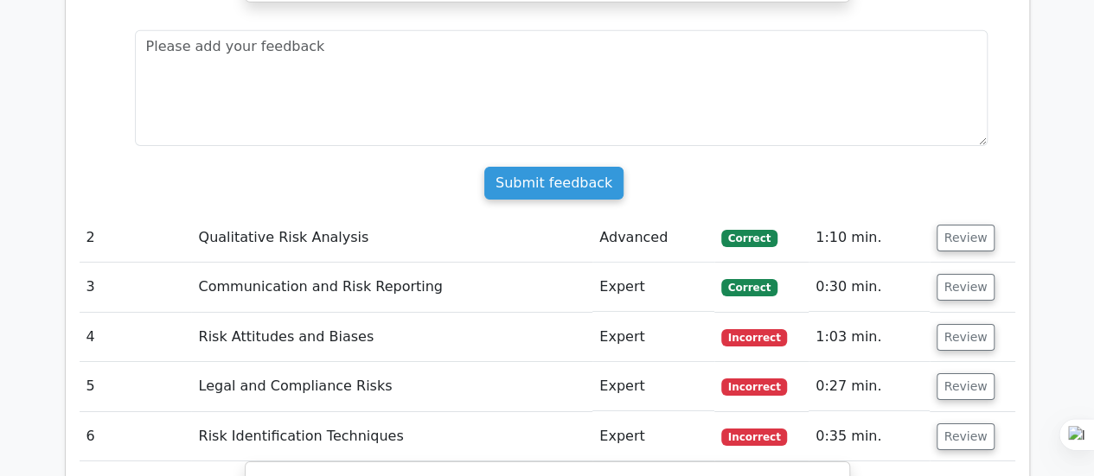
scroll to position [2789, 0]
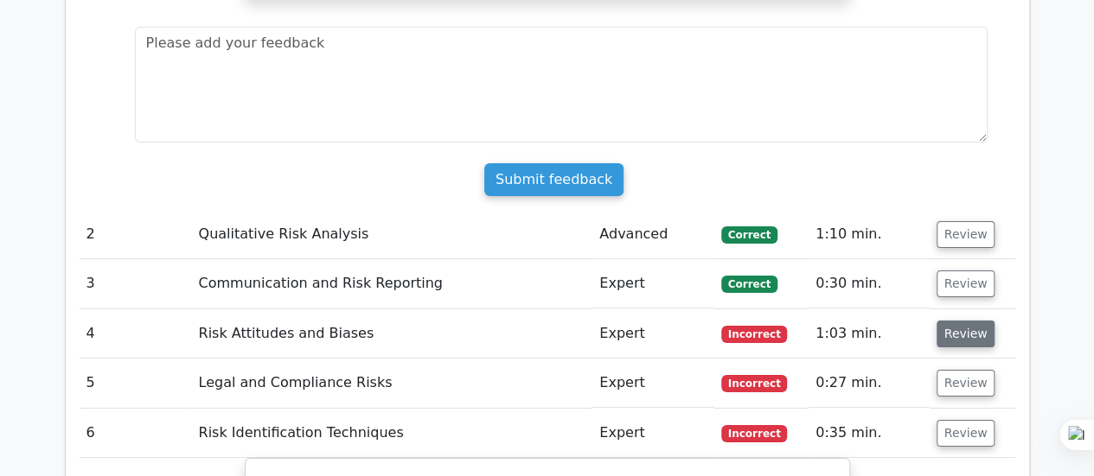
click at [958, 321] on button "Review" at bounding box center [965, 334] width 59 height 27
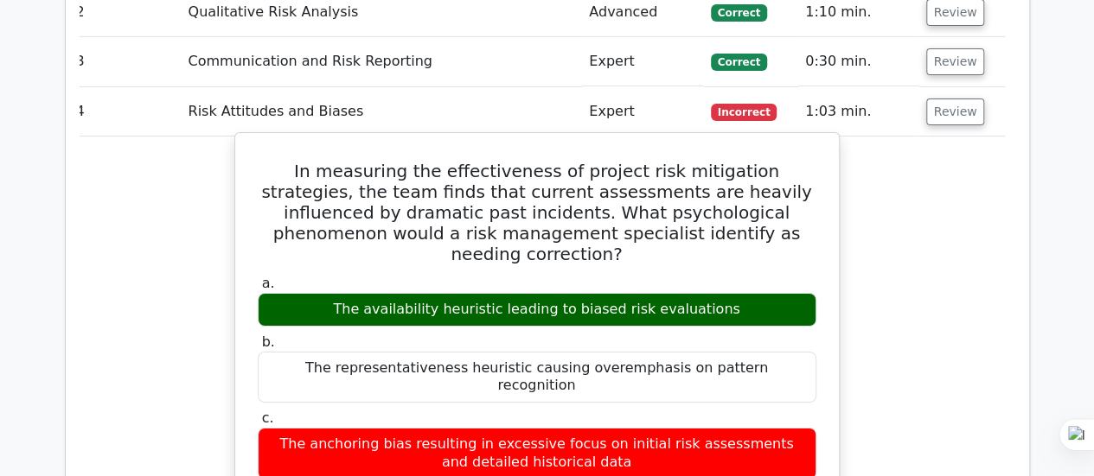
scroll to position [3008, 0]
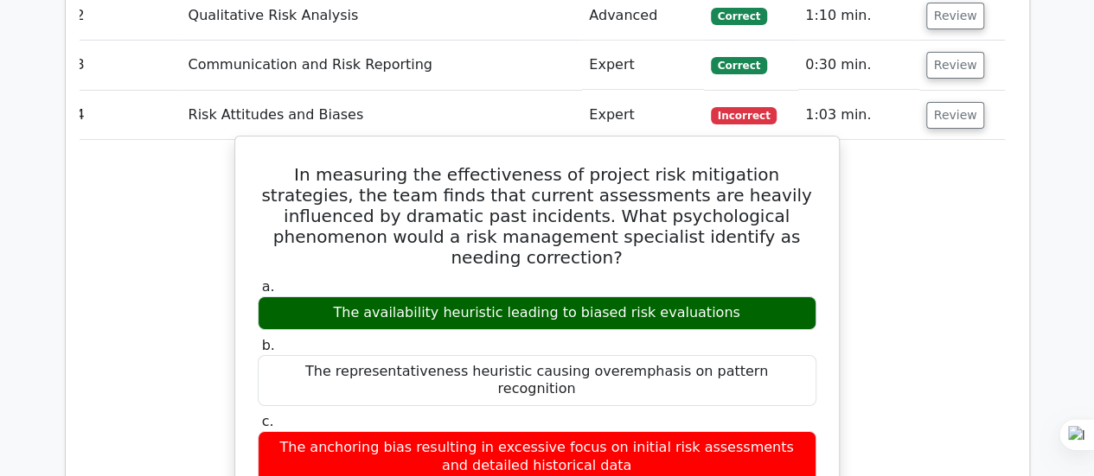
drag, startPoint x: 583, startPoint y: 372, endPoint x: 254, endPoint y: 54, distance: 456.7
copy div "In measuring the effectiveness of project risk mitigation strategies, the team …"
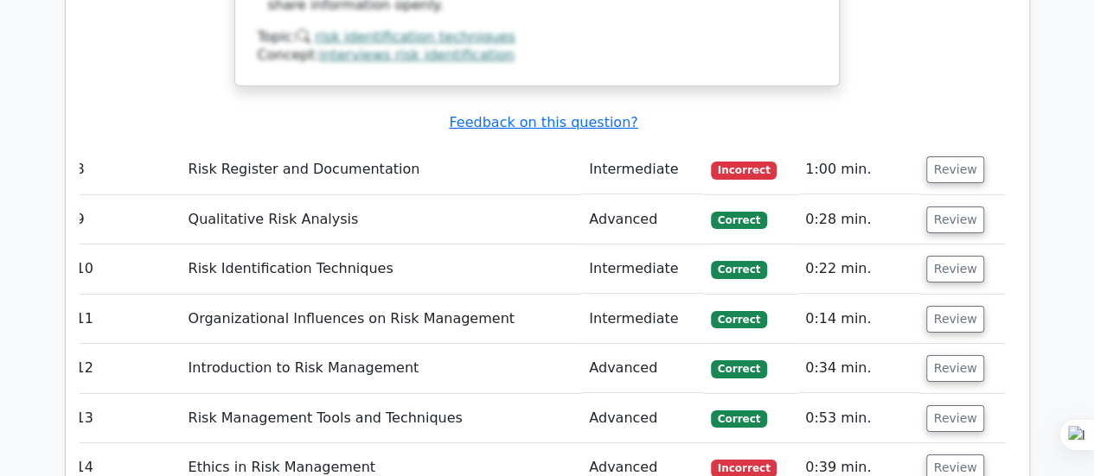
scroll to position [6138, 0]
click at [948, 454] on button "Review" at bounding box center [955, 467] width 59 height 27
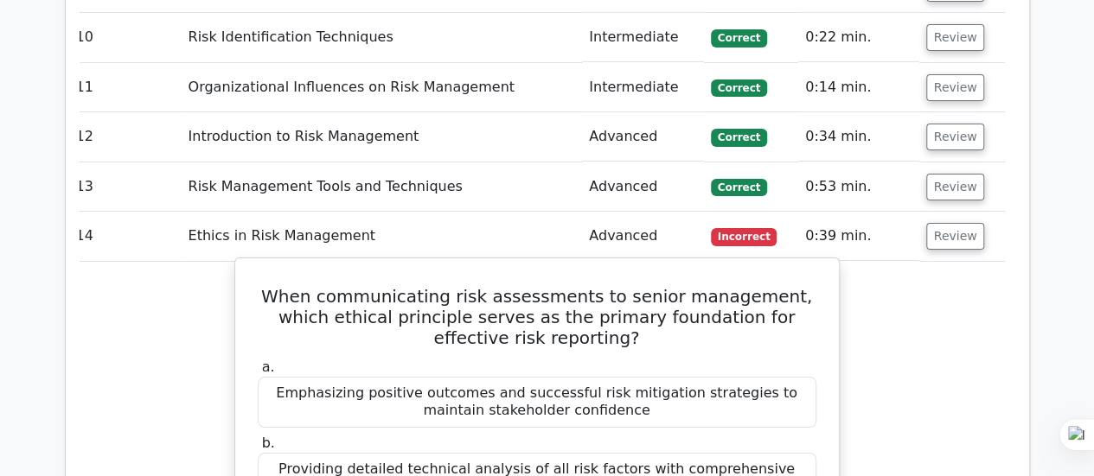
scroll to position [6368, 0]
drag, startPoint x: 267, startPoint y: 47, endPoint x: 639, endPoint y: 392, distance: 507.2
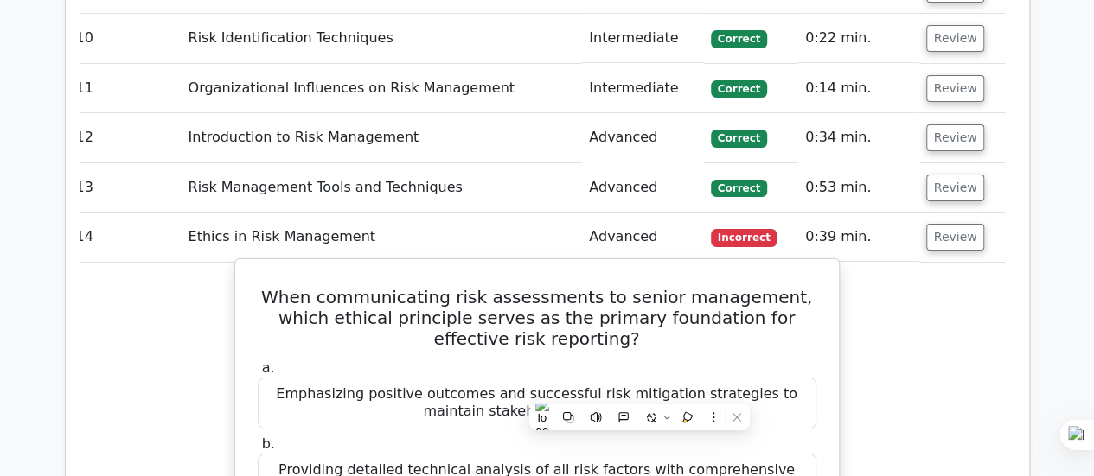
copy div "When communicating risk assessments to senior management, which ethical princip…"
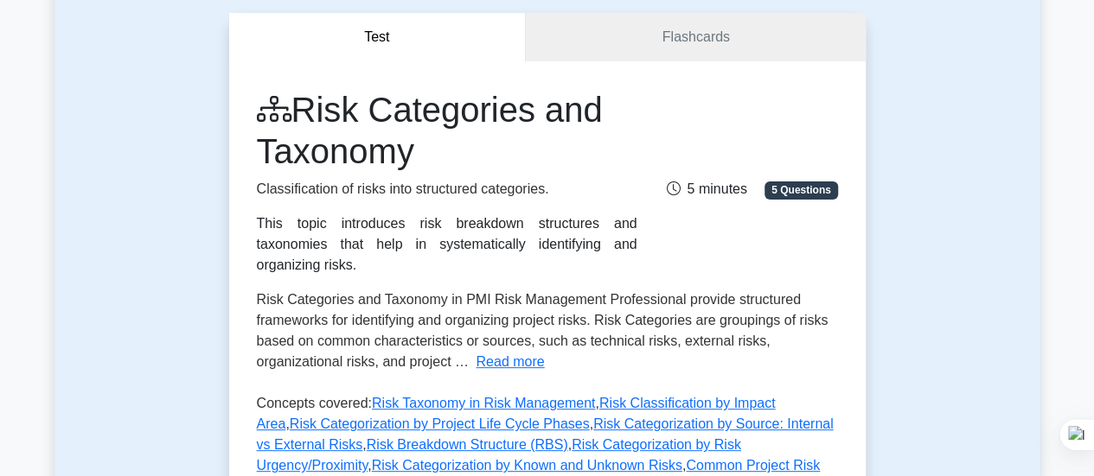
scroll to position [169, 0]
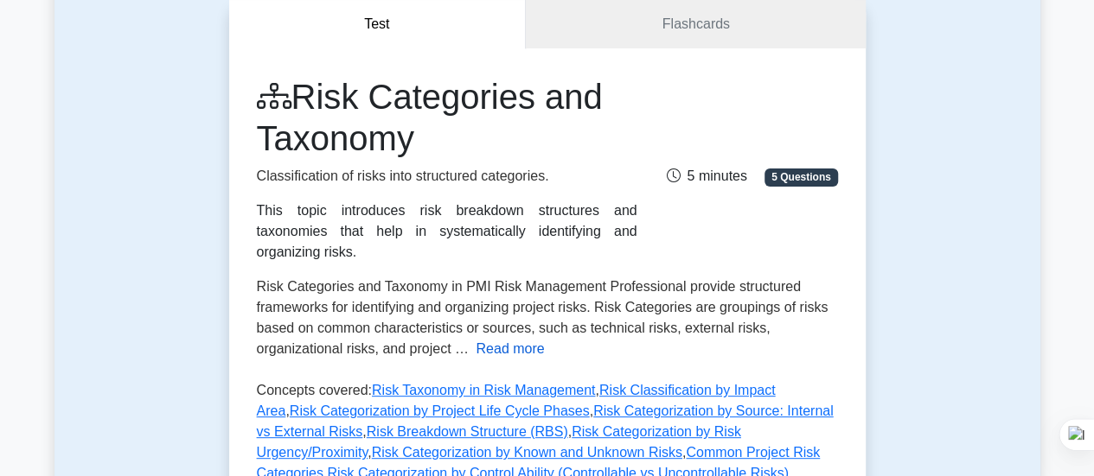
click at [500, 339] on button "Read more" at bounding box center [510, 349] width 68 height 21
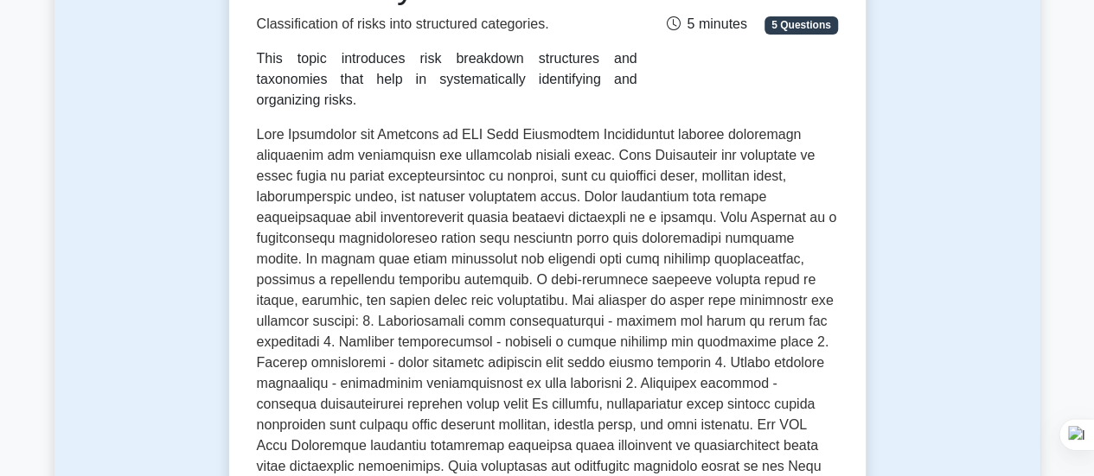
scroll to position [328, 0]
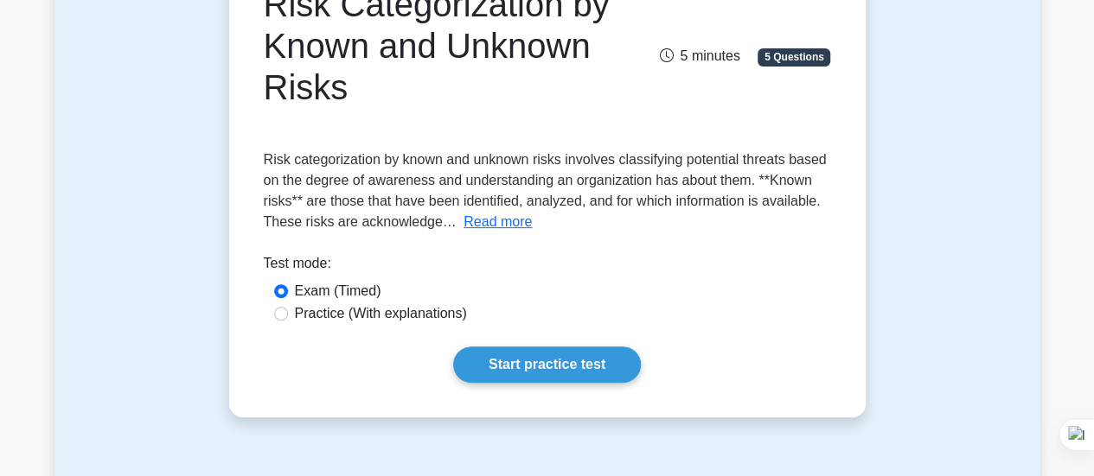
scroll to position [242, 0]
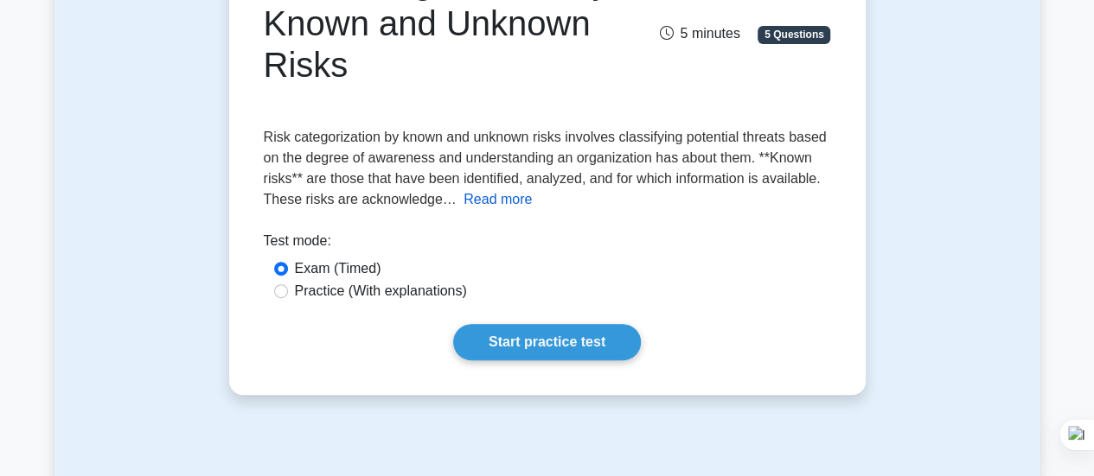
click at [492, 199] on button "Read more" at bounding box center [497, 199] width 68 height 21
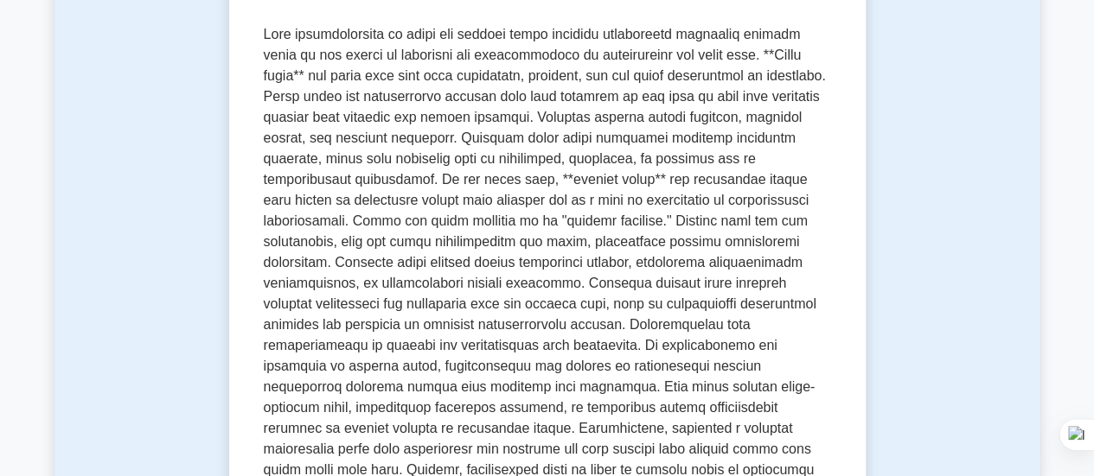
scroll to position [346, 0]
